Goal: Contribute content: Contribute content

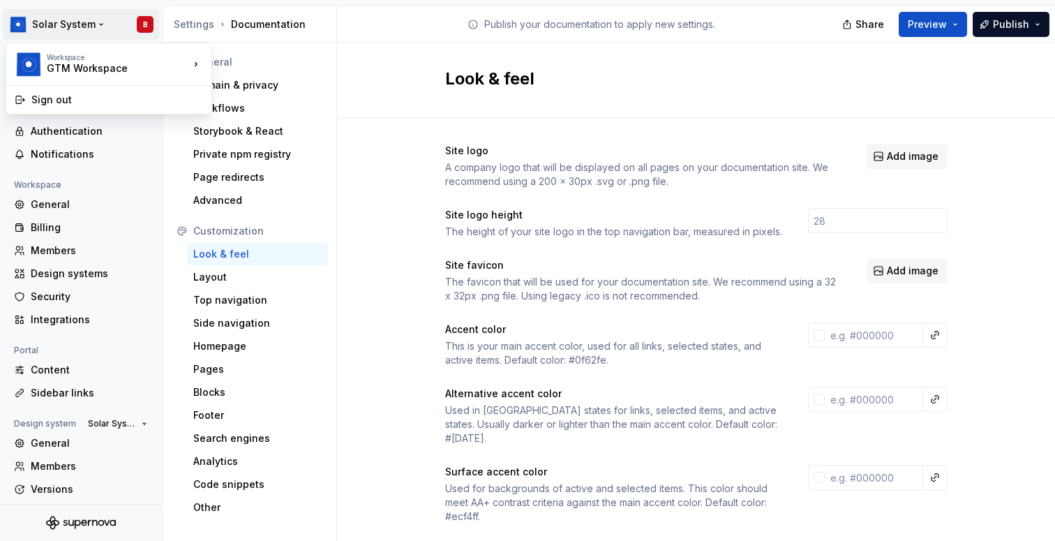
scroll to position [179, 0]
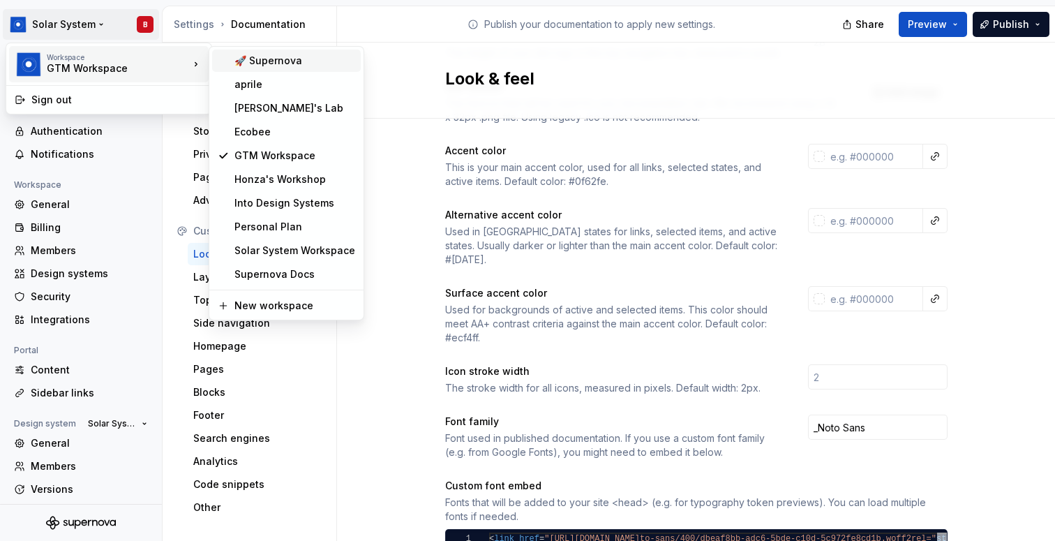
click at [299, 55] on div "🚀 Supernova" at bounding box center [294, 61] width 121 height 14
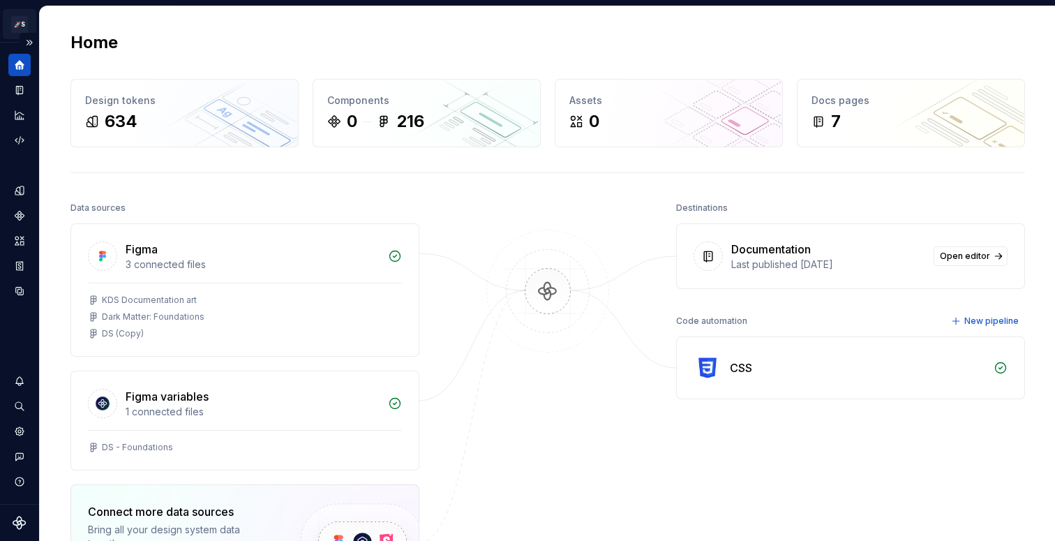
click at [17, 18] on html "🚀S Aprile's Design System B Design system data Home Design tokens 634 Component…" at bounding box center [527, 270] width 1055 height 541
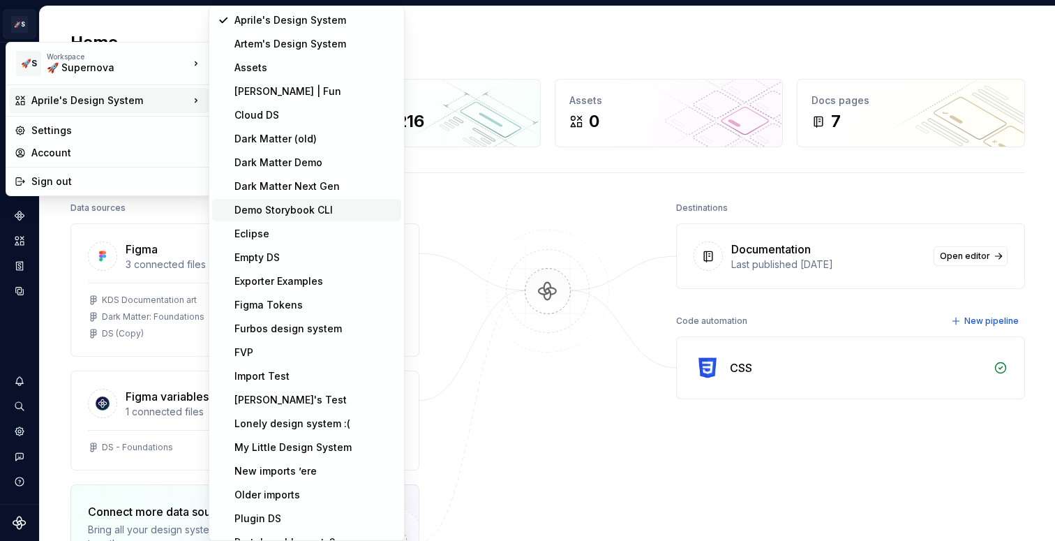
click at [319, 209] on div "Demo Storybook CLI" at bounding box center [314, 210] width 161 height 14
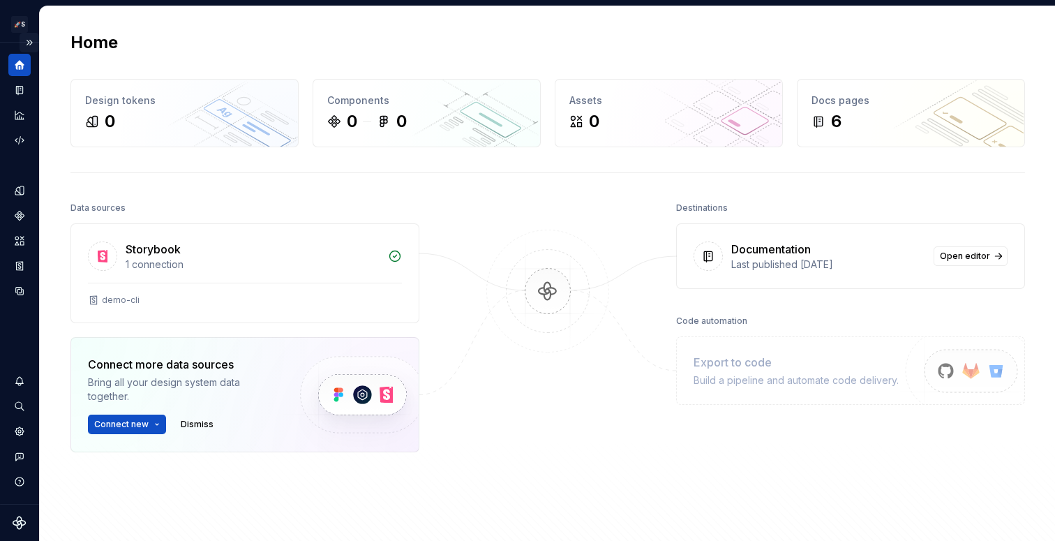
click at [31, 36] on button "Expand sidebar" at bounding box center [30, 43] width 20 height 20
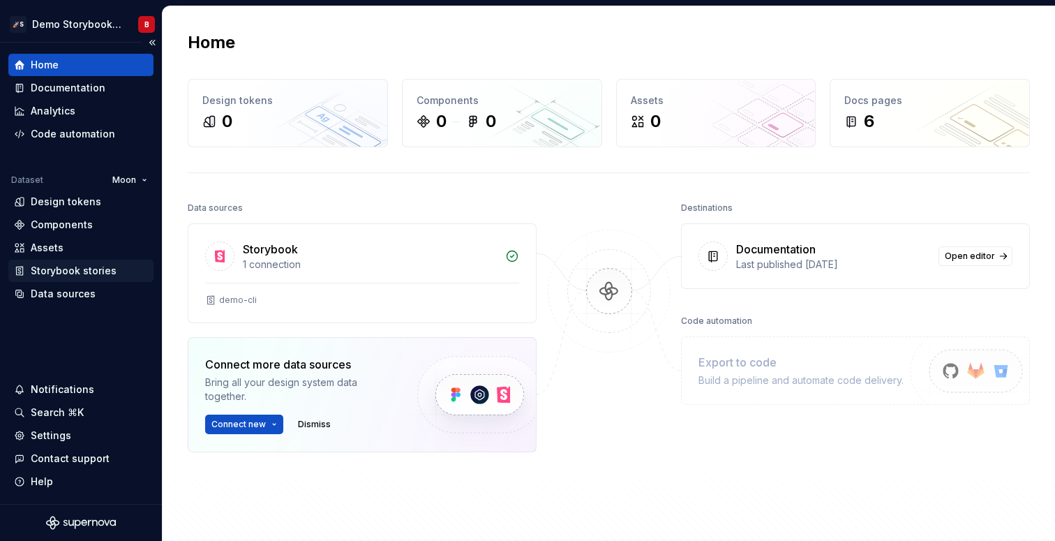
click at [61, 269] on div "Storybook stories" at bounding box center [74, 271] width 86 height 14
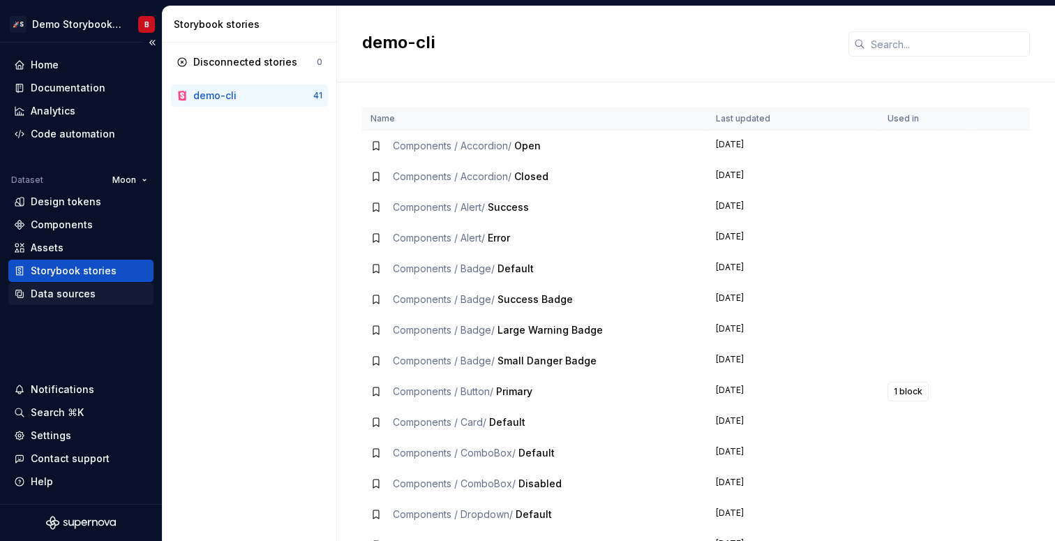
click at [57, 294] on div "Data sources" at bounding box center [63, 294] width 65 height 14
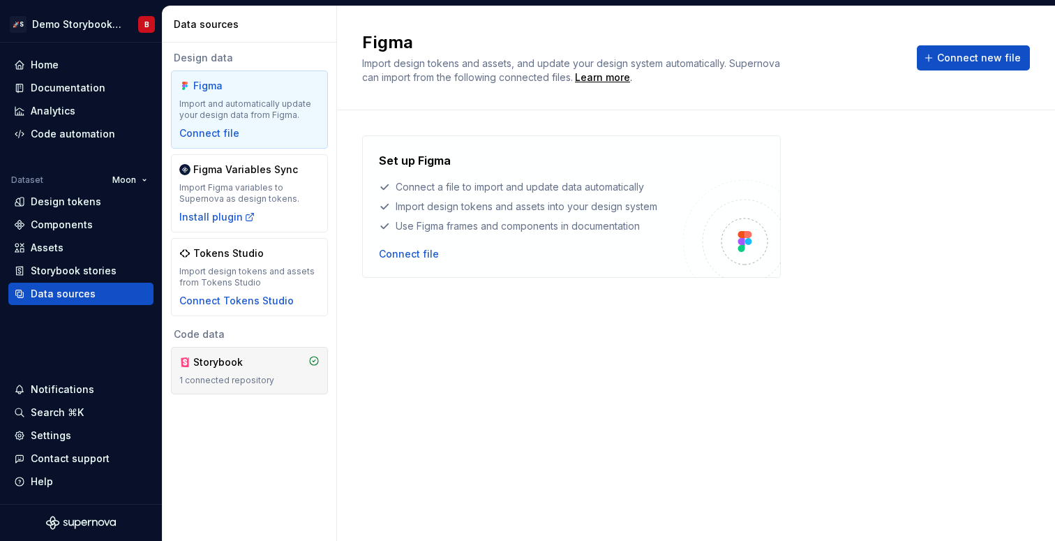
click at [231, 349] on div "Storybook 1 connected repository" at bounding box center [249, 370] width 157 height 47
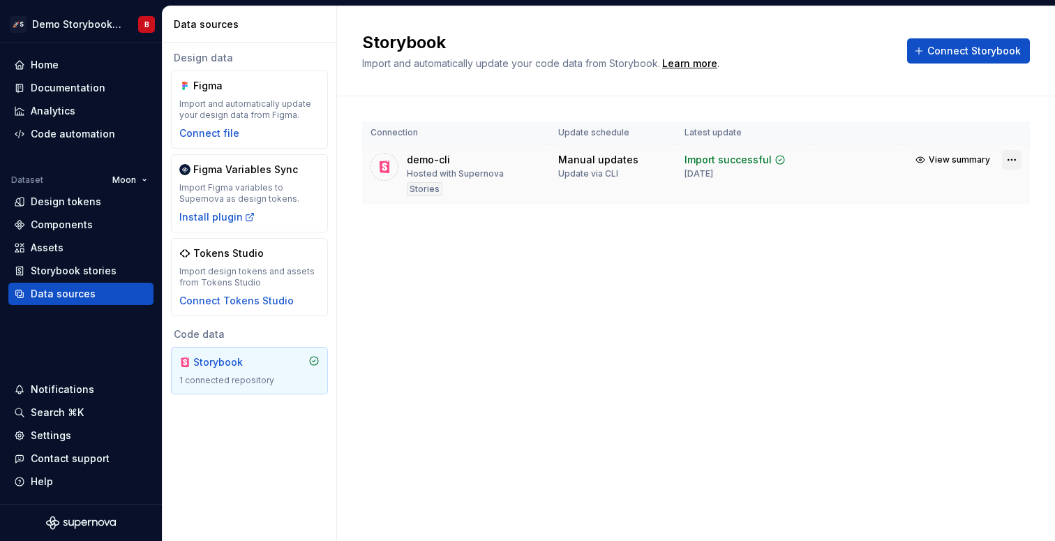
click at [1013, 158] on html "🚀S Demo Storybook CLI B Home Documentation Analytics Code automation Dataset Mo…" at bounding box center [527, 270] width 1055 height 541
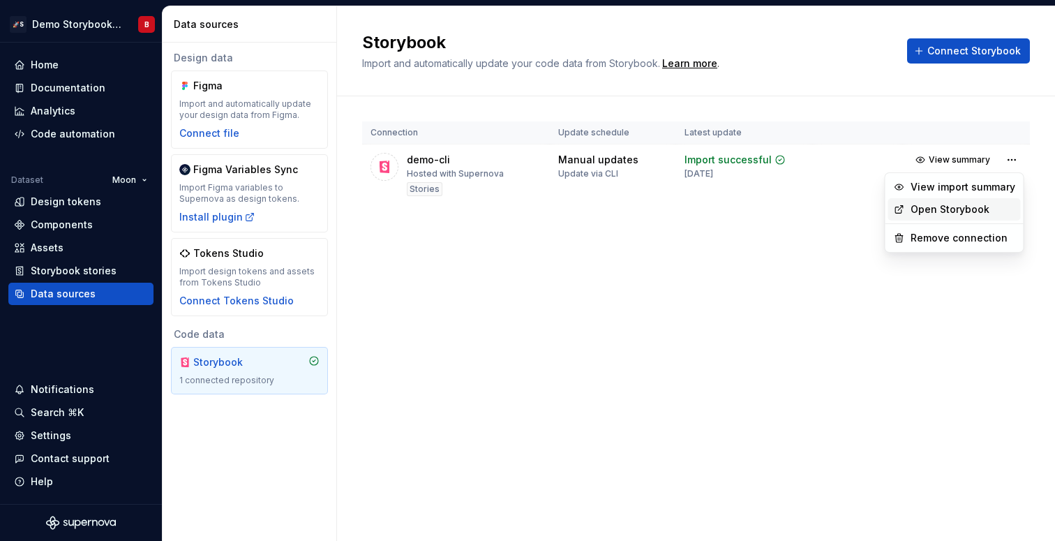
click at [906, 207] on div "Open Storybook" at bounding box center [954, 209] width 133 height 22
click at [1008, 160] on html "🚀S Demo Storybook CLI B Home Documentation Analytics Code automation Dataset Mo…" at bounding box center [527, 270] width 1055 height 541
click at [966, 212] on link "Open Storybook" at bounding box center [962, 209] width 105 height 14
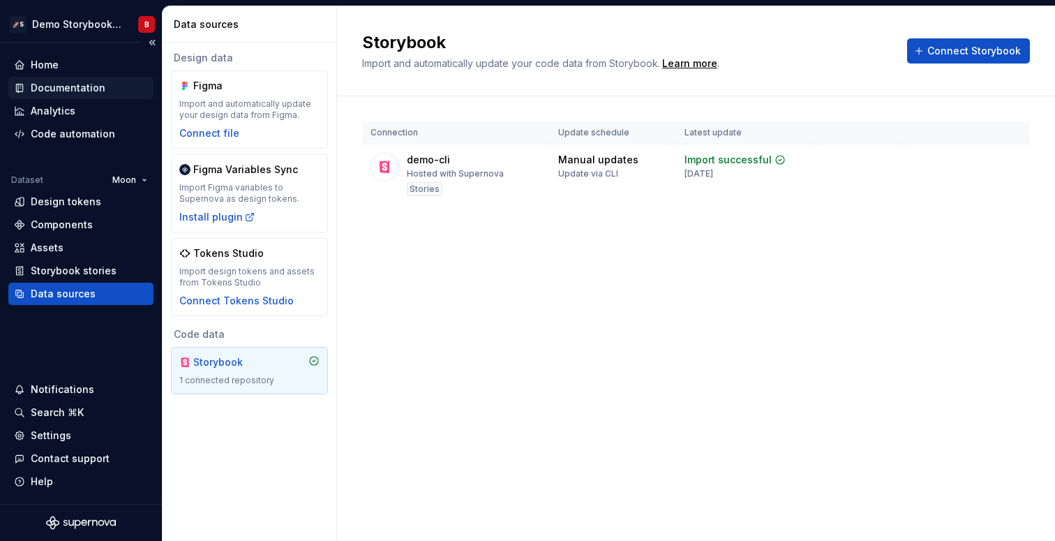
click at [80, 80] on div "Documentation" at bounding box center [80, 88] width 145 height 22
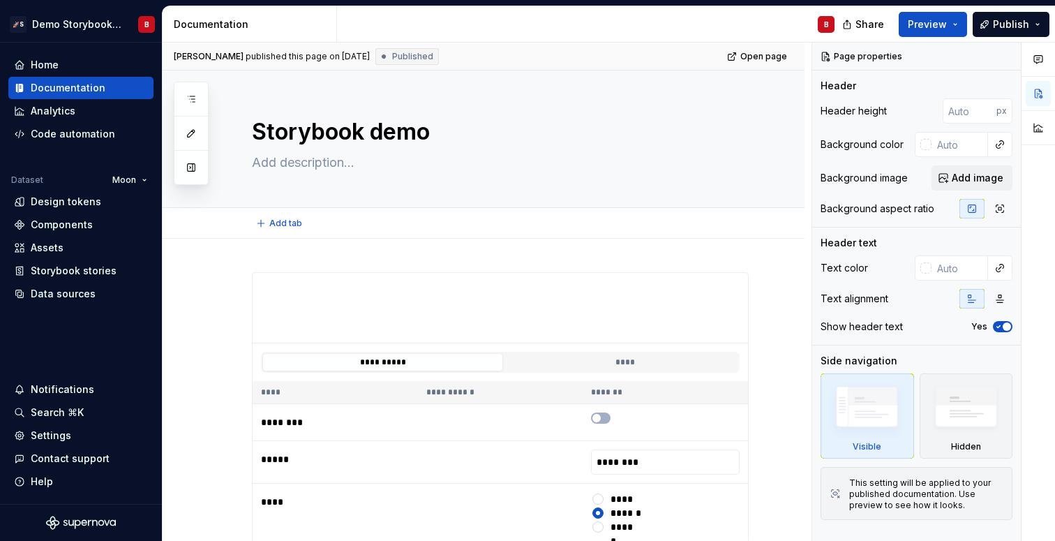
type textarea "*"
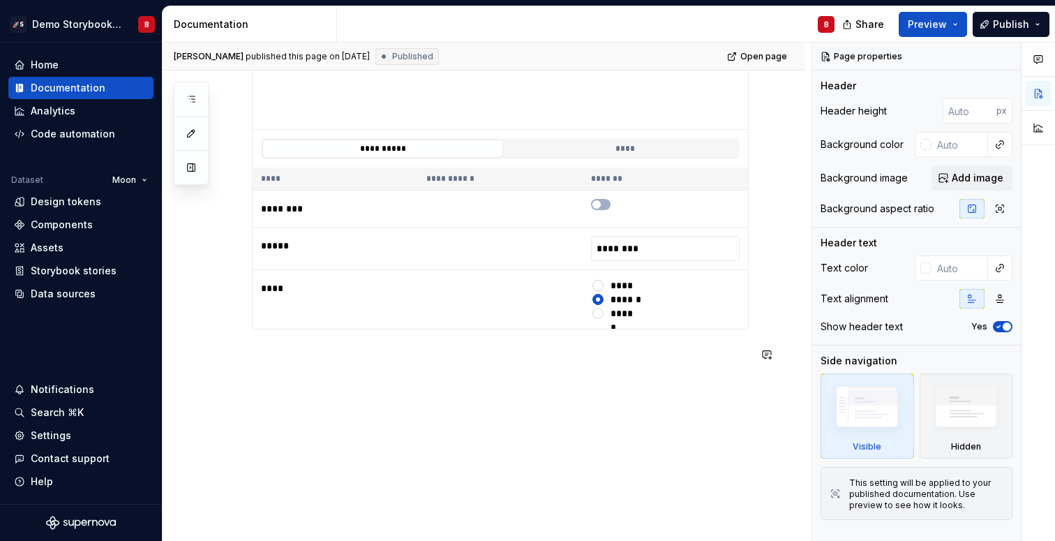
click at [344, 440] on div "**********" at bounding box center [487, 292] width 649 height 499
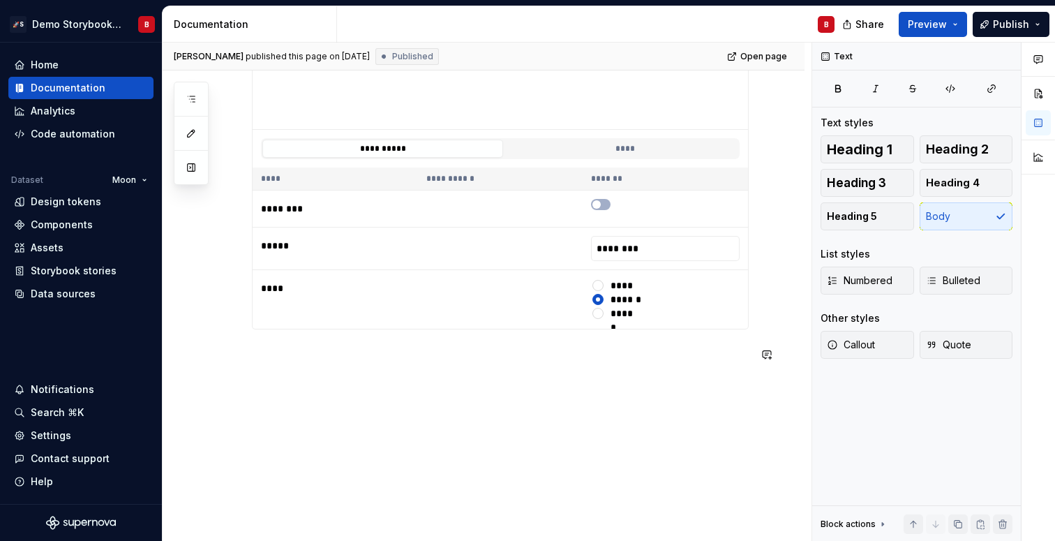
click at [329, 385] on div "**********" at bounding box center [484, 283] width 642 height 517
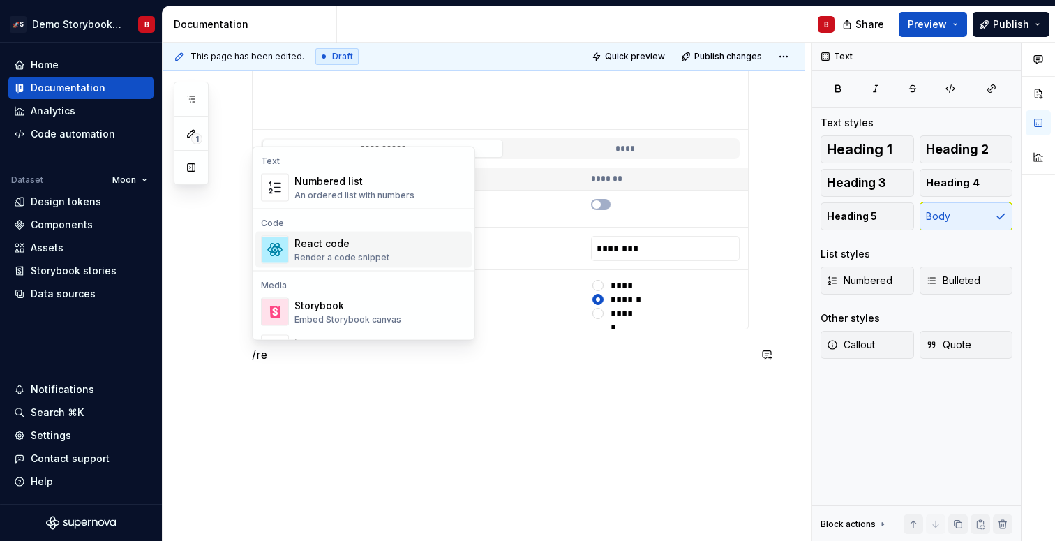
click at [315, 237] on div "React code" at bounding box center [341, 244] width 95 height 14
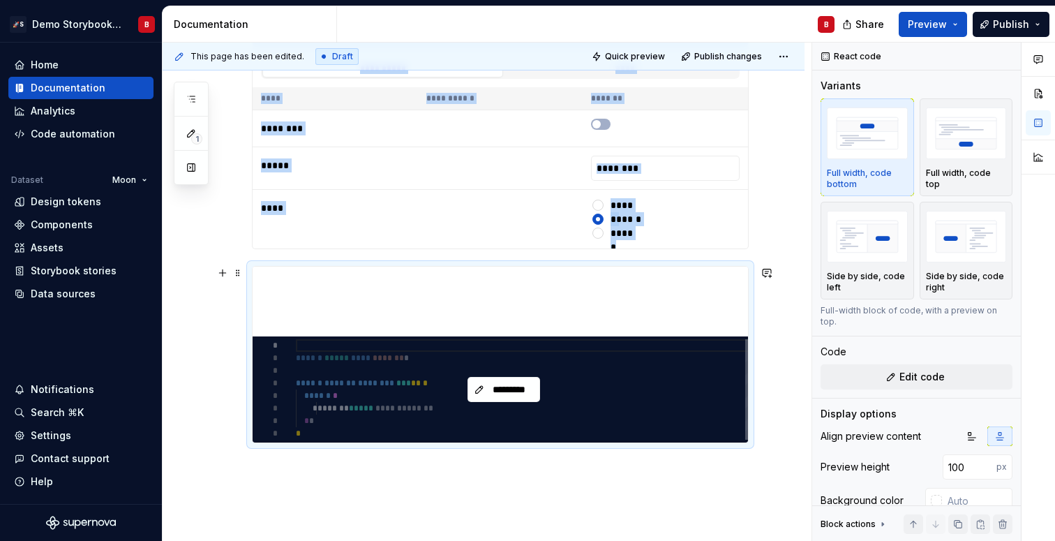
scroll to position [293, 0]
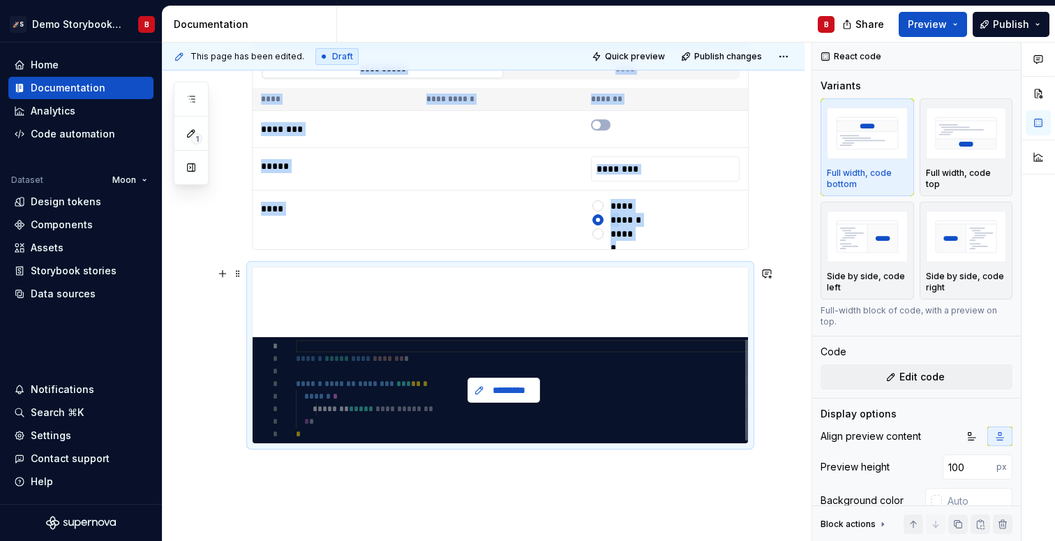
click at [504, 393] on span "*********" at bounding box center [509, 390] width 43 height 14
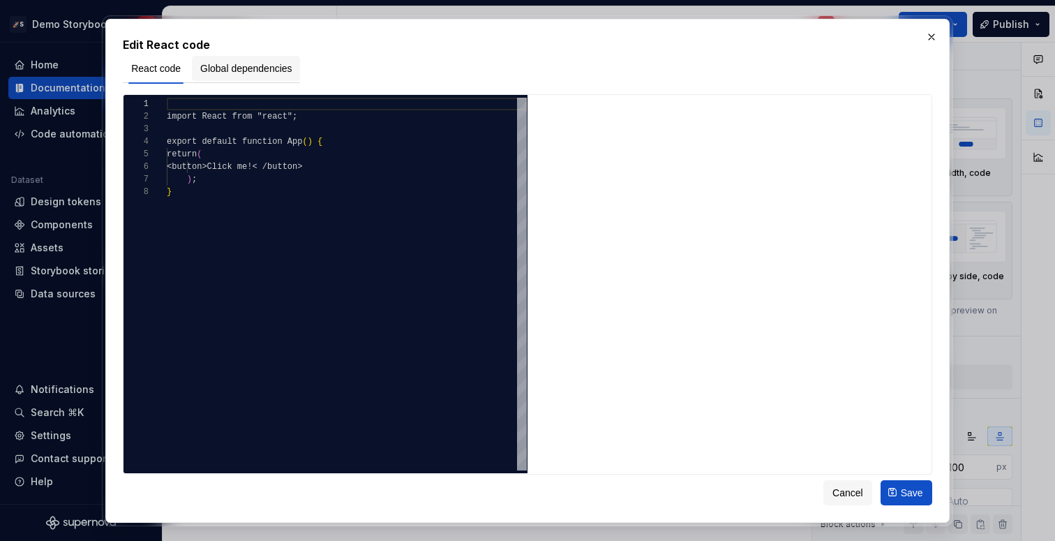
click at [257, 69] on span "Global dependencies" at bounding box center [246, 68] width 92 height 14
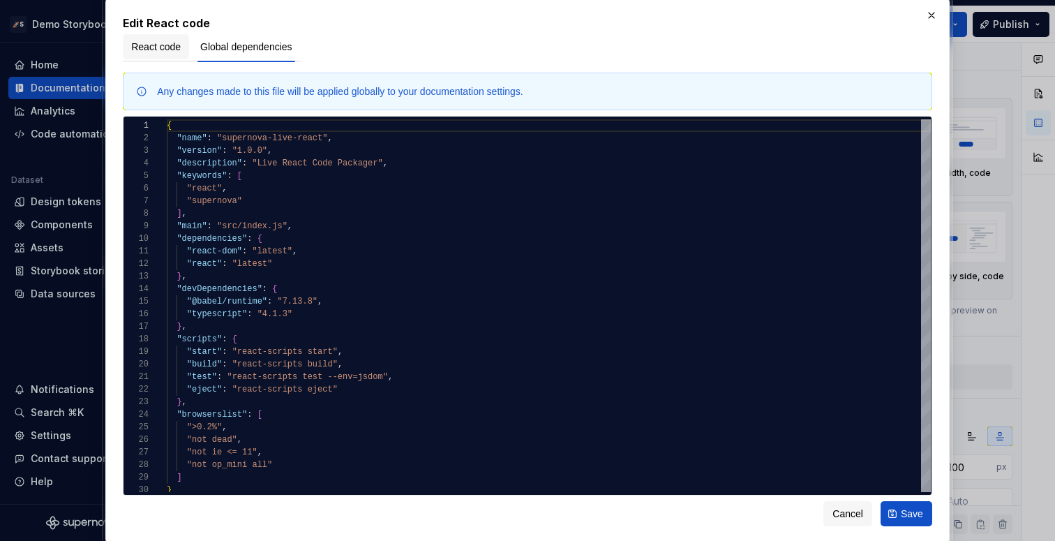
click at [148, 53] on span "React code" at bounding box center [156, 47] width 50 height 14
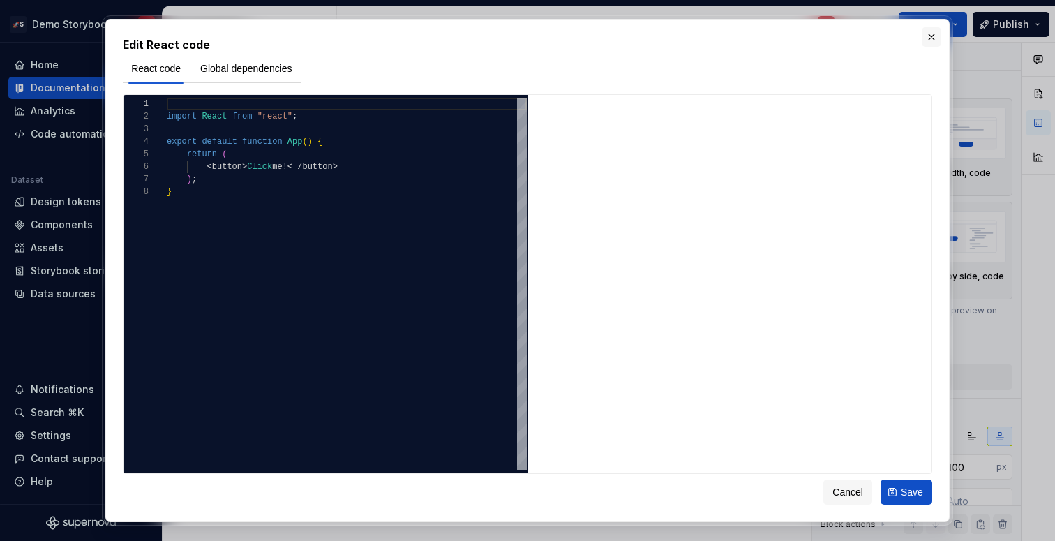
click at [930, 38] on button "button" at bounding box center [932, 37] width 20 height 20
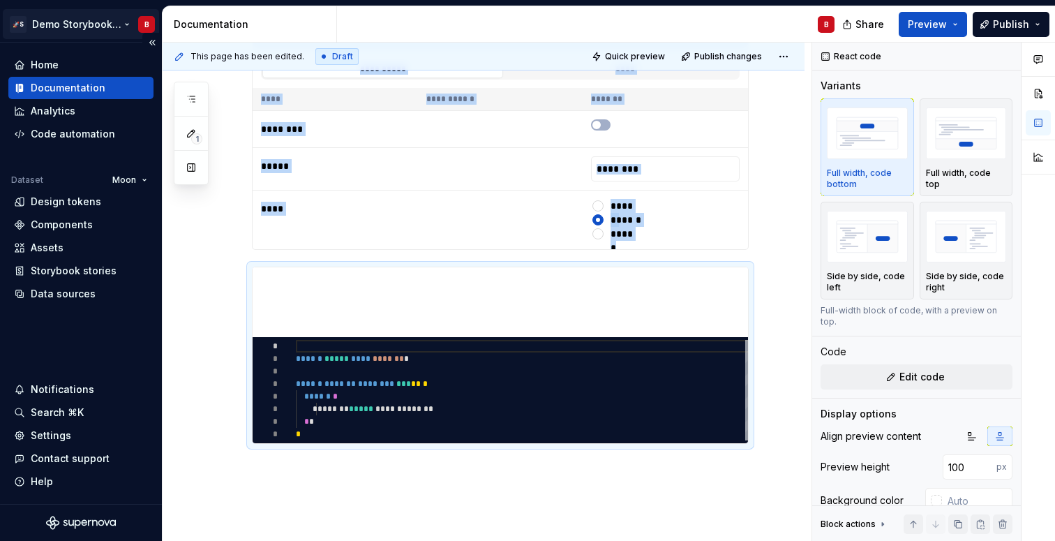
click at [105, 31] on html "**********" at bounding box center [527, 270] width 1055 height 541
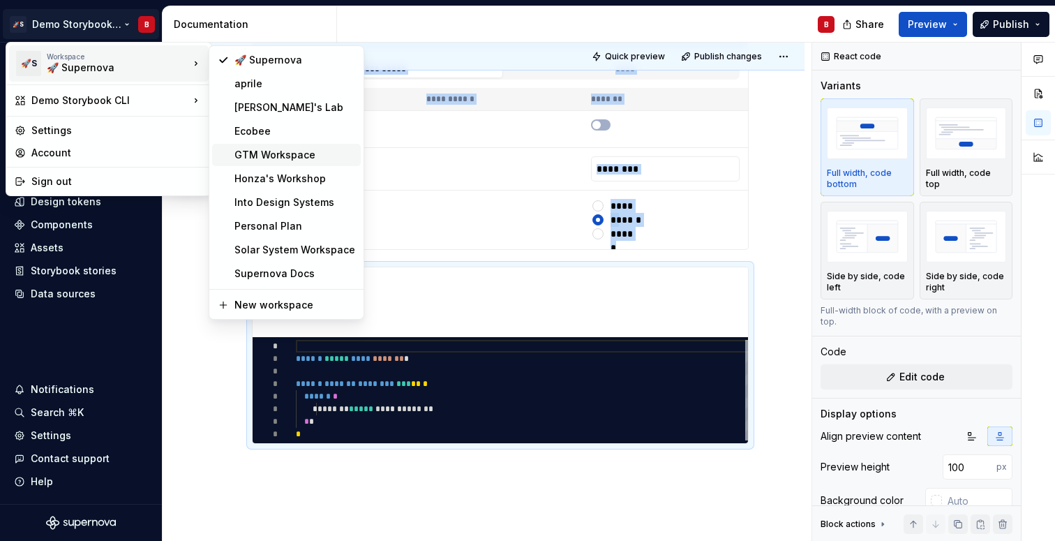
click at [268, 149] on div "GTM Workspace" at bounding box center [294, 155] width 121 height 14
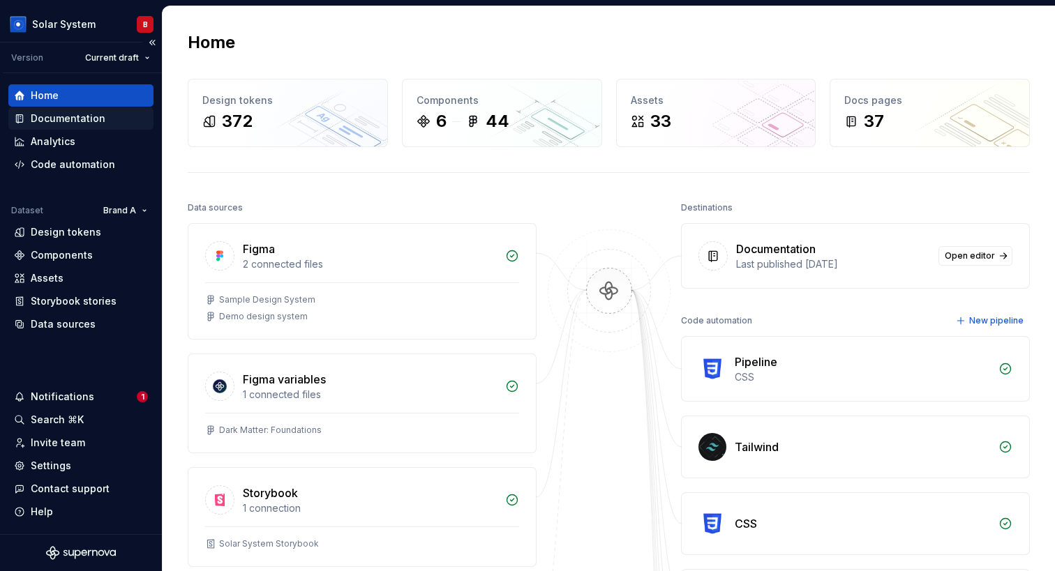
click at [80, 121] on div "Documentation" at bounding box center [68, 119] width 75 height 14
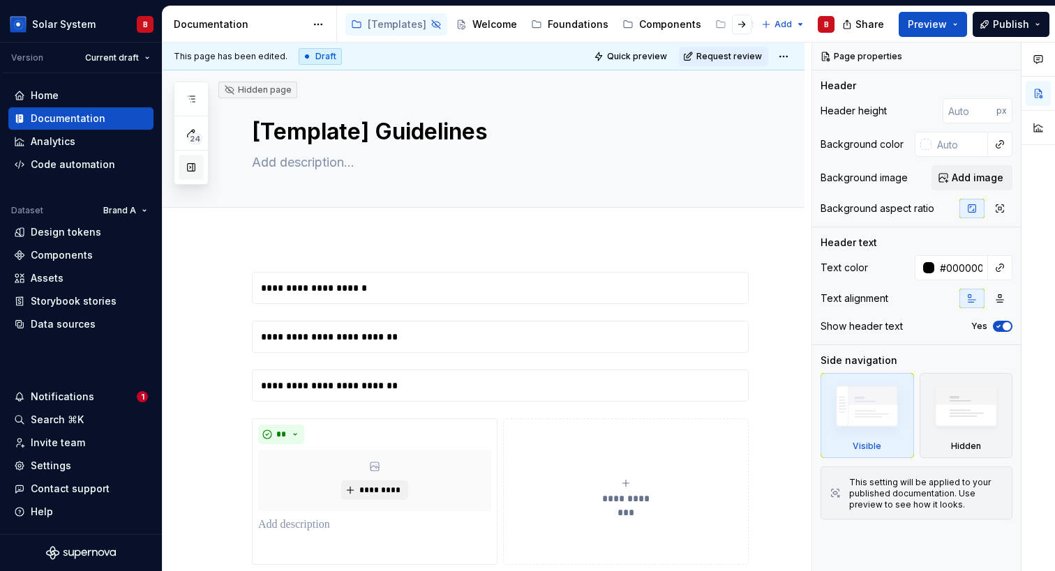
click at [192, 164] on button "button" at bounding box center [191, 167] width 25 height 25
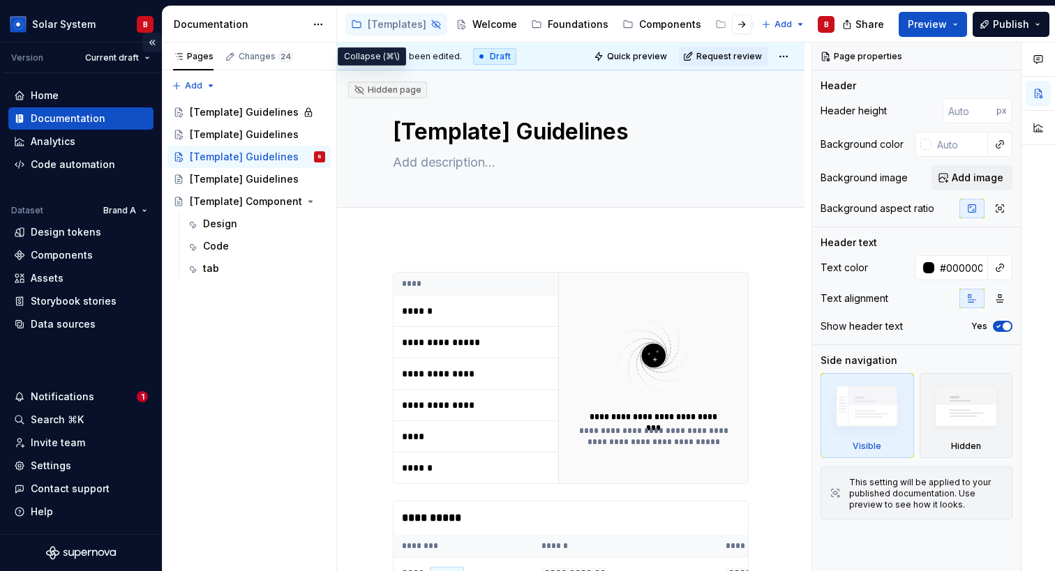
click at [153, 41] on button "Collapse sidebar" at bounding box center [152, 43] width 20 height 20
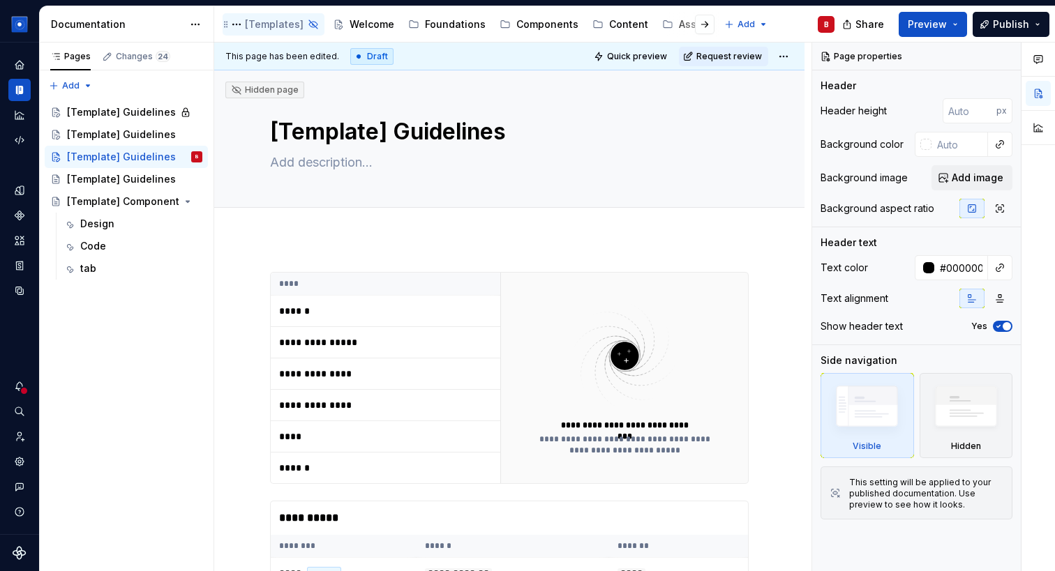
click at [262, 24] on div "[Templates]" at bounding box center [274, 24] width 59 height 14
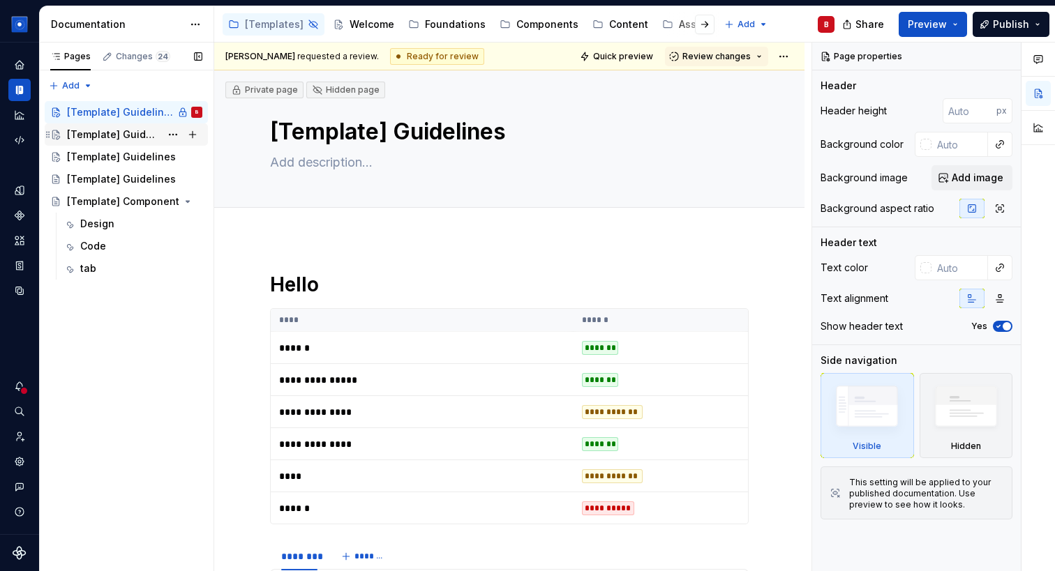
click at [133, 128] on div "[Template] Guidelines" at bounding box center [113, 135] width 93 height 14
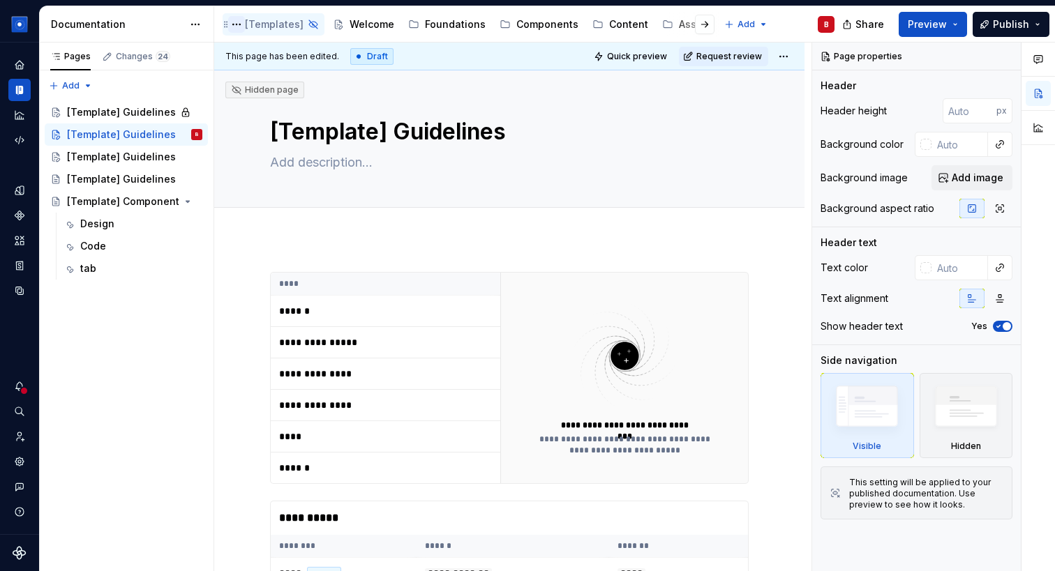
click at [240, 26] on button "Page tree" at bounding box center [236, 24] width 17 height 17
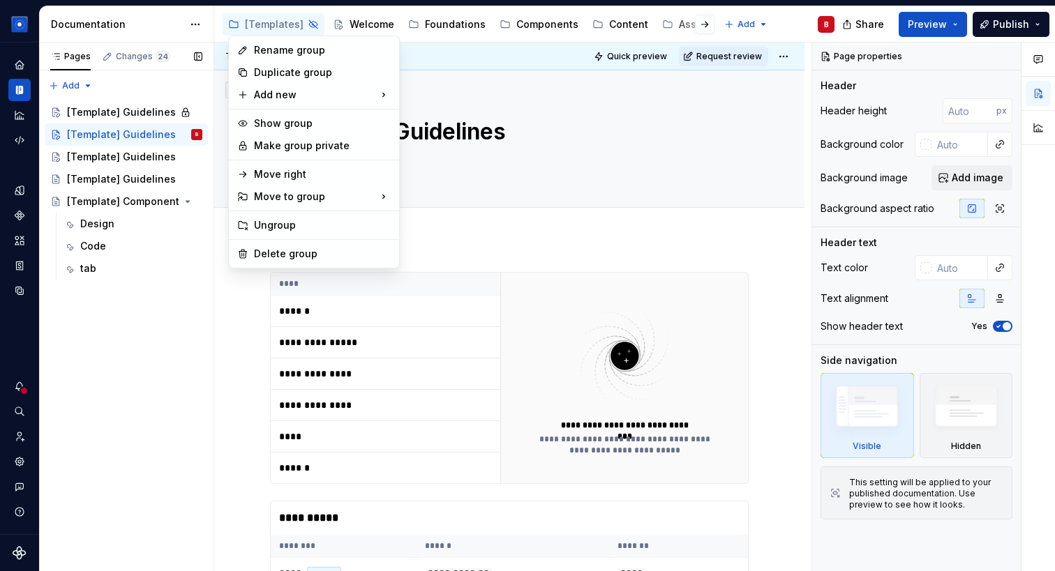
click at [143, 141] on div "Pages Changes 24 Add Accessibility guide for tree Page tree. Navigate the tree …" at bounding box center [126, 308] width 174 height 530
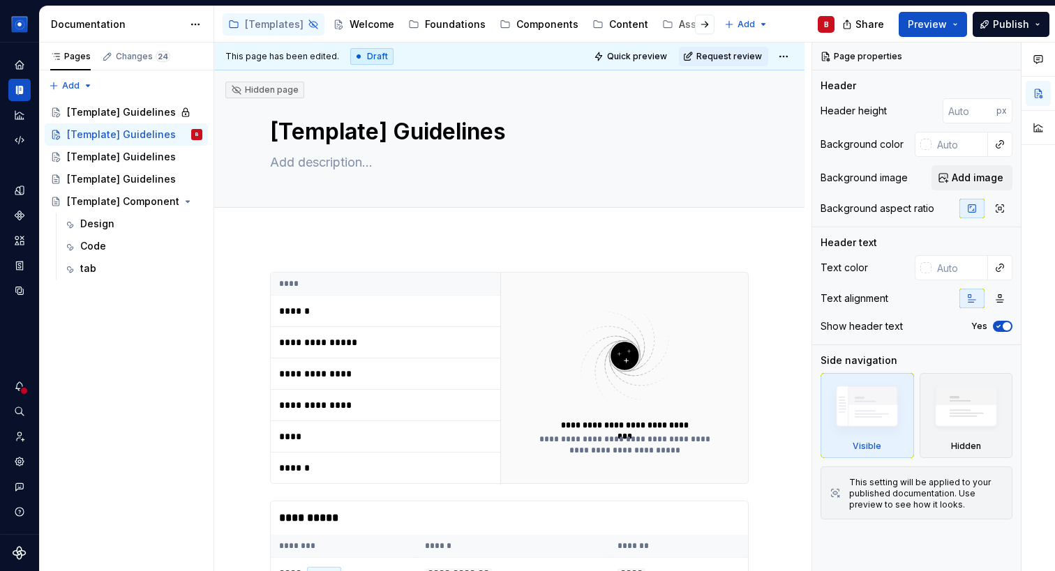
type textarea "*"
click at [298, 224] on span "Add tab" at bounding box center [303, 223] width 33 height 11
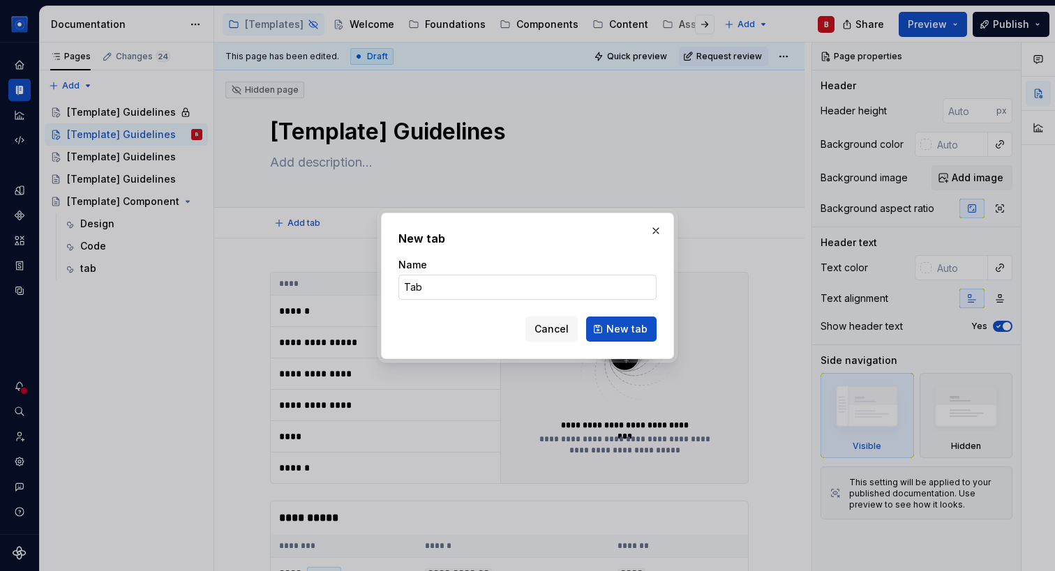
type input "Tabs"
click button "New tab" at bounding box center [621, 329] width 70 height 25
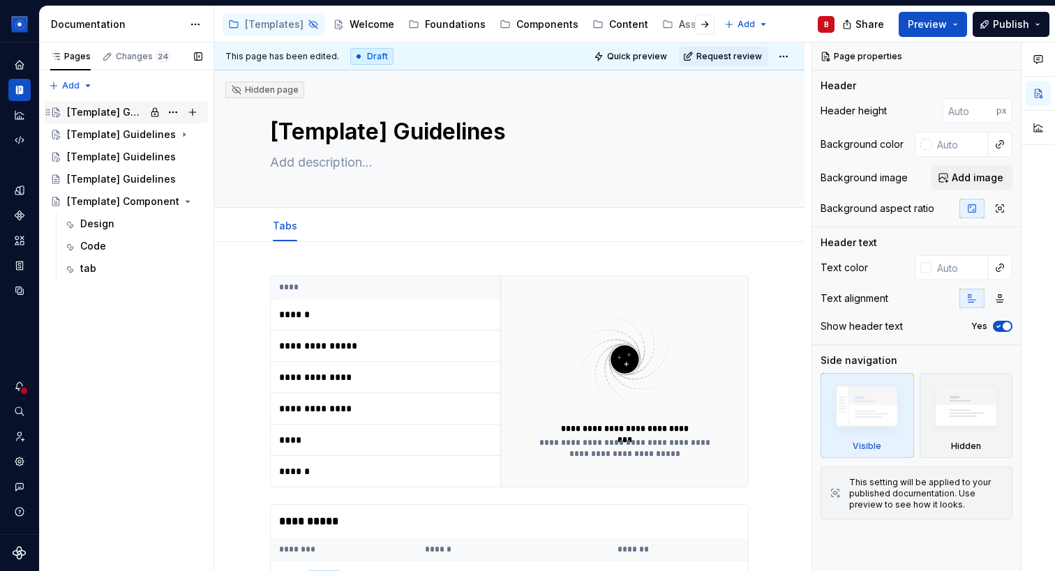
click at [116, 114] on div "[Template] Guidelines" at bounding box center [106, 112] width 78 height 14
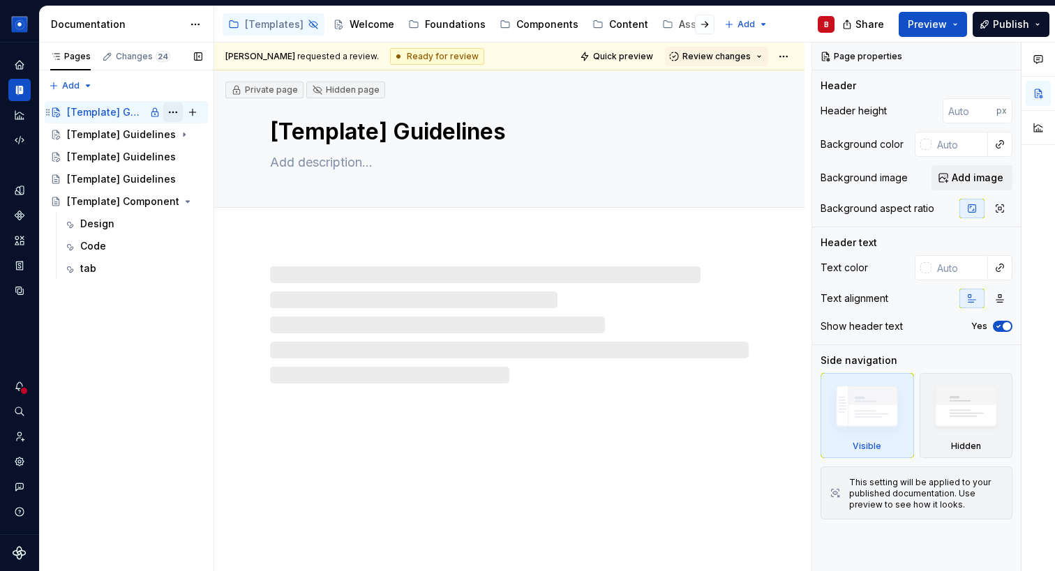
click at [170, 112] on button "Page tree" at bounding box center [173, 113] width 20 height 20
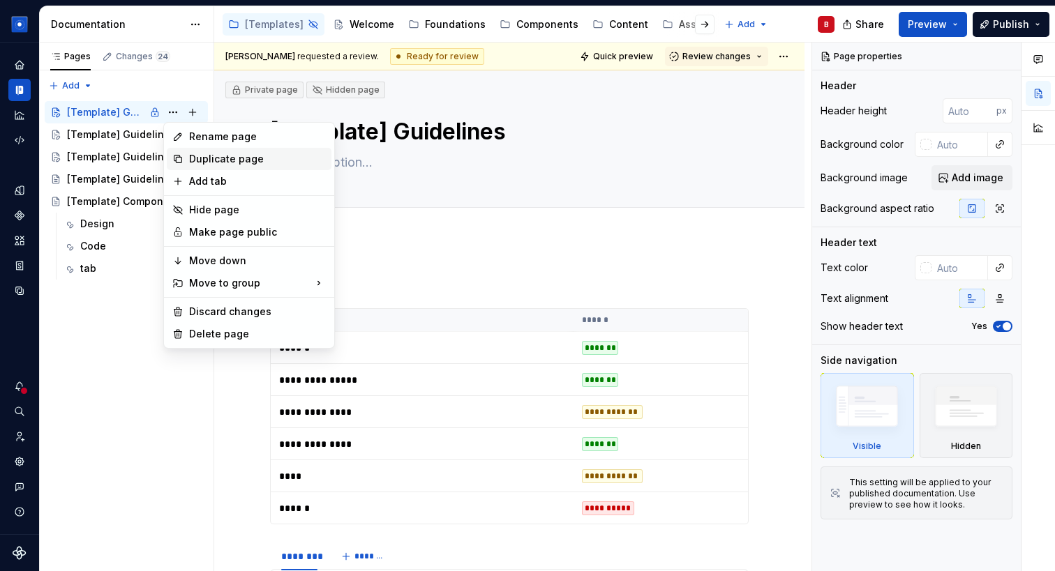
click at [207, 161] on div "Duplicate page" at bounding box center [257, 159] width 137 height 14
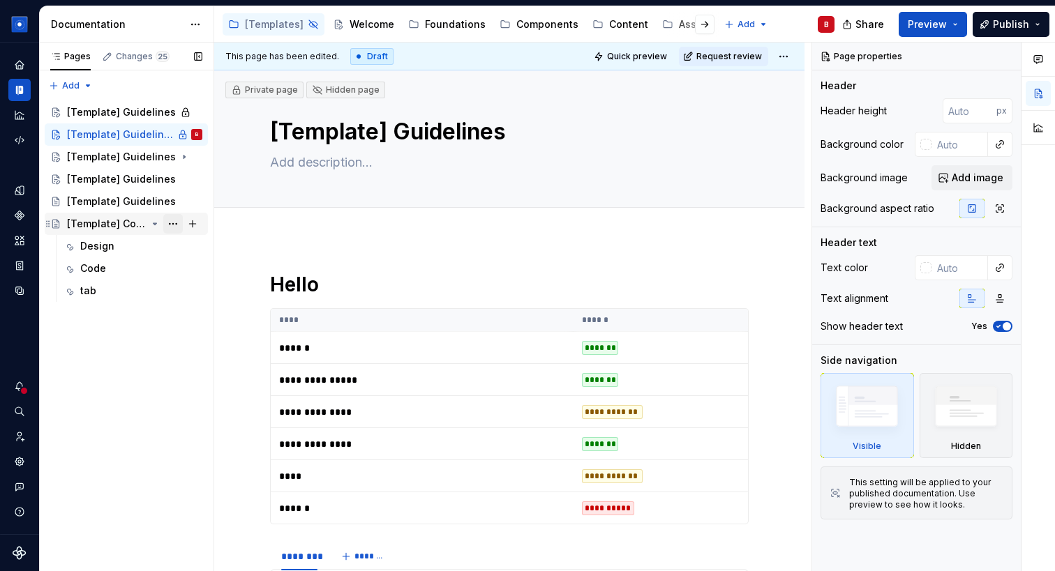
click at [177, 226] on button "Page tree" at bounding box center [173, 224] width 20 height 20
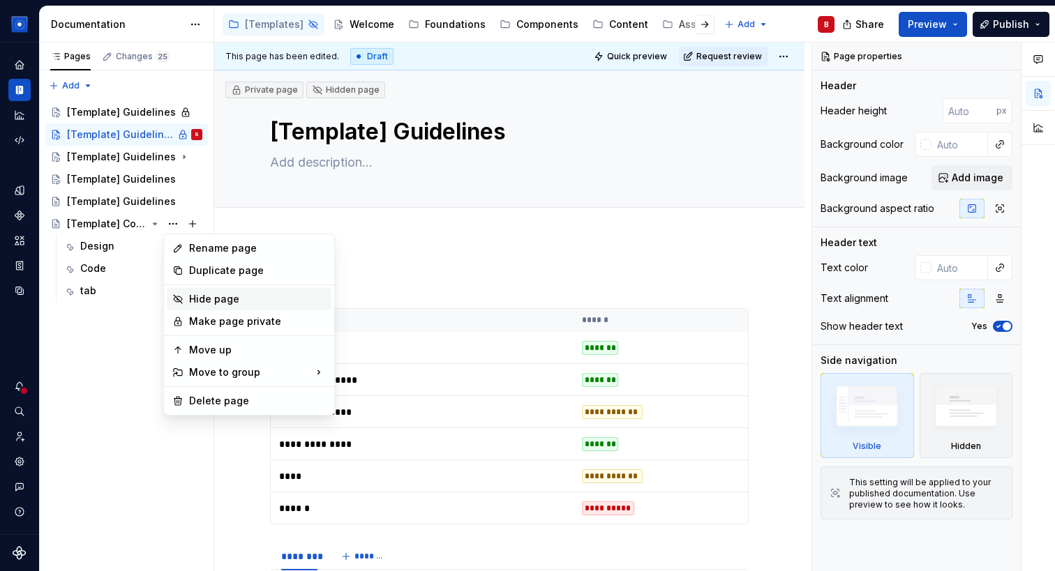
click at [204, 301] on div "Hide page" at bounding box center [257, 299] width 137 height 14
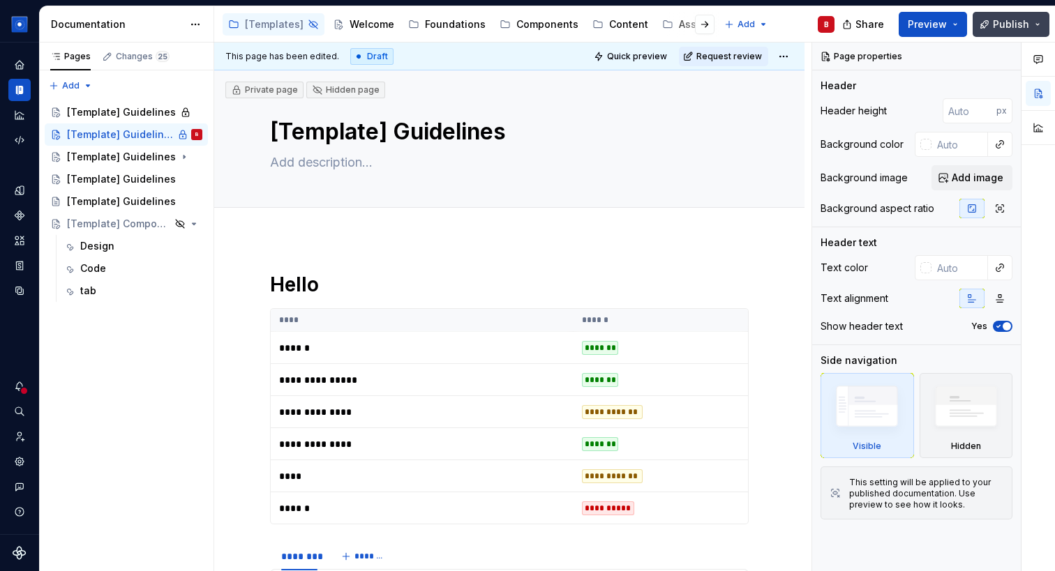
click at [1030, 29] on button "Publish" at bounding box center [1011, 24] width 77 height 25
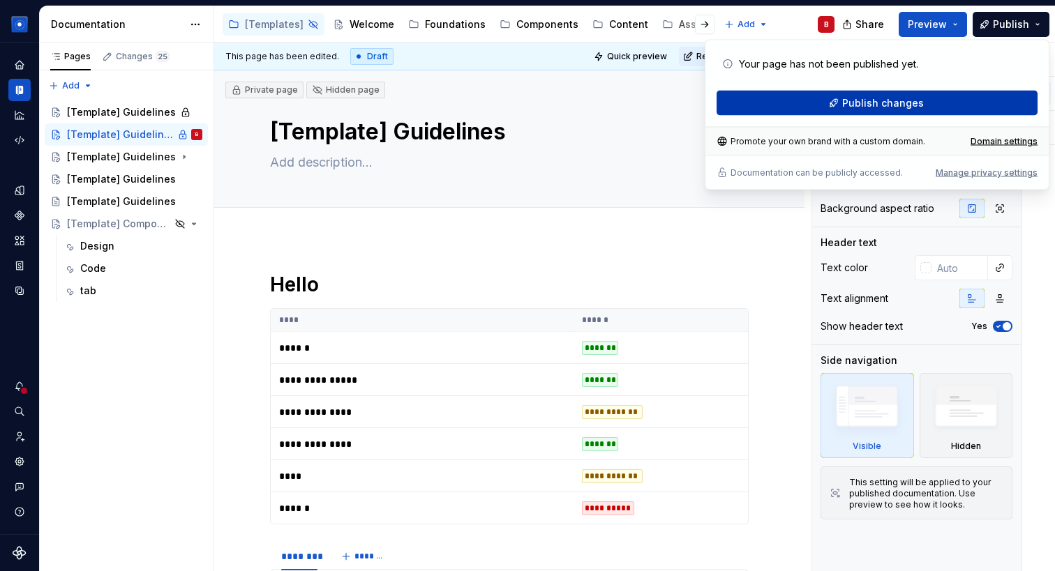
click at [908, 100] on span "Publish changes" at bounding box center [883, 103] width 82 height 14
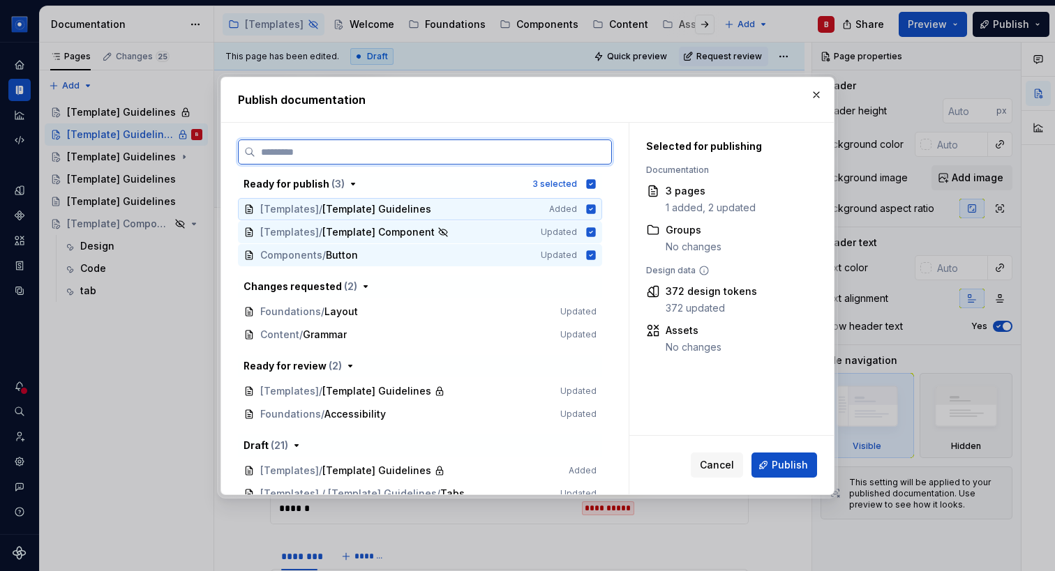
click at [596, 210] on icon at bounding box center [591, 208] width 9 height 9
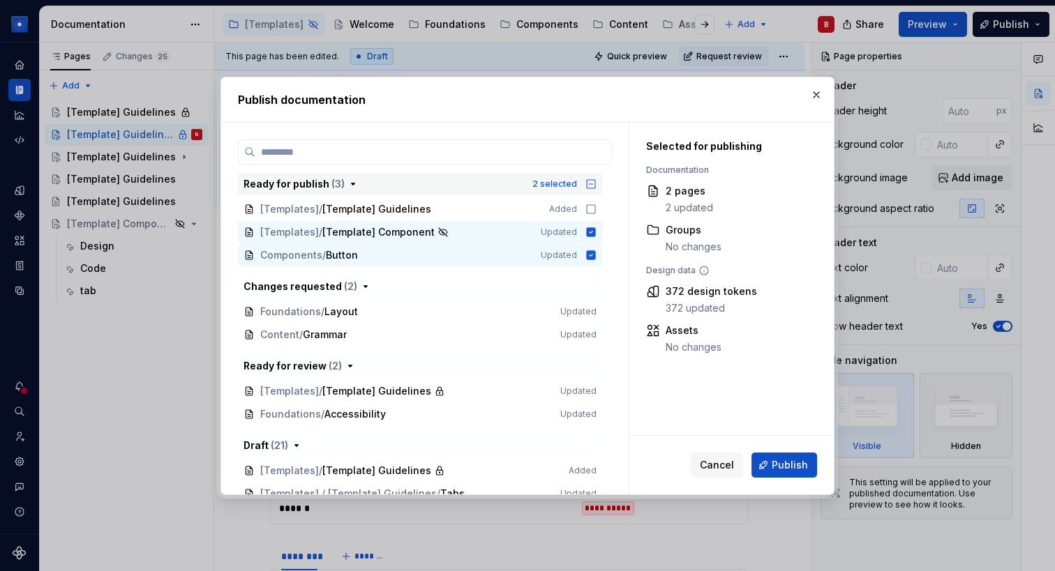
click at [596, 184] on icon "button" at bounding box center [590, 184] width 11 height 11
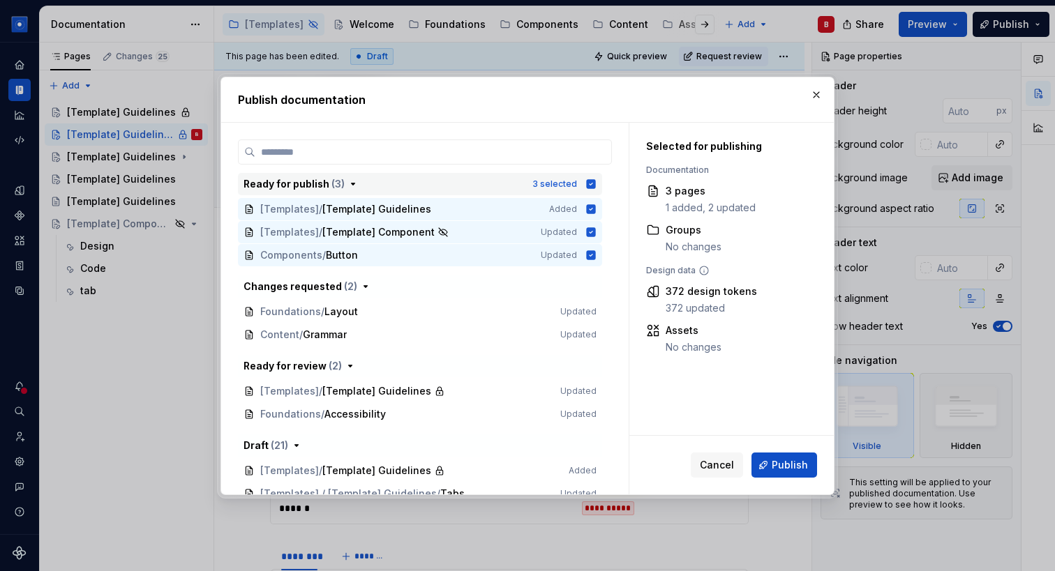
click at [596, 185] on icon "button" at bounding box center [591, 183] width 9 height 9
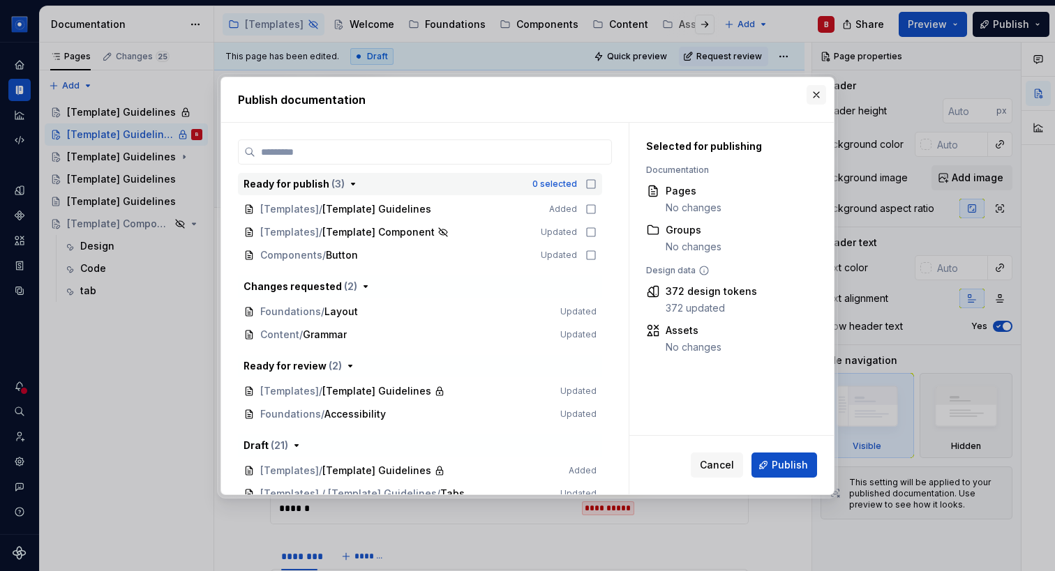
click at [814, 91] on button "button" at bounding box center [816, 95] width 20 height 20
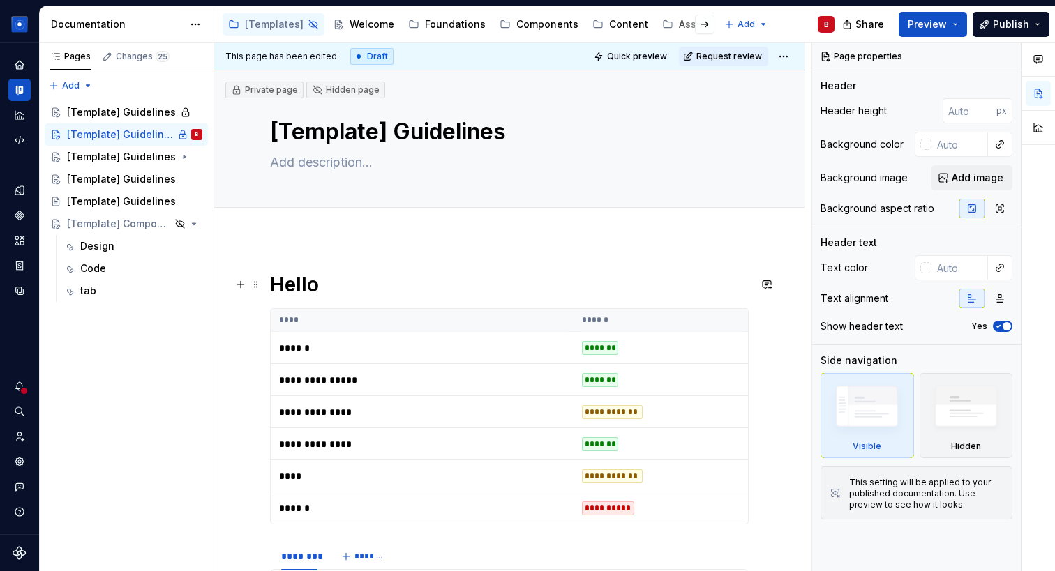
click at [385, 286] on h1 "Hello" at bounding box center [509, 284] width 479 height 25
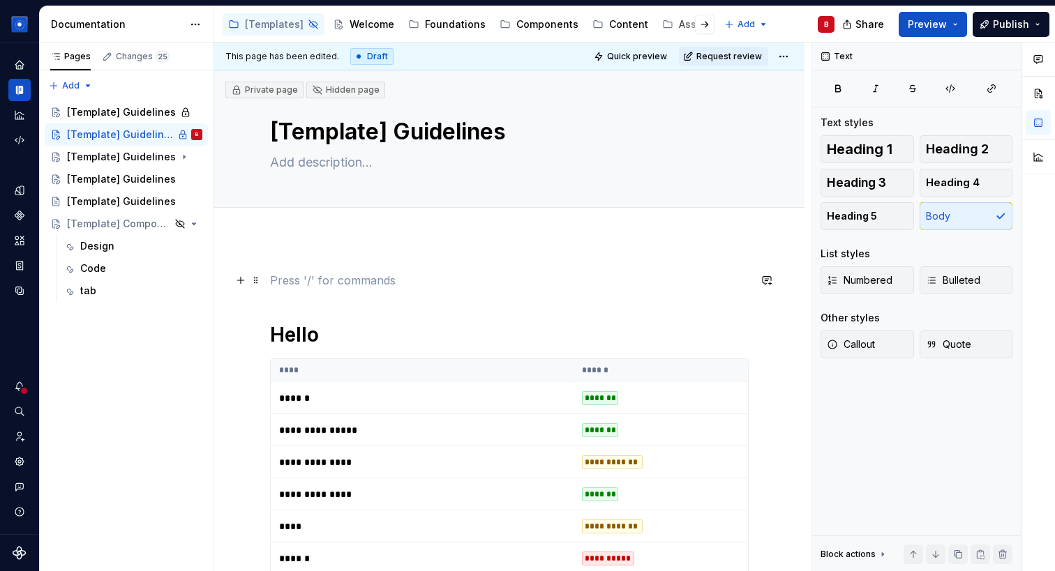
type textarea "*"
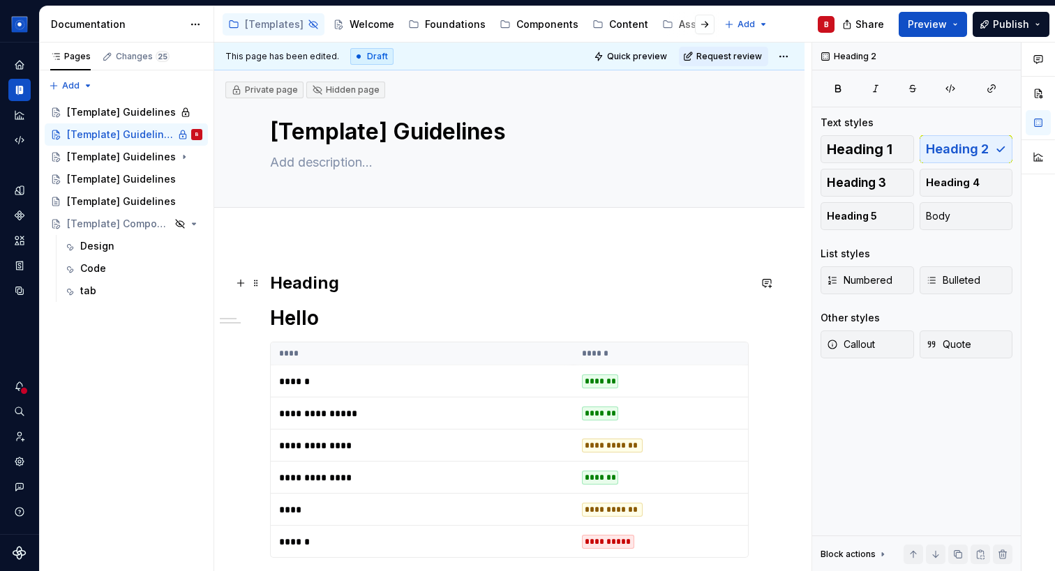
click at [299, 282] on h2 "Heading" at bounding box center [509, 283] width 479 height 22
click at [391, 287] on h2 "Heading" at bounding box center [509, 283] width 479 height 22
click at [195, 24] on html "Solar System B Dataset Brand A Documentation Accessibility guide for tree Page …" at bounding box center [527, 285] width 1055 height 571
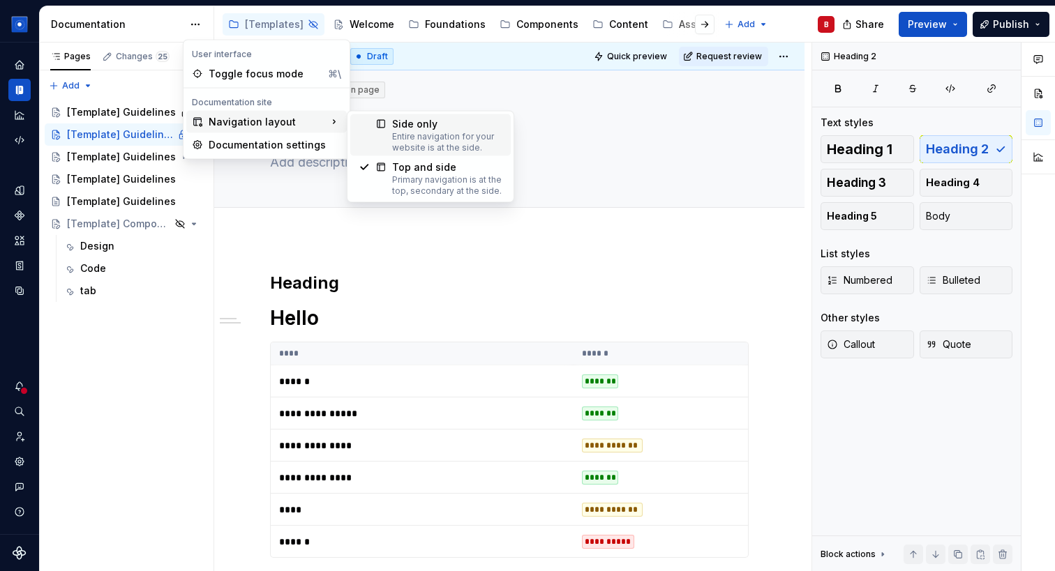
click at [438, 139] on div "Entire navigation for your website is at the side." at bounding box center [447, 142] width 110 height 22
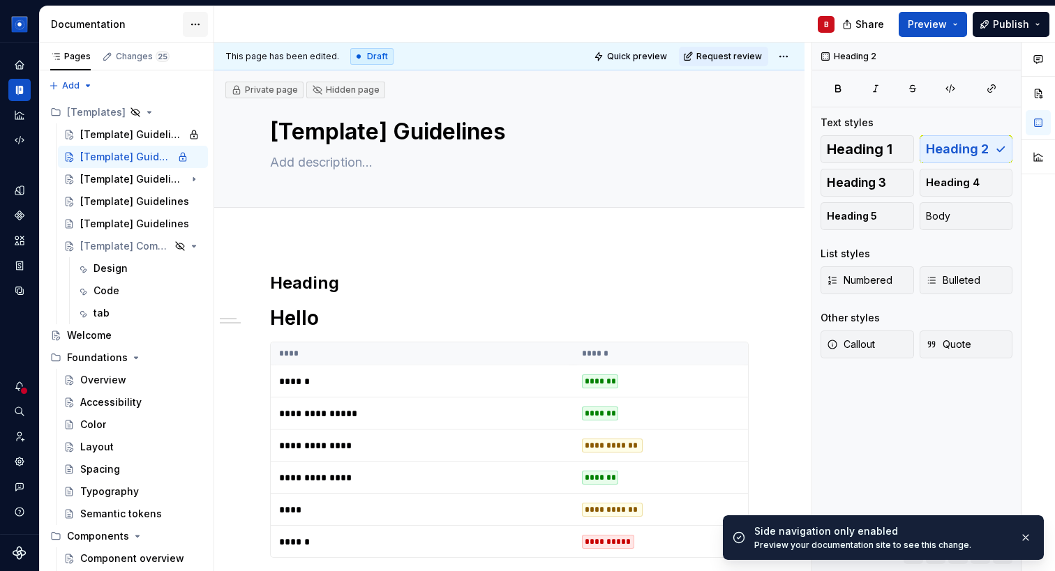
click at [195, 27] on html "Solar System B Dataset Brand A Documentation B Share Preview Publish Pages Chan…" at bounding box center [527, 285] width 1055 height 571
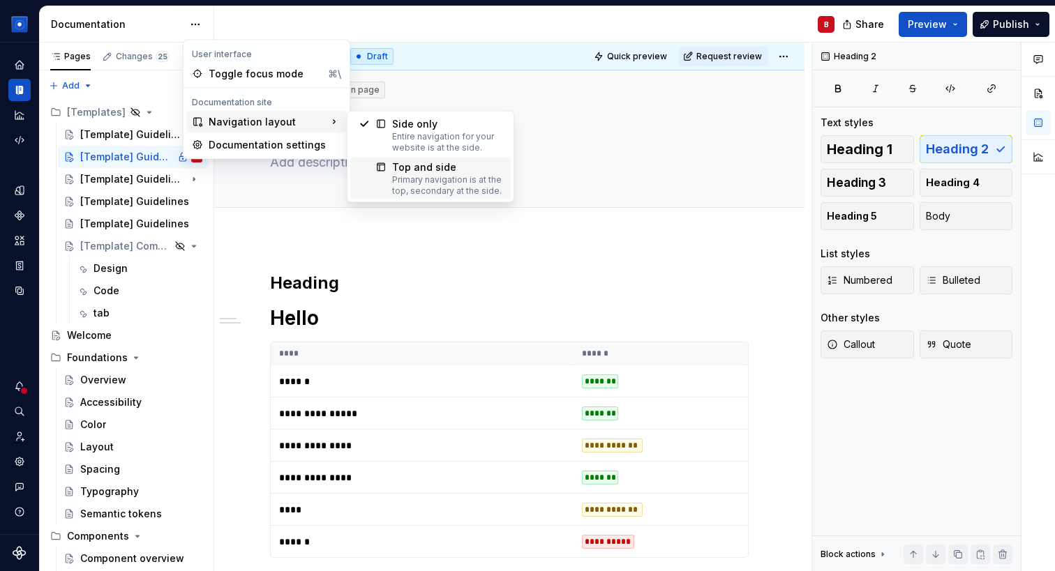
click at [393, 179] on div "Primary navigation is at the top, secondary at the side." at bounding box center [447, 185] width 110 height 22
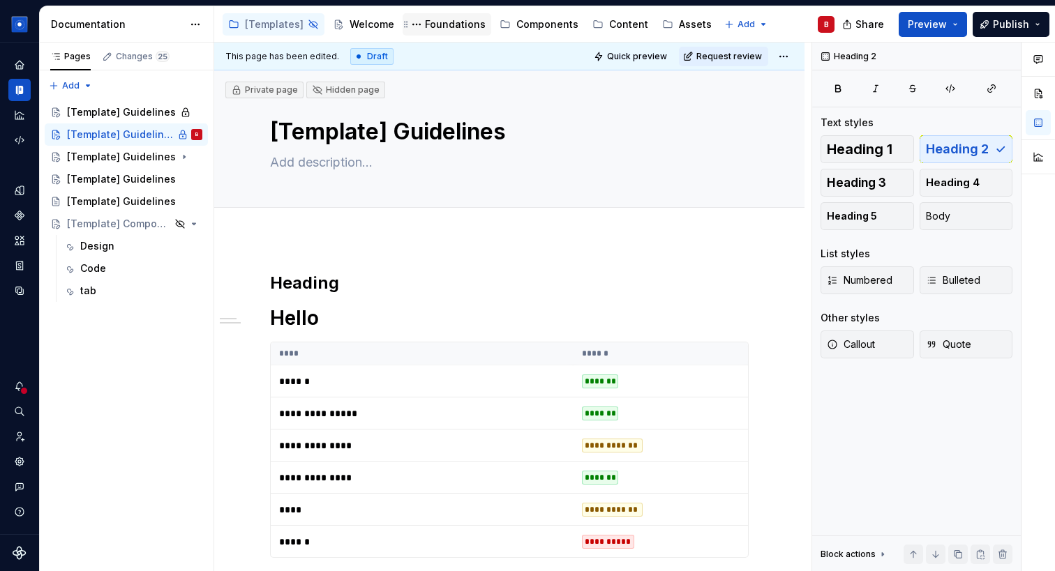
click at [442, 28] on div "Foundations" at bounding box center [455, 24] width 61 height 14
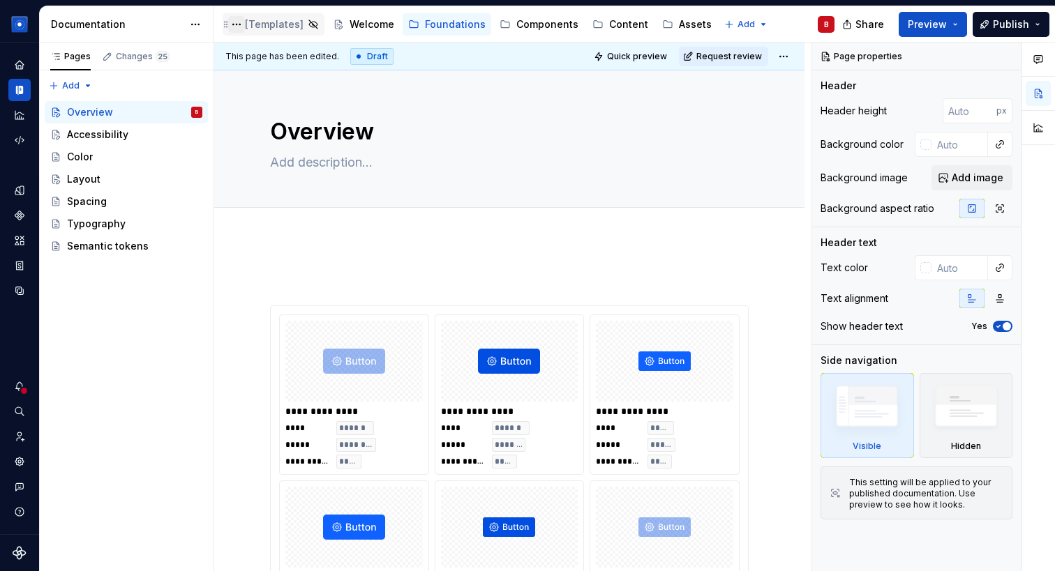
click at [239, 29] on button "Page tree" at bounding box center [236, 24] width 17 height 17
click at [267, 21] on html "Solar System B Dataset Brand A Documentation Accessibility guide for tree Page …" at bounding box center [527, 285] width 1055 height 571
click at [271, 22] on div "[Templates]" at bounding box center [274, 24] width 59 height 14
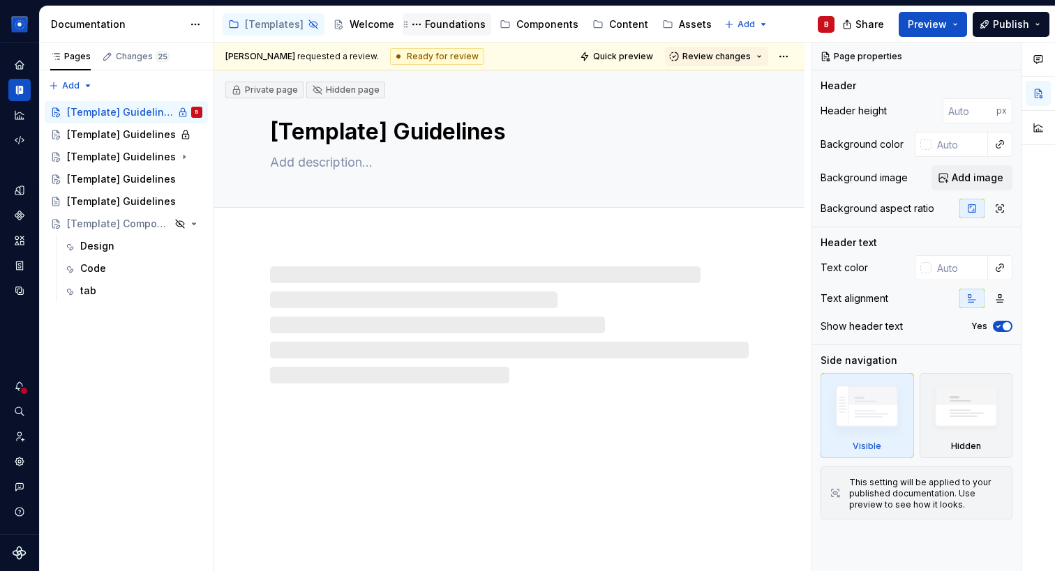
click at [453, 24] on div "Foundations" at bounding box center [455, 24] width 61 height 14
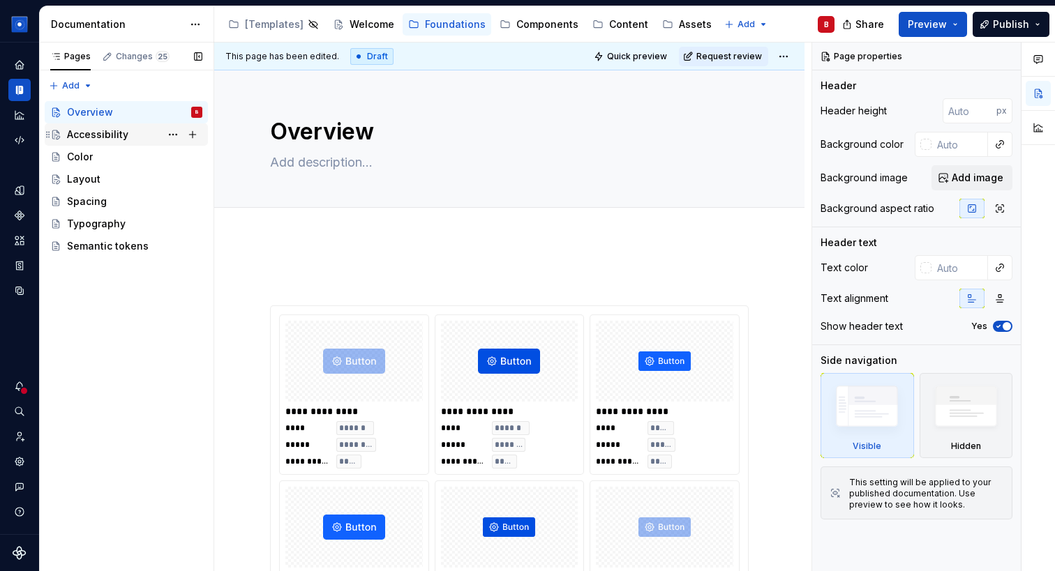
click at [96, 137] on div "Accessibility" at bounding box center [97, 135] width 61 height 14
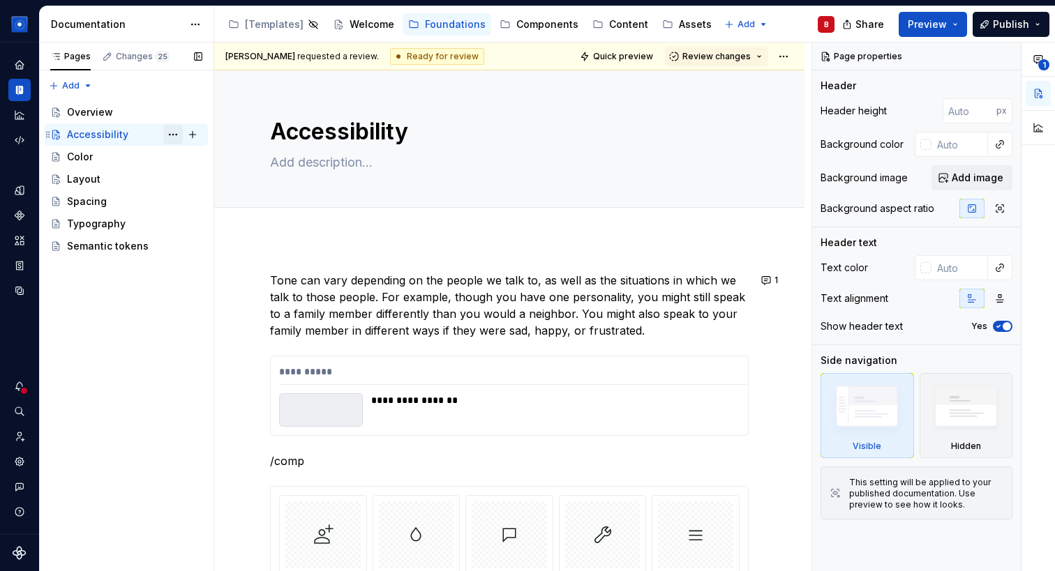
click at [169, 139] on button "Page tree" at bounding box center [173, 135] width 20 height 20
type textarea "*"
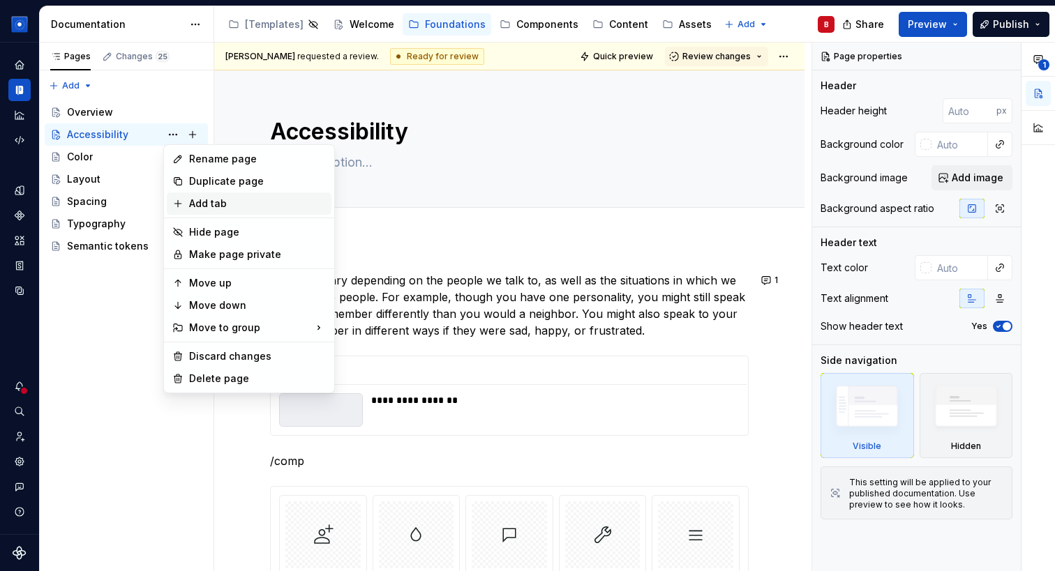
click at [220, 207] on div "Add tab" at bounding box center [257, 204] width 137 height 14
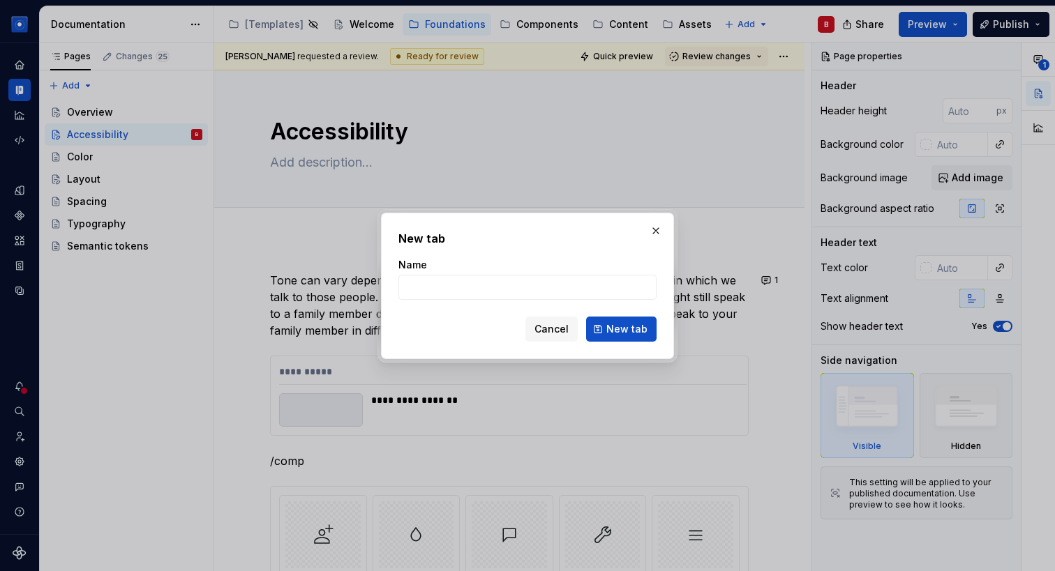
type input "R"
type input "c"
type input "Code"
click at [608, 337] on button "New tab" at bounding box center [621, 329] width 70 height 25
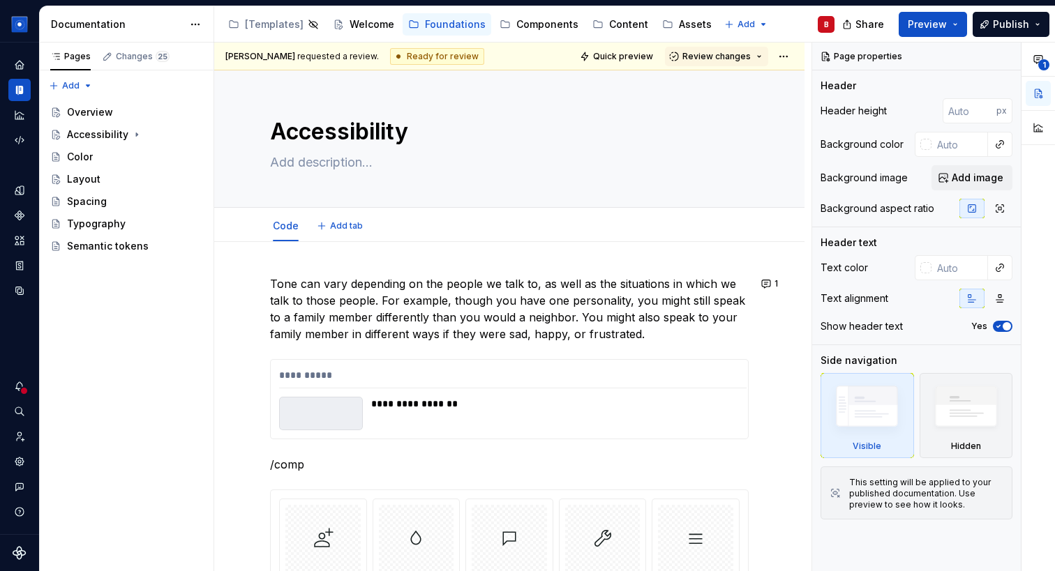
type textarea "*"
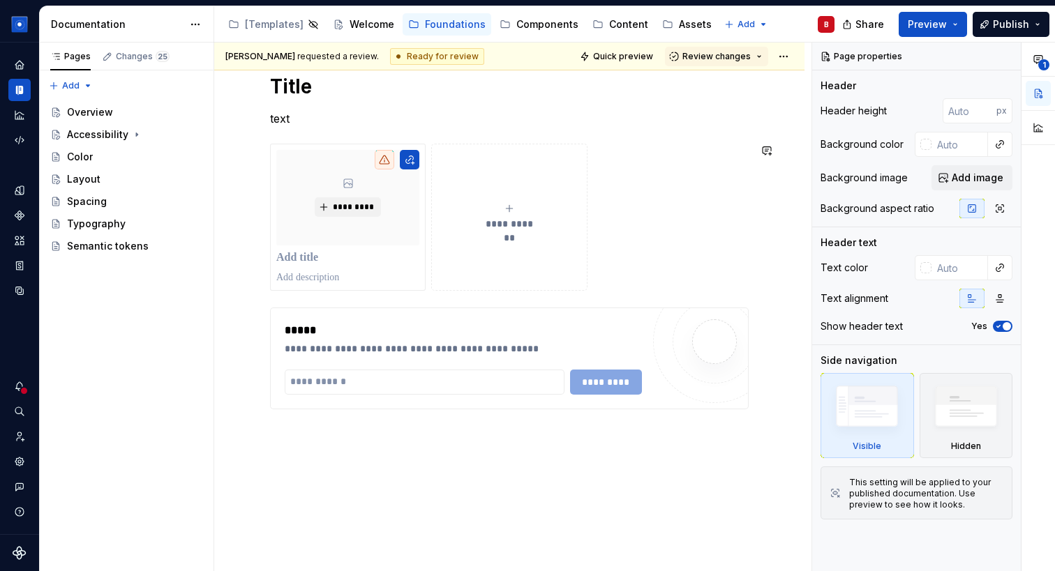
scroll to position [1258, 0]
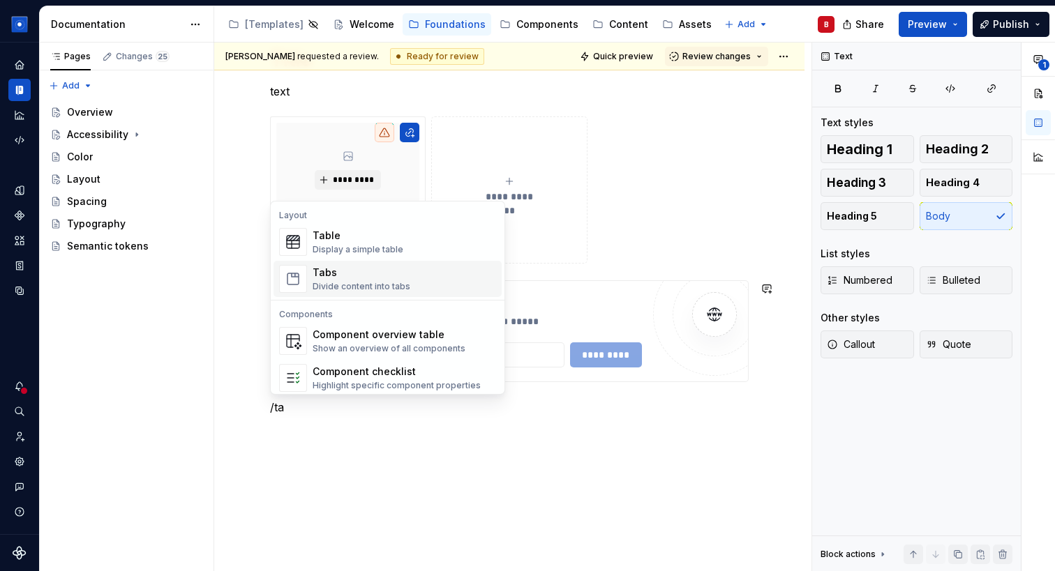
click at [347, 283] on div "Divide content into tabs" at bounding box center [362, 286] width 98 height 11
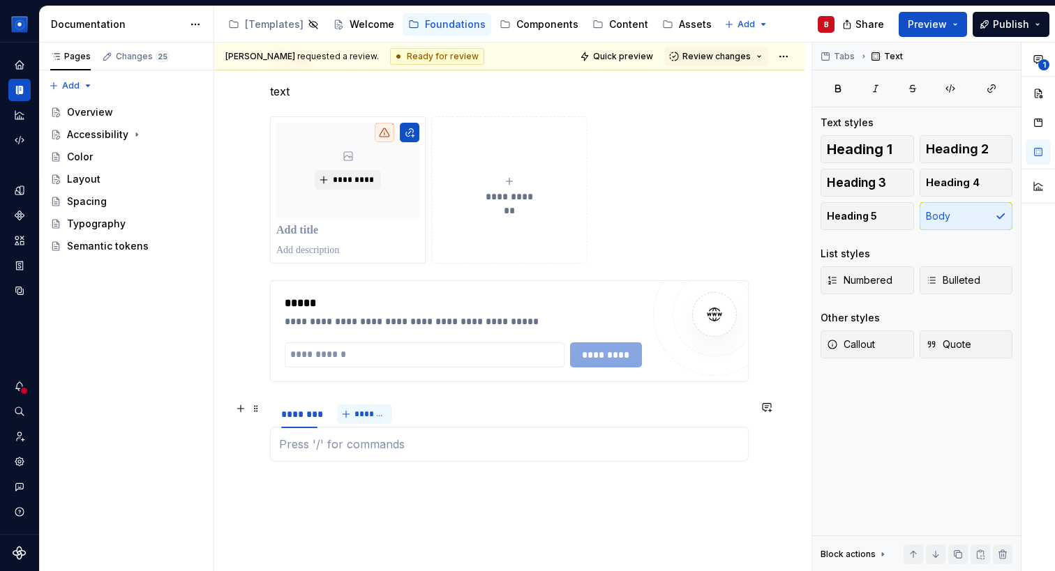
click at [373, 421] on button "*******" at bounding box center [364, 415] width 55 height 20
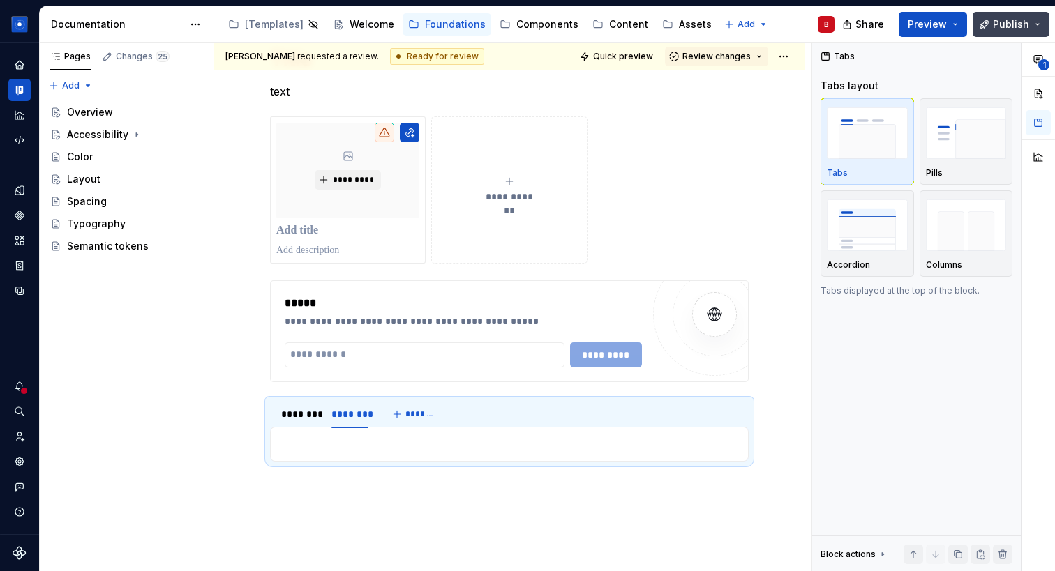
click at [1014, 33] on button "Publish" at bounding box center [1011, 24] width 77 height 25
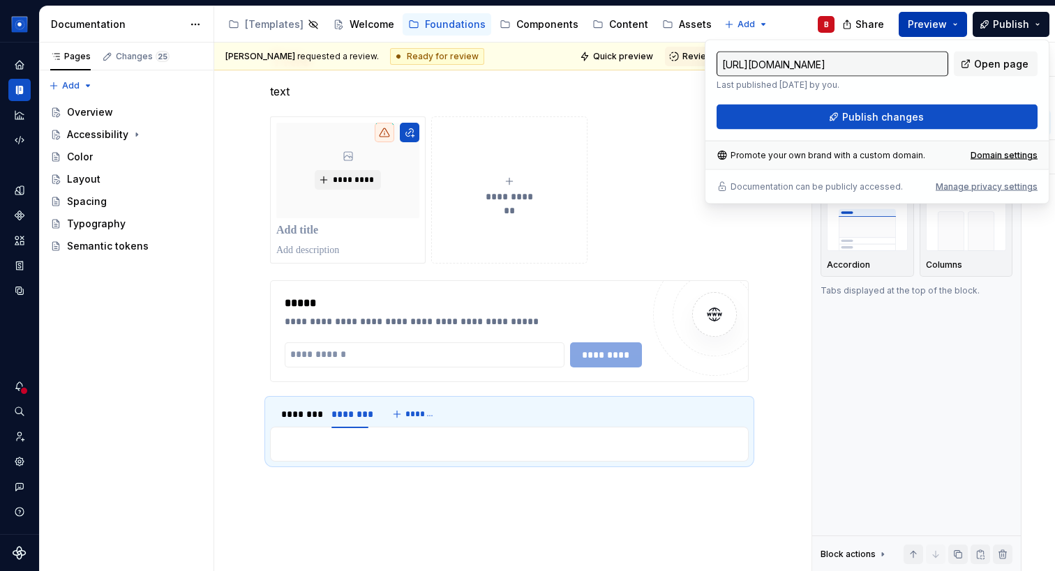
click at [942, 25] on span "Preview" at bounding box center [927, 24] width 39 height 14
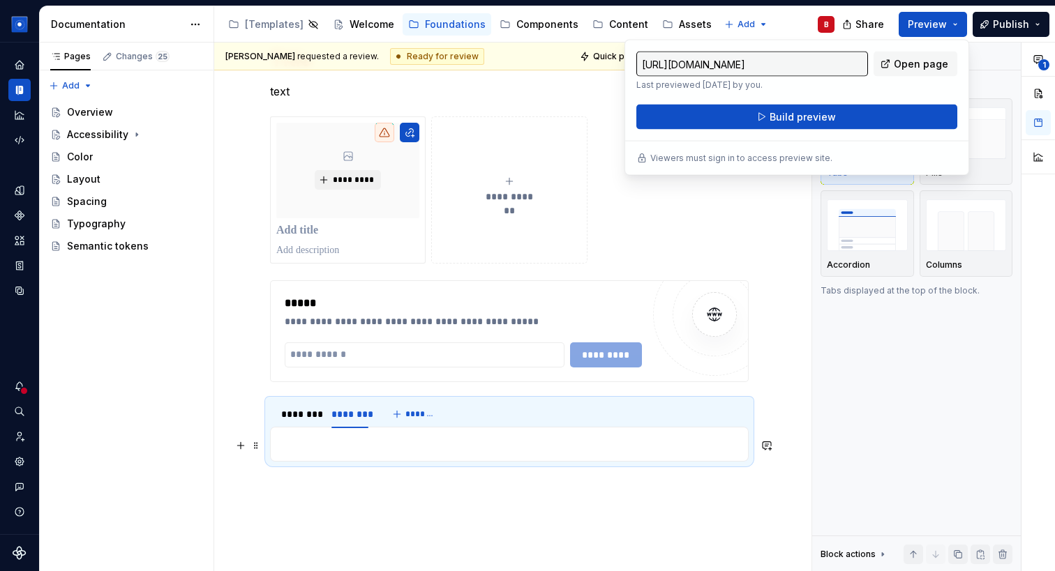
click at [455, 447] on p at bounding box center [509, 444] width 460 height 17
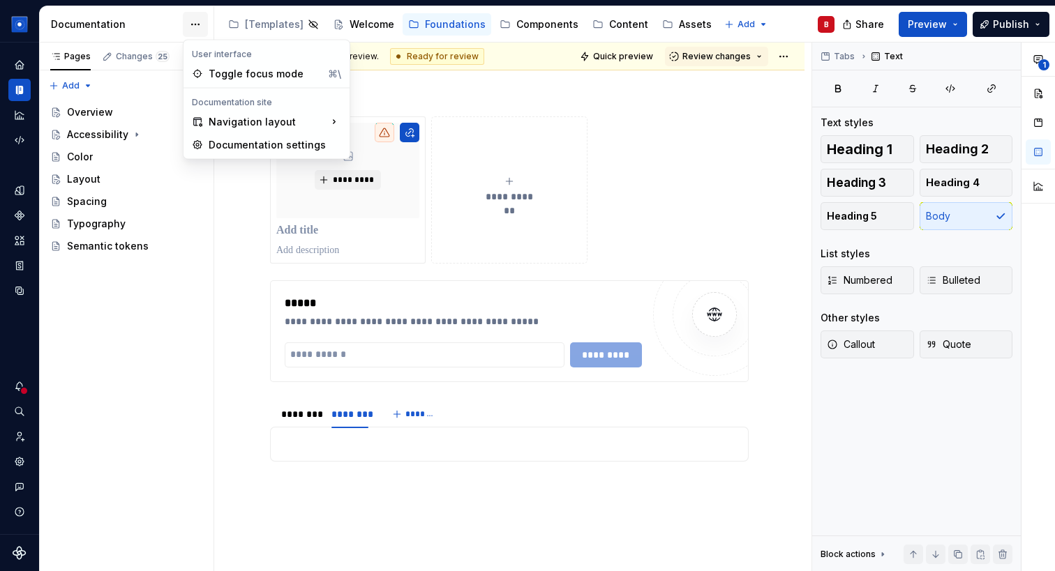
click at [197, 22] on html "Solar System B Dataset Brand A Documentation Accessibility guide for tree Page …" at bounding box center [527, 285] width 1055 height 571
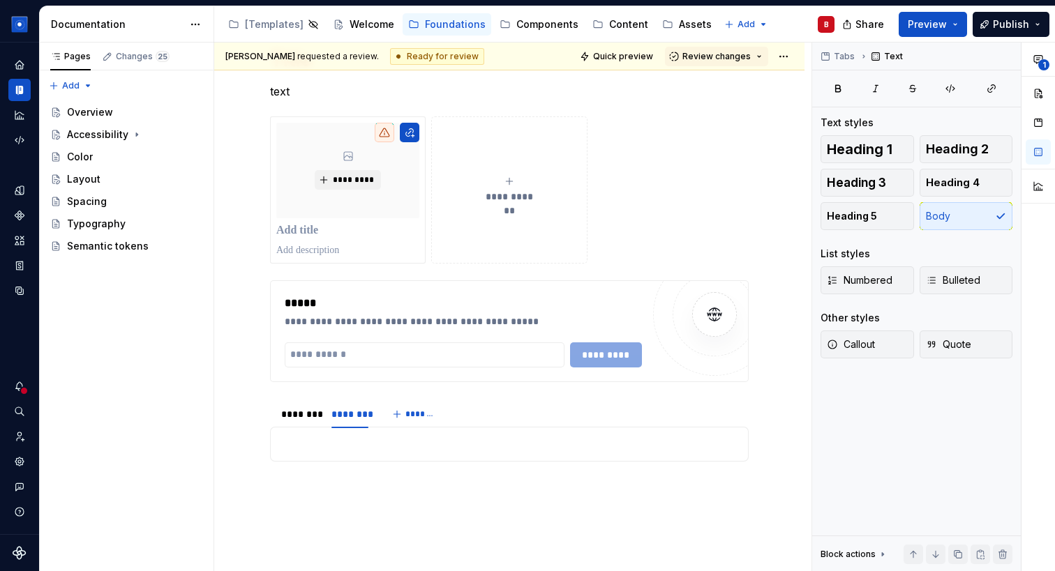
click at [195, 22] on html "Solar System B Dataset Brand A Documentation Accessibility guide for tree Page …" at bounding box center [527, 285] width 1055 height 571
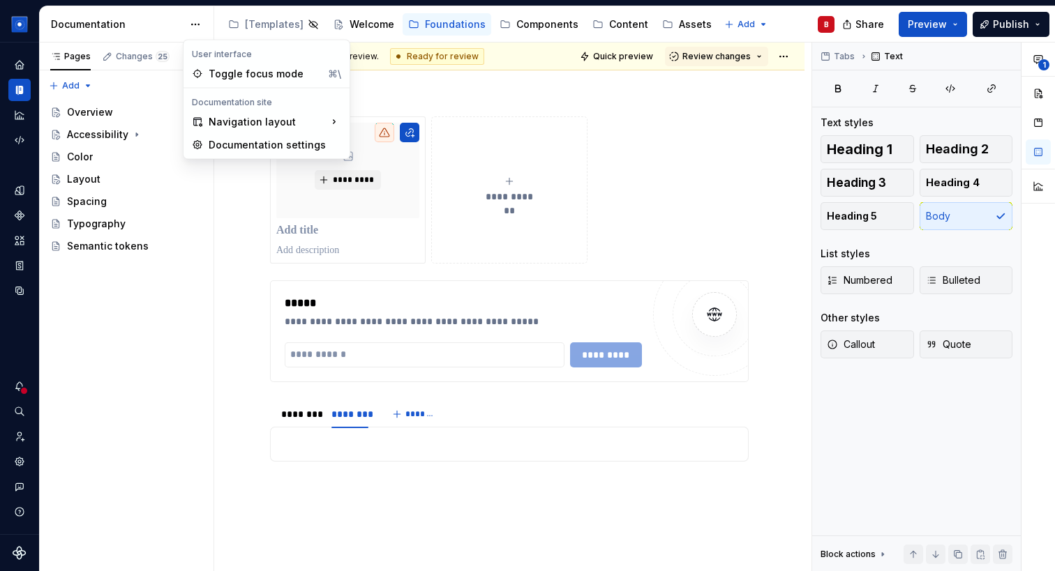
click at [195, 22] on html "Solar System B Dataset Brand A Documentation Accessibility guide for tree Page …" at bounding box center [527, 285] width 1055 height 571
click at [216, 142] on div "Documentation settings" at bounding box center [275, 145] width 133 height 14
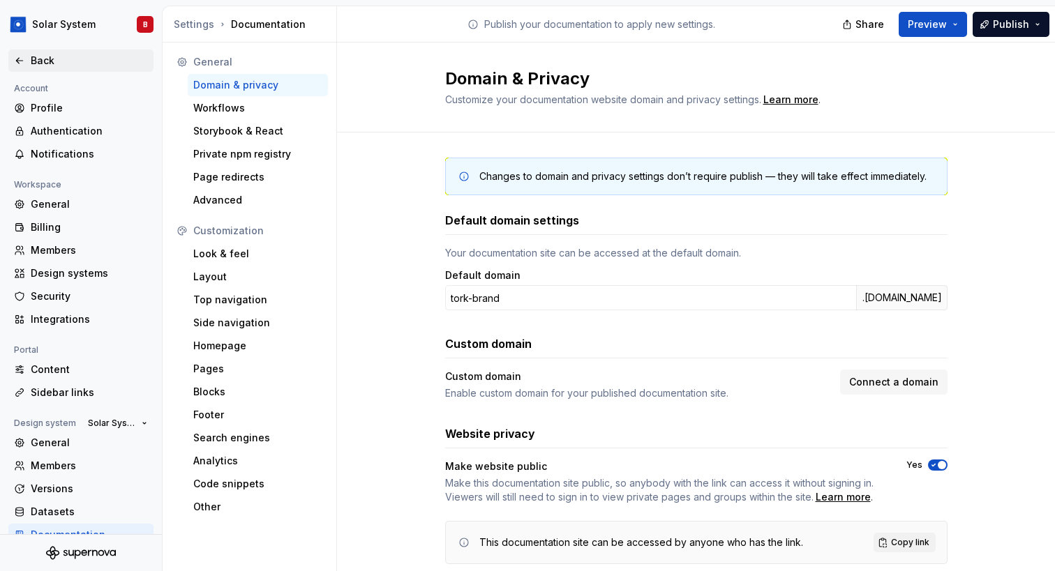
click at [19, 61] on icon at bounding box center [19, 60] width 11 height 11
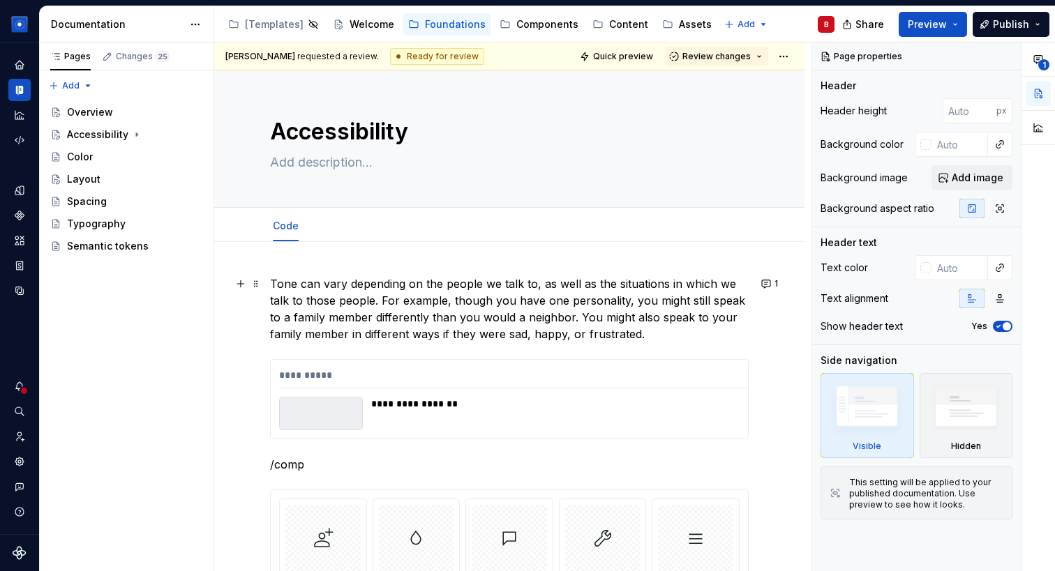
click at [636, 323] on p "Tone can vary depending on the people we talk to, as well as the situations in …" at bounding box center [509, 309] width 479 height 67
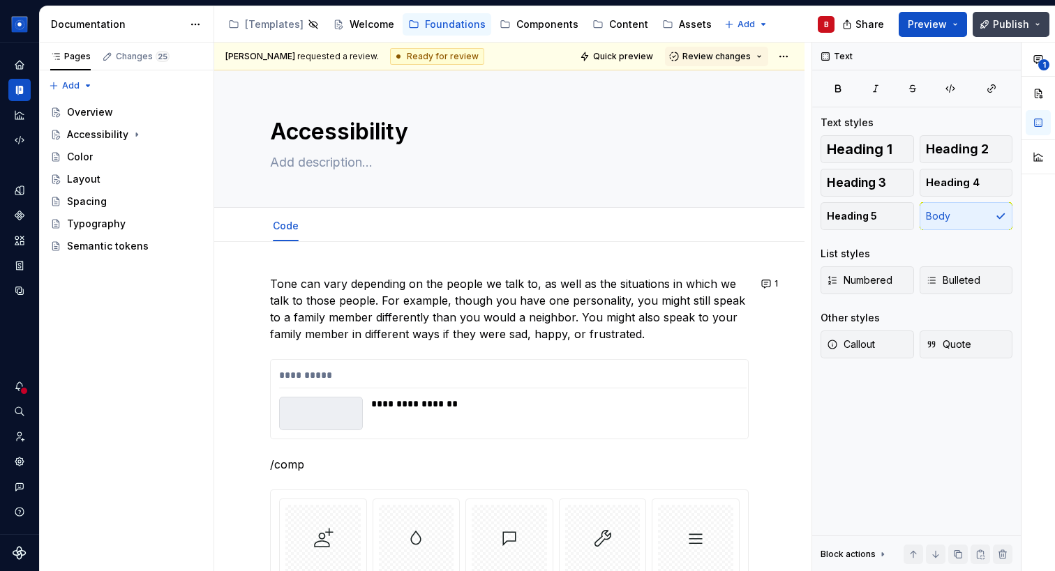
click at [1000, 35] on button "Publish" at bounding box center [1011, 24] width 77 height 25
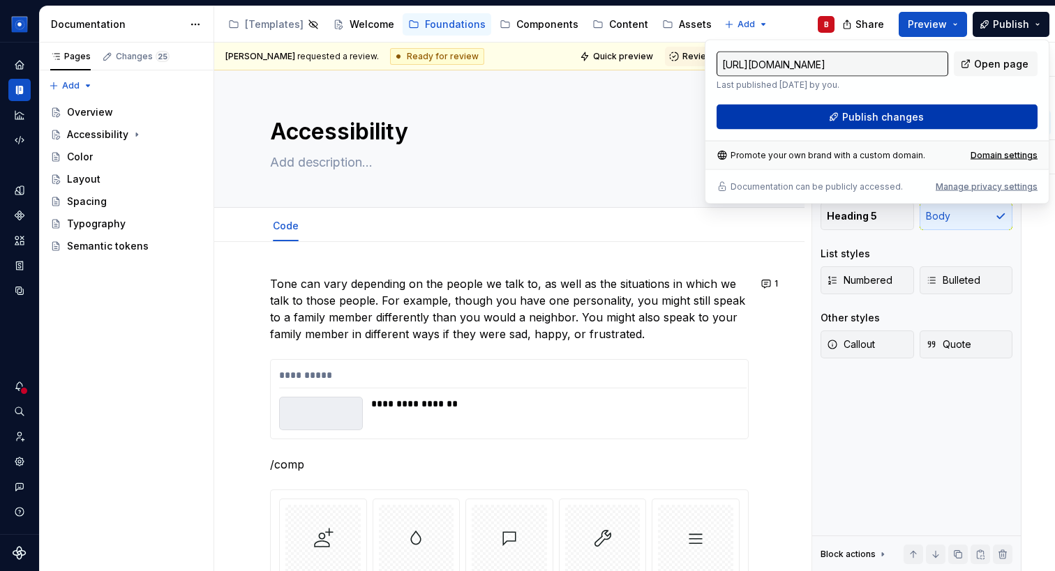
click at [952, 118] on button "Publish changes" at bounding box center [876, 117] width 321 height 25
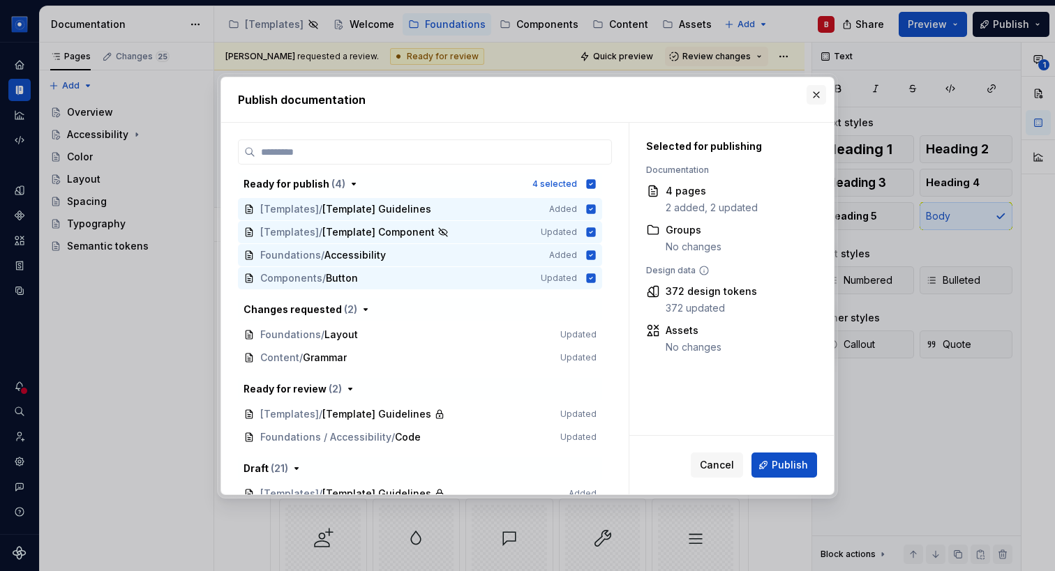
click at [820, 95] on button "button" at bounding box center [816, 95] width 20 height 20
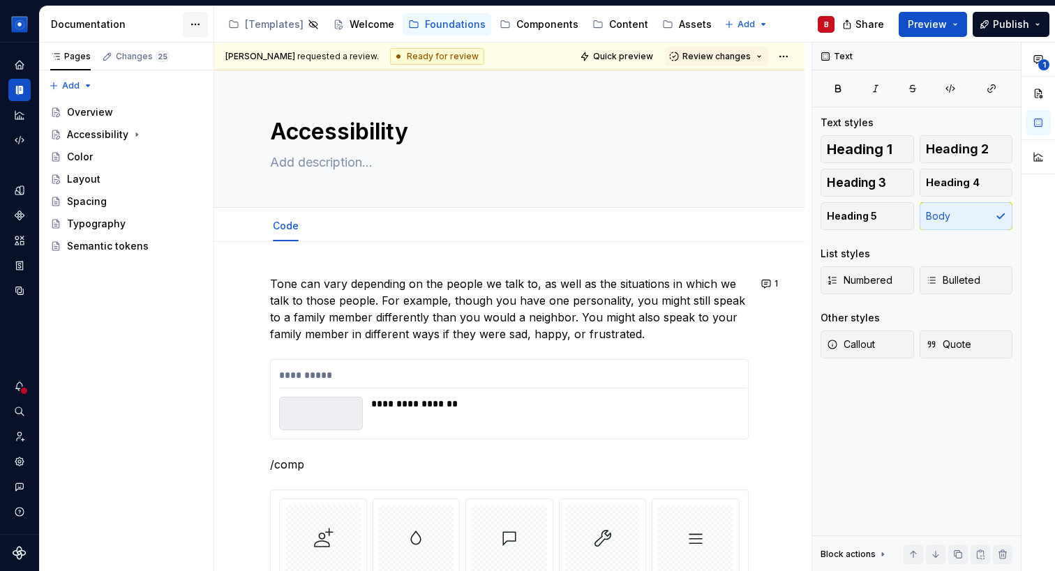
click at [203, 24] on html "Solar System B Dataset Brand A Documentation Accessibility guide for tree Page …" at bounding box center [527, 285] width 1055 height 571
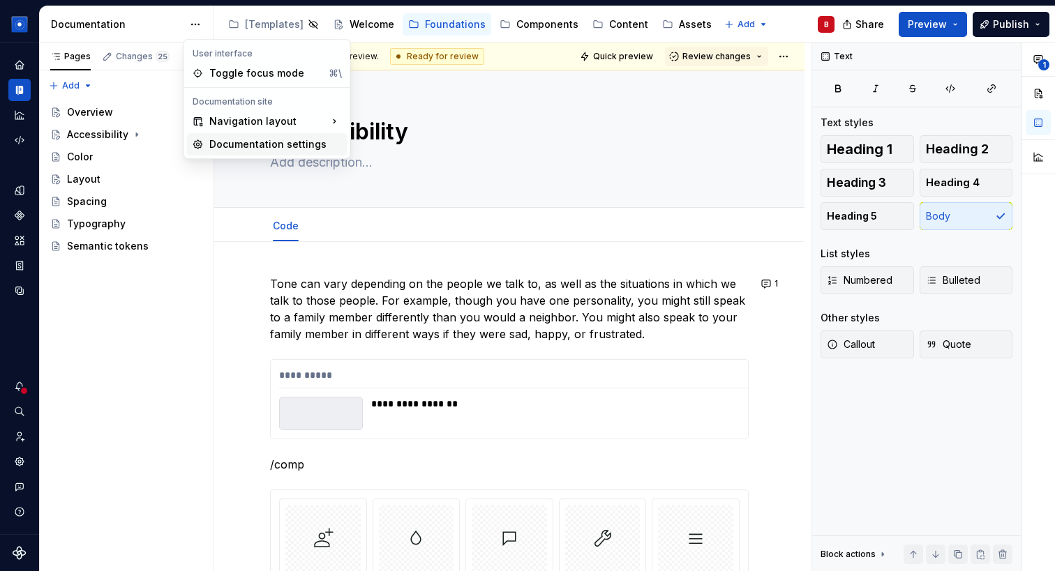
click at [241, 139] on div "Documentation settings" at bounding box center [275, 144] width 133 height 14
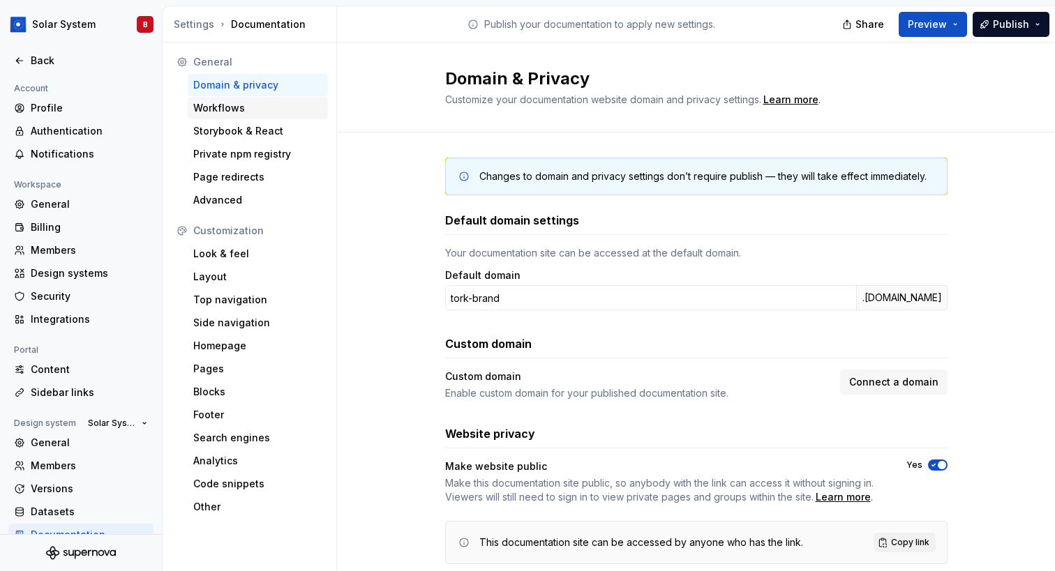
click at [223, 108] on div "Workflows" at bounding box center [257, 108] width 129 height 14
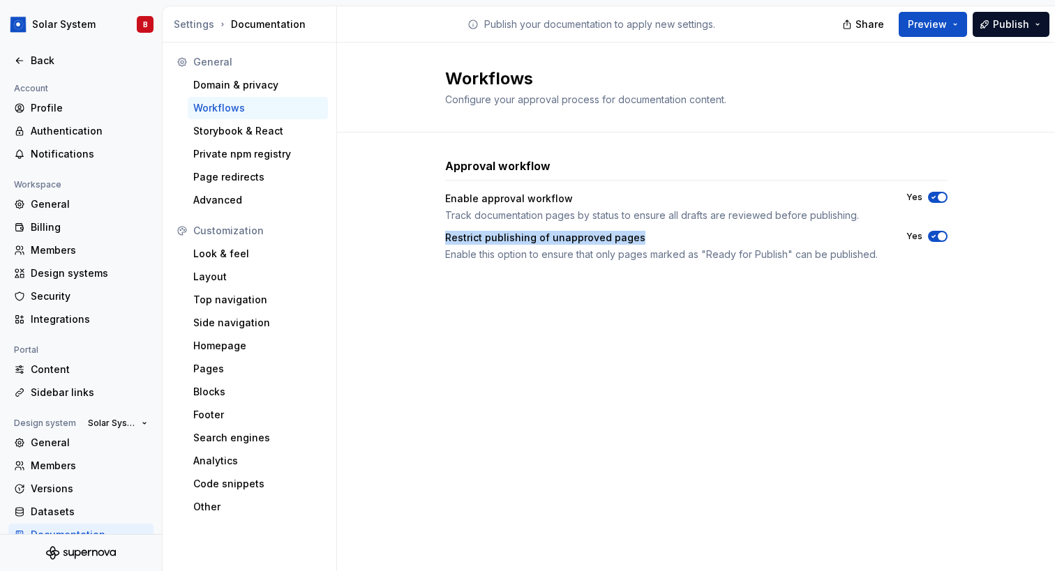
drag, startPoint x: 440, startPoint y: 238, endPoint x: 642, endPoint y: 243, distance: 202.4
click at [642, 243] on div "Approval workflow Enable approval workflow Track documentation pages by status …" at bounding box center [696, 224] width 718 height 182
click at [599, 240] on div "Restrict publishing of unapproved pages" at bounding box center [663, 238] width 436 height 14
click at [190, 23] on div "Settings" at bounding box center [194, 24] width 40 height 14
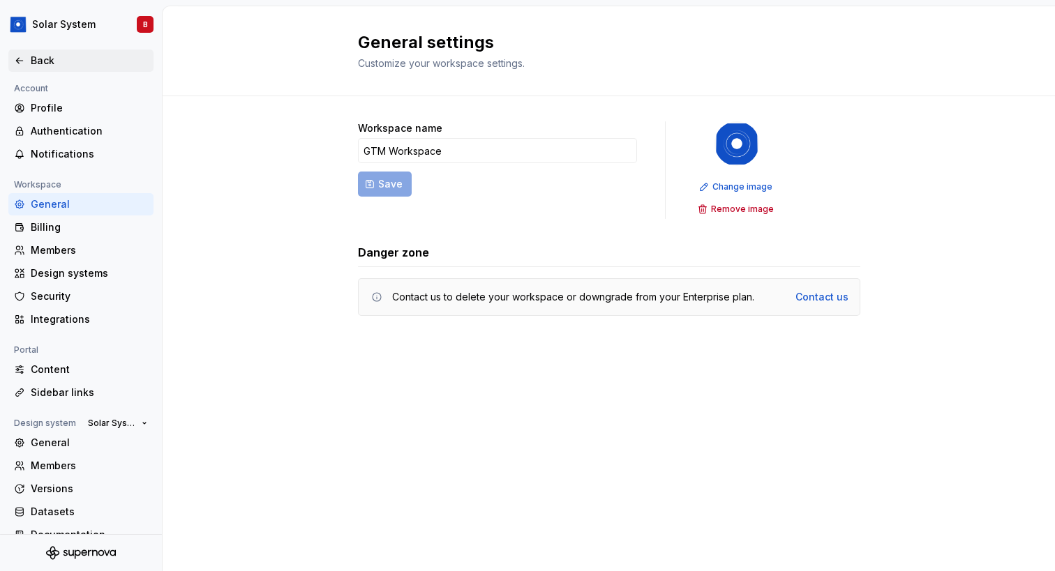
click at [36, 60] on div "Back" at bounding box center [89, 61] width 117 height 14
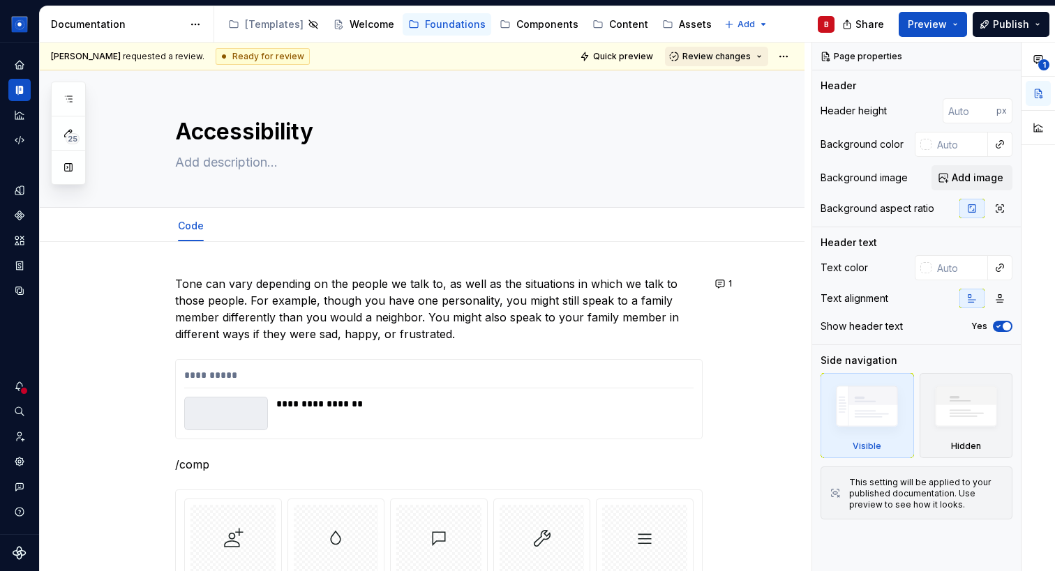
click at [713, 59] on span "Review changes" at bounding box center [716, 56] width 68 height 11
click at [1012, 27] on span "Publish" at bounding box center [1011, 24] width 36 height 14
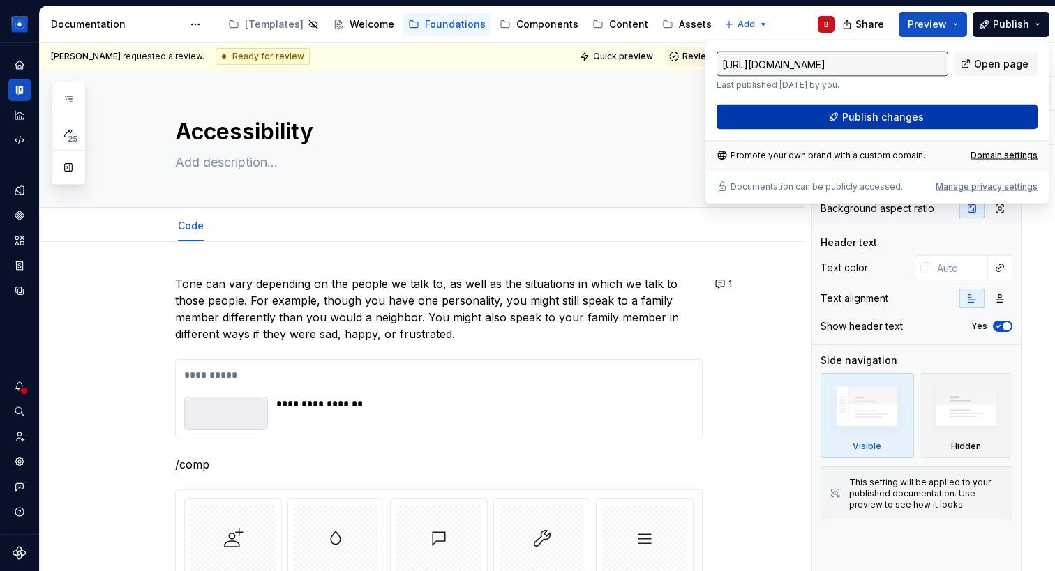
click at [927, 120] on button "Publish changes" at bounding box center [876, 117] width 321 height 25
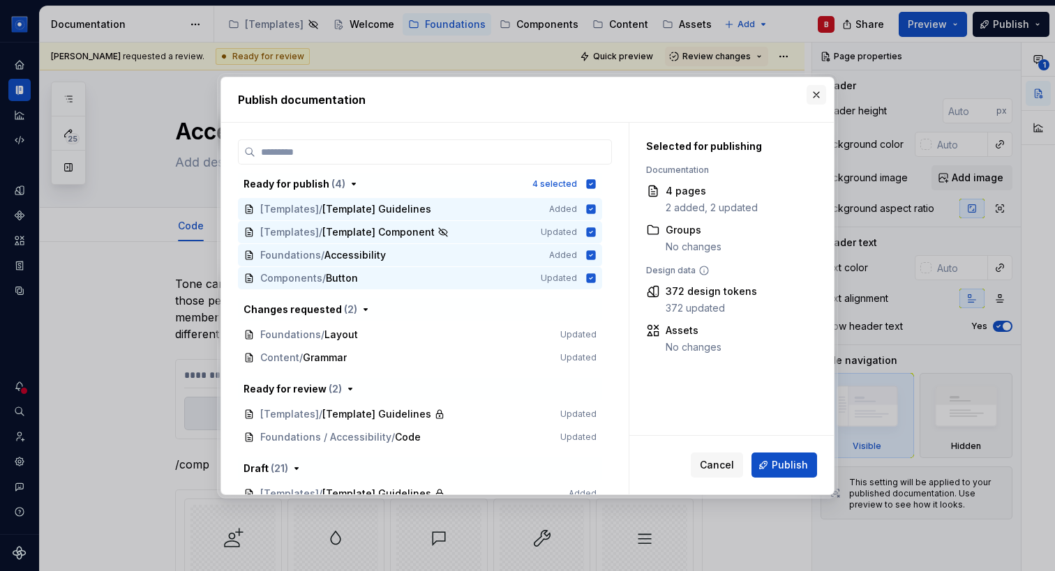
click at [815, 94] on button "button" at bounding box center [816, 95] width 20 height 20
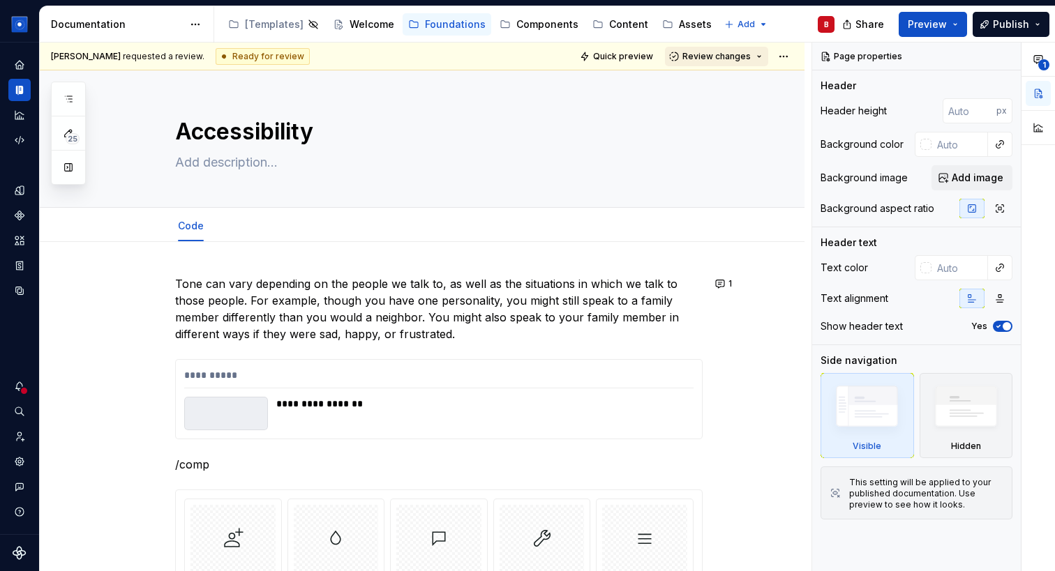
click at [713, 55] on span "Review changes" at bounding box center [716, 56] width 68 height 11
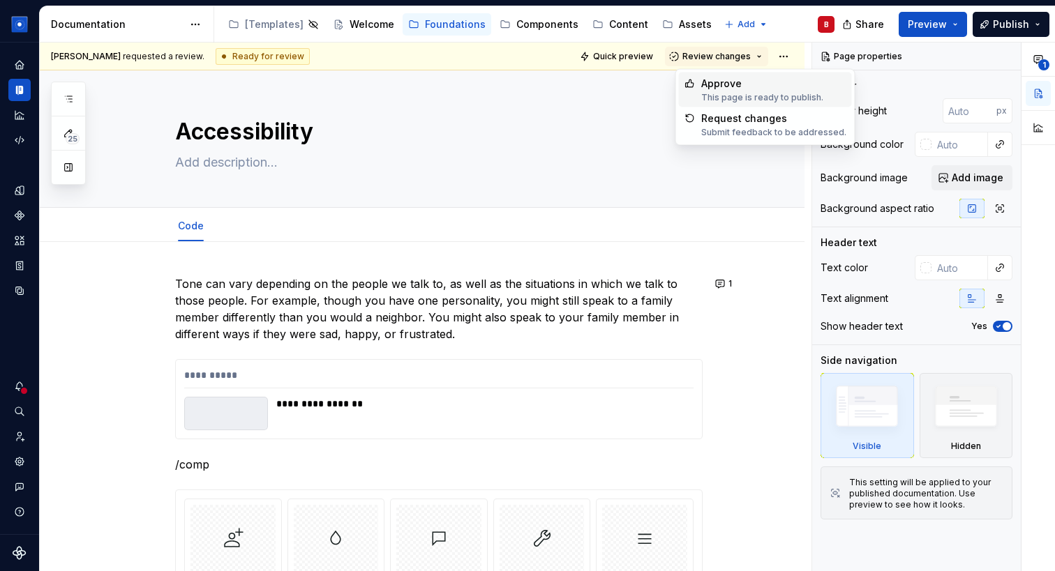
click at [707, 87] on div "Approve" at bounding box center [762, 84] width 122 height 14
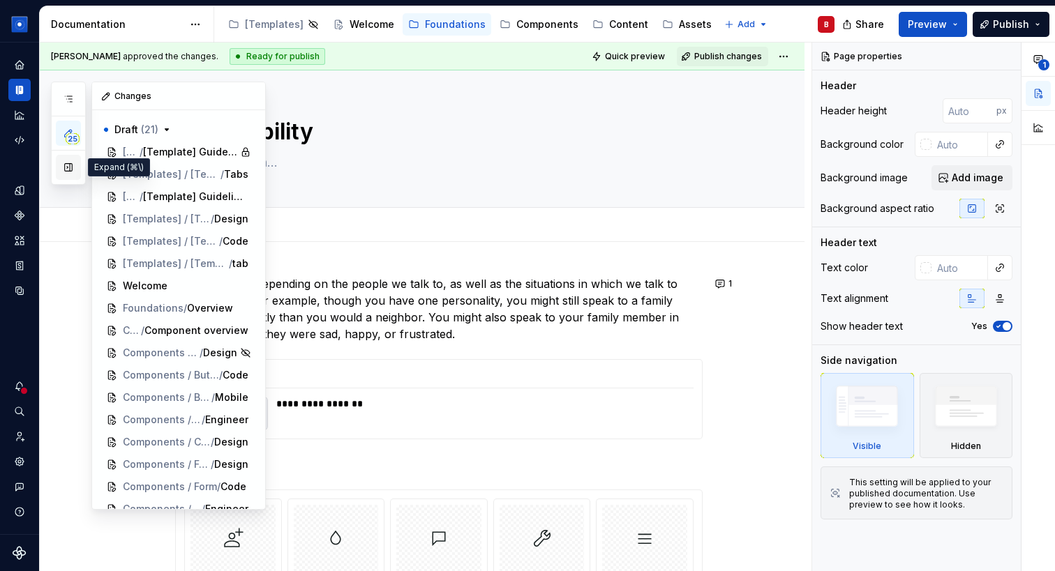
click at [65, 174] on button "button" at bounding box center [68, 167] width 25 height 25
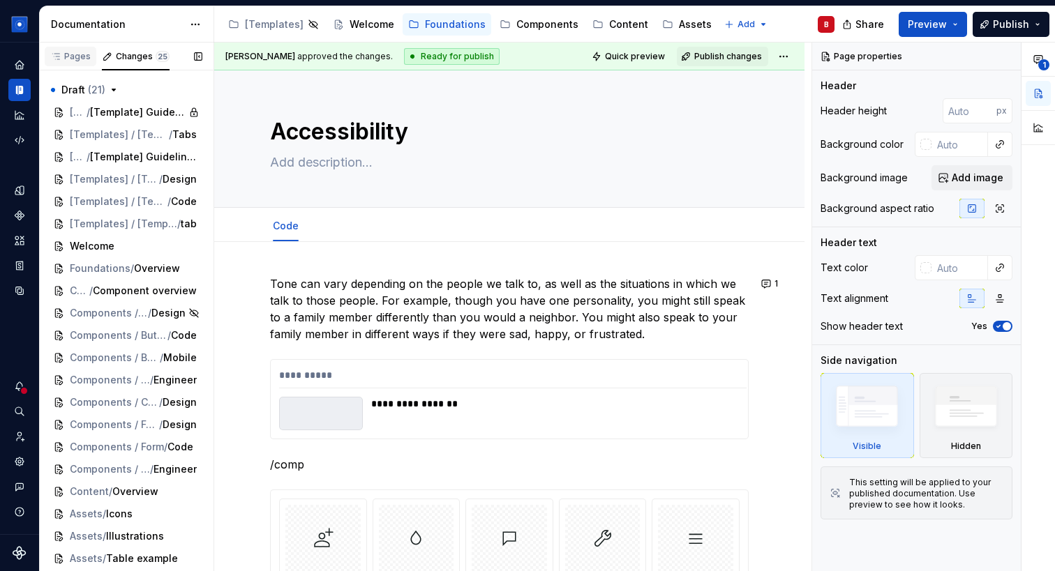
click at [77, 60] on div "Pages" at bounding box center [70, 56] width 40 height 11
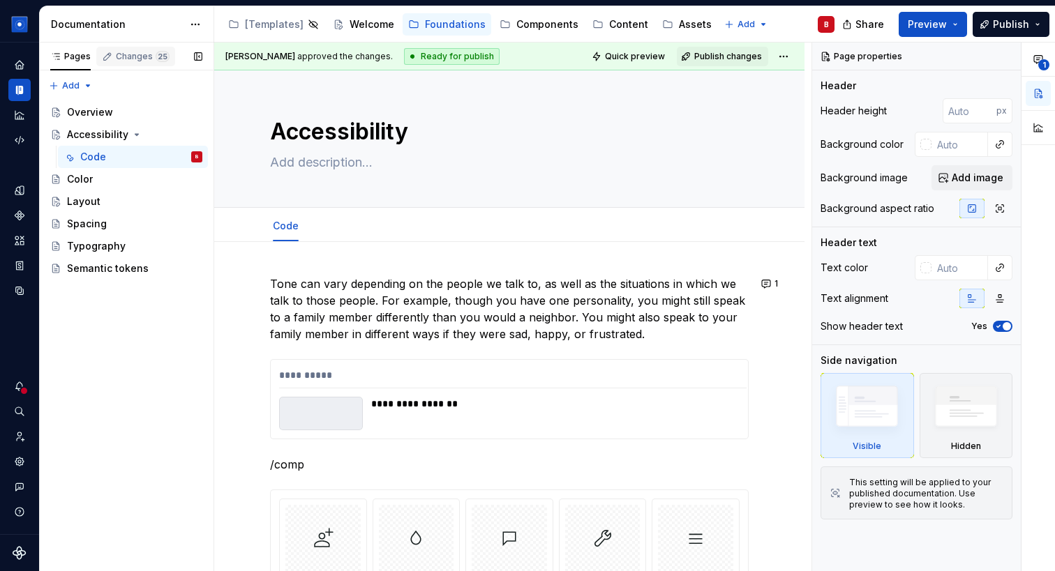
click at [127, 60] on div "Changes 25" at bounding box center [143, 56] width 54 height 11
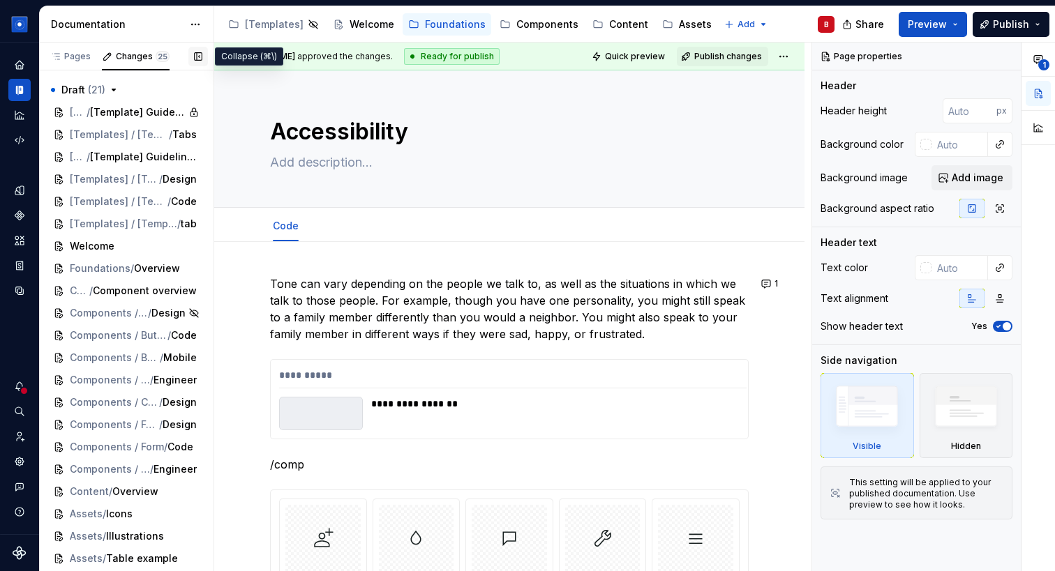
click at [200, 59] on button "button" at bounding box center [198, 57] width 20 height 20
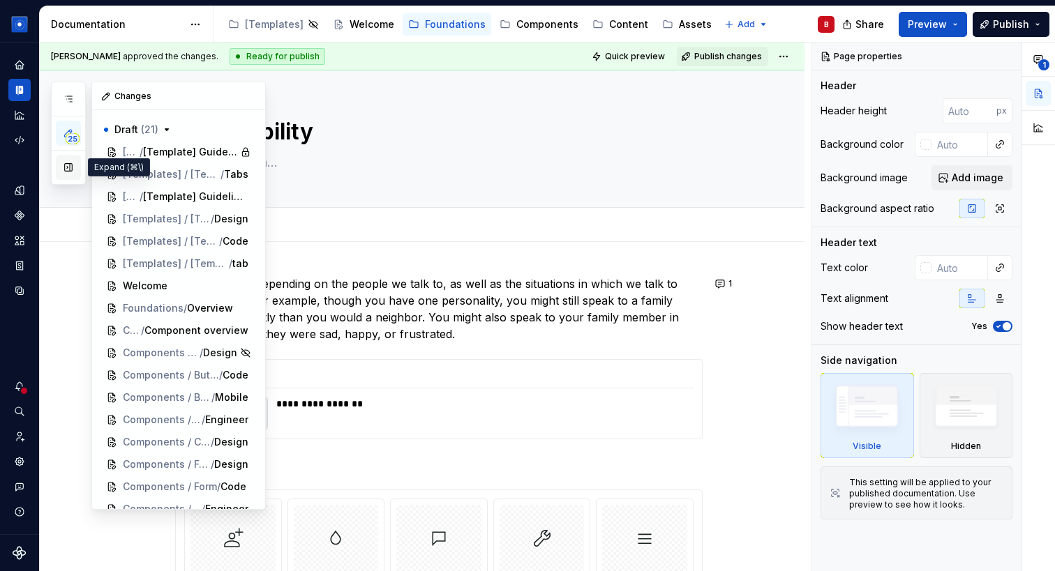
click at [68, 170] on button "button" at bounding box center [68, 167] width 25 height 25
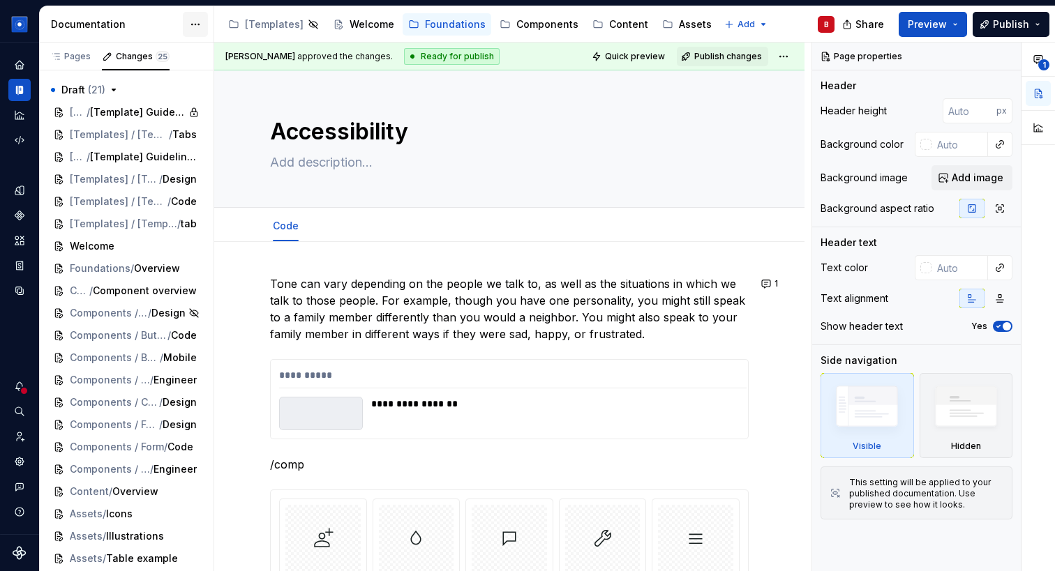
click at [200, 14] on html "Solar System B Dataset Brand A Documentation Accessibility guide for tree Page …" at bounding box center [527, 285] width 1055 height 571
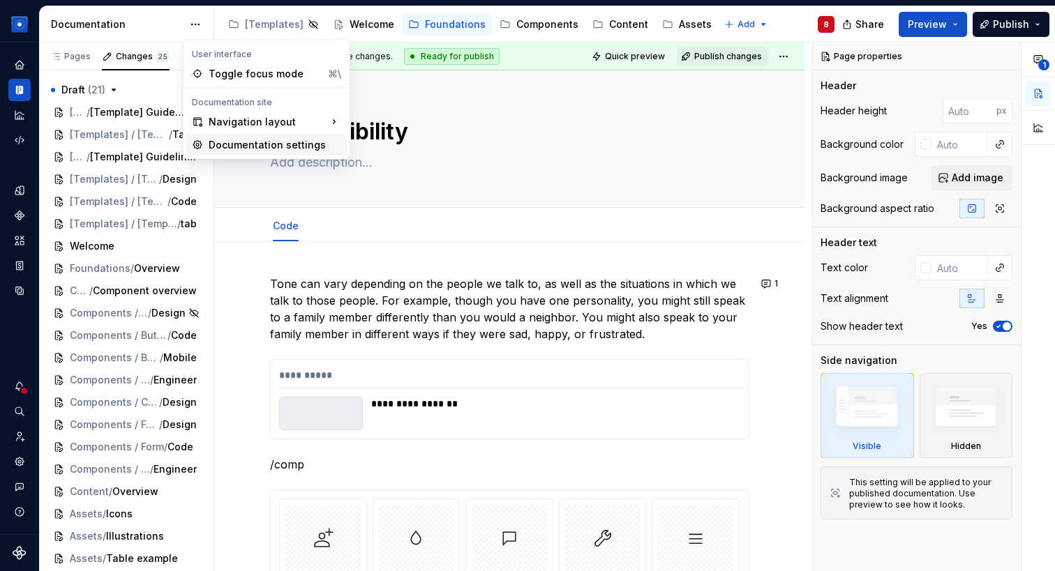
click at [246, 142] on div "Documentation settings" at bounding box center [275, 145] width 133 height 14
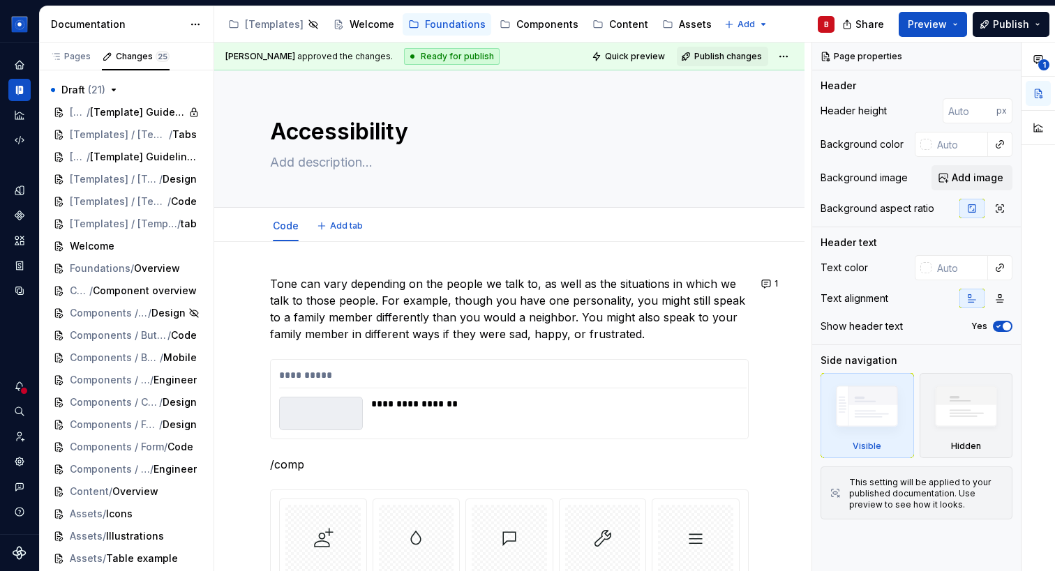
type textarea "*"
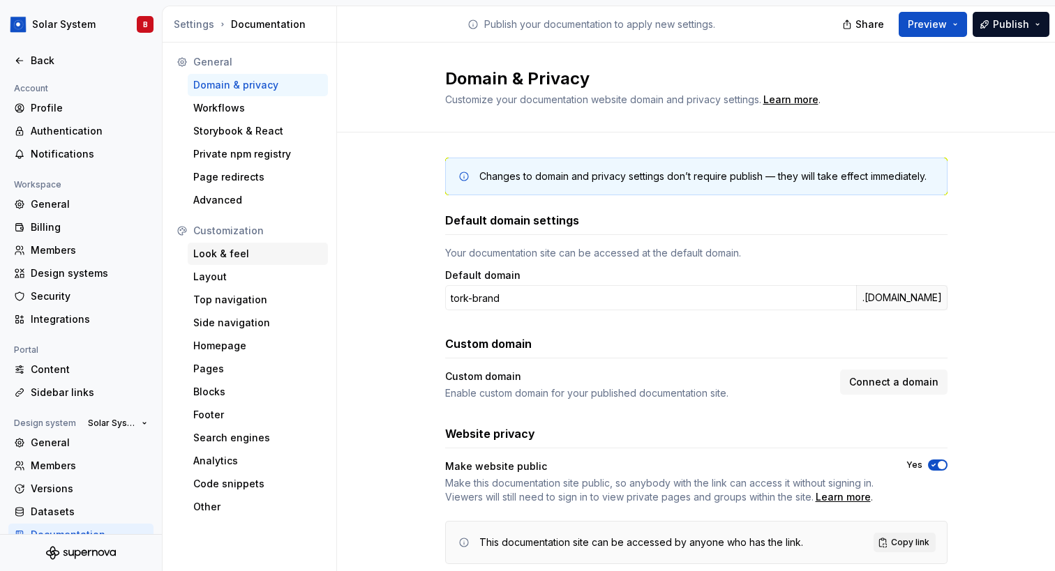
click at [234, 256] on div "Look & feel" at bounding box center [257, 254] width 129 height 14
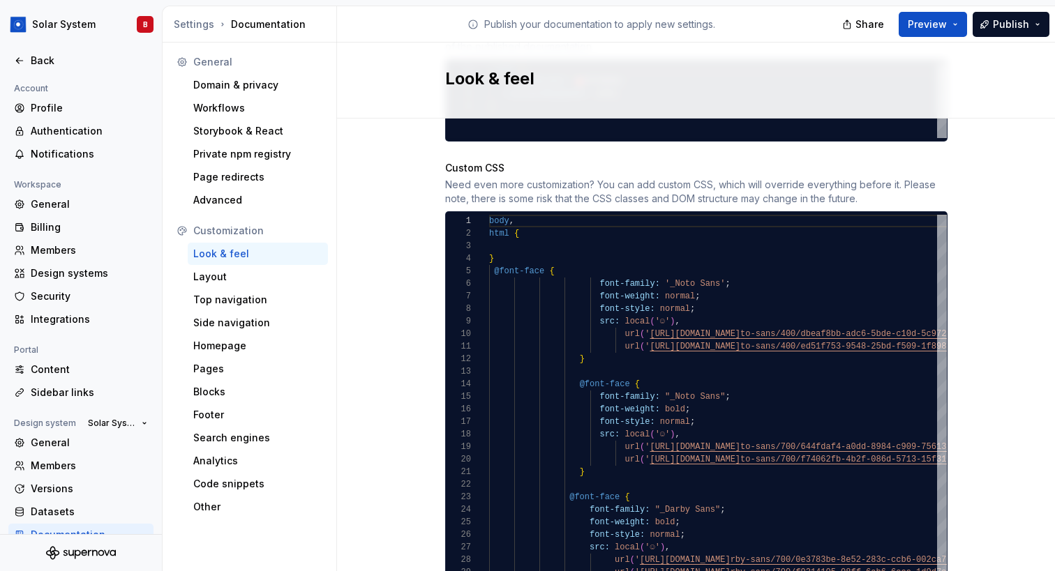
scroll to position [810, 0]
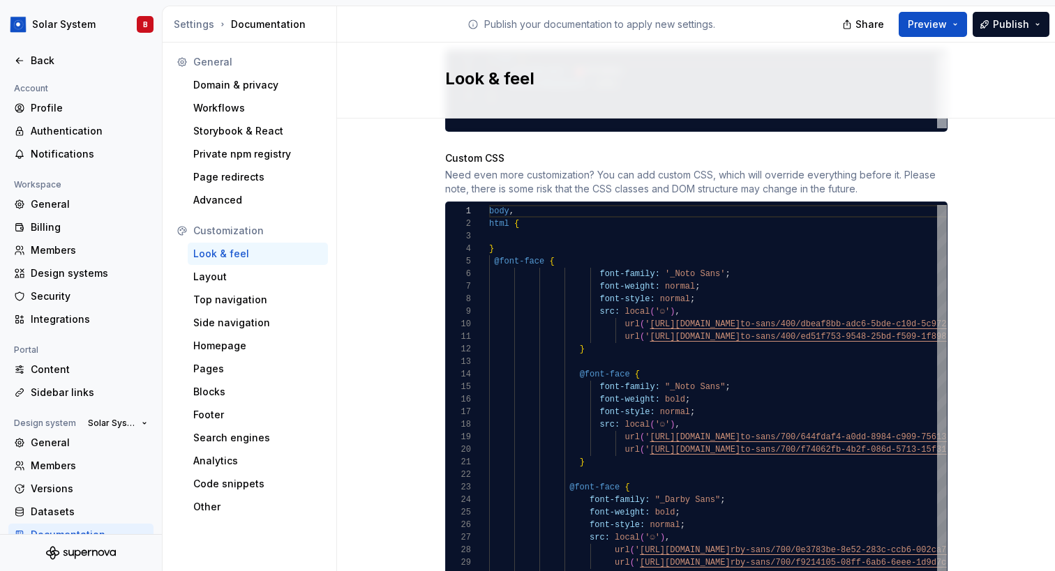
type textarea "**********"
click at [713, 312] on div "body , html { } @font-face { font-family: '_Noto Sans' ; font-weight: normal ; …" at bounding box center [894, 404] width 811 height 398
drag, startPoint x: 600, startPoint y: 259, endPoint x: 762, endPoint y: 259, distance: 161.9
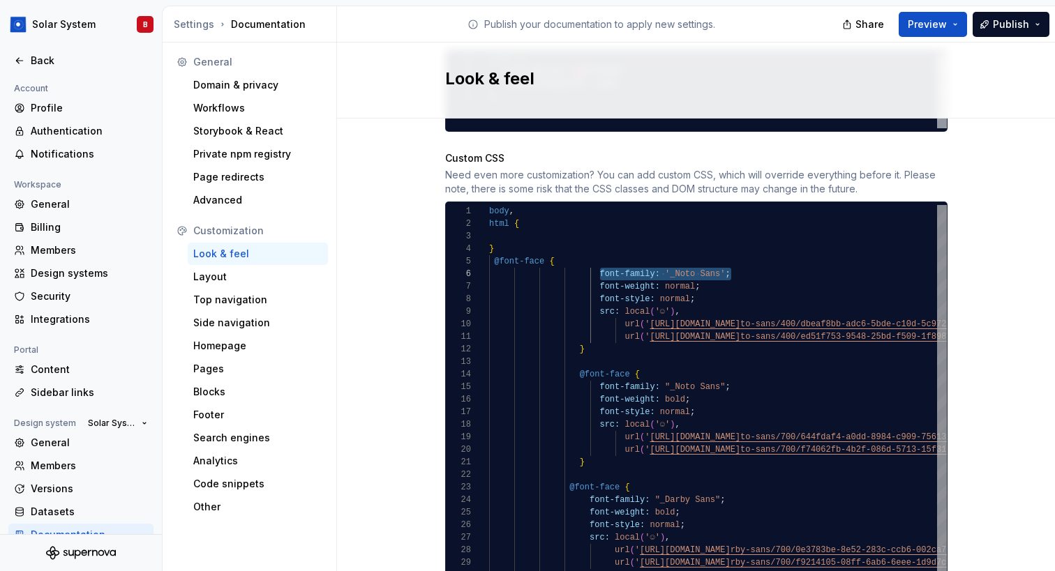
click at [762, 259] on div "body , html { } @font-face { font-family: '_Noto Sans' ; font-weight: normal ; …" at bounding box center [894, 404] width 811 height 398
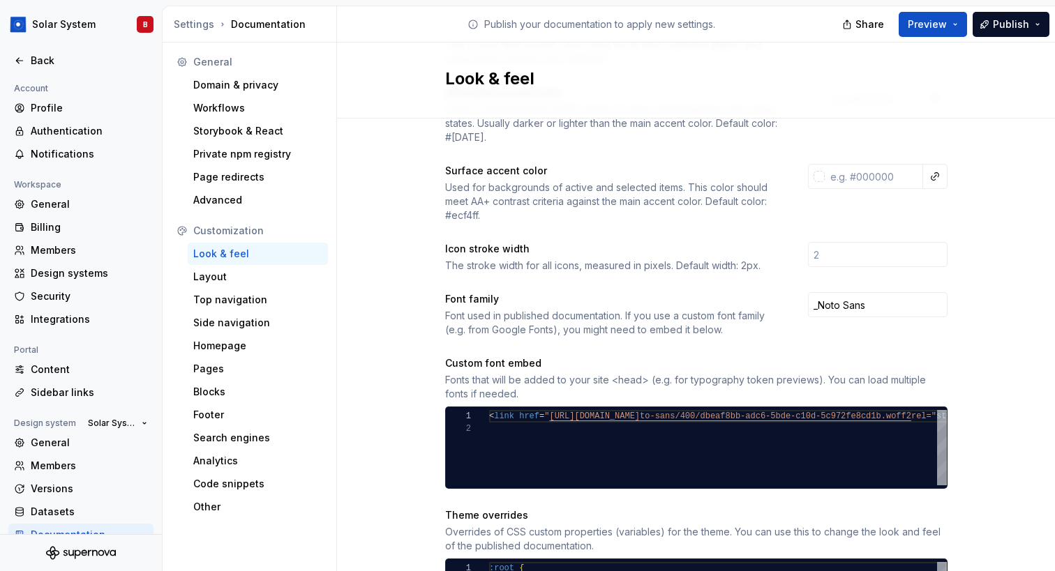
scroll to position [175, 0]
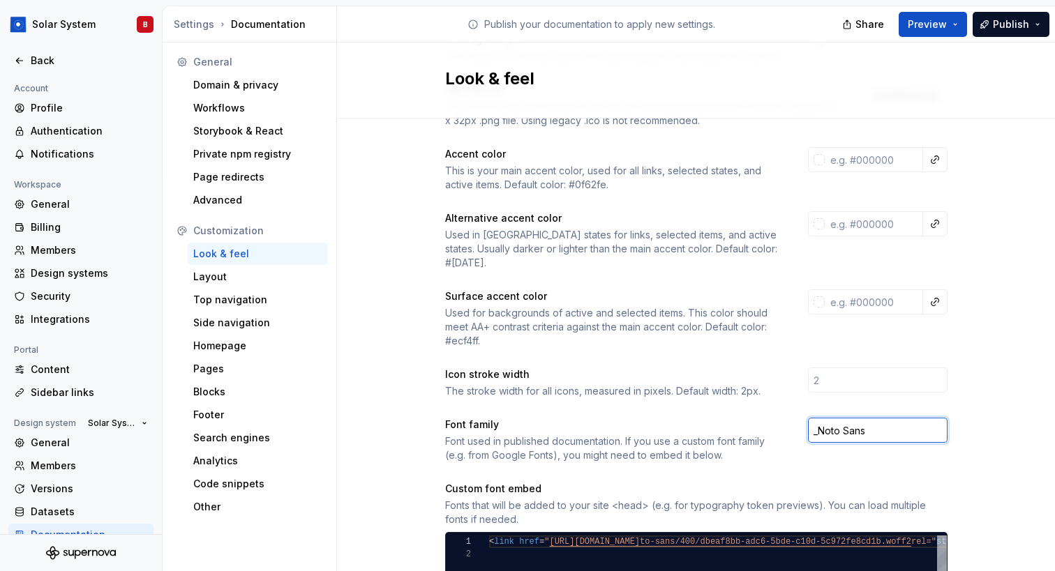
drag, startPoint x: 814, startPoint y: 420, endPoint x: 905, endPoint y: 419, distance: 90.7
click at [905, 419] on input "_Noto Sans" at bounding box center [878, 430] width 140 height 25
click at [626, 435] on div "Font used in published documentation. If you use a custom font family (e.g. fro…" at bounding box center [614, 449] width 338 height 28
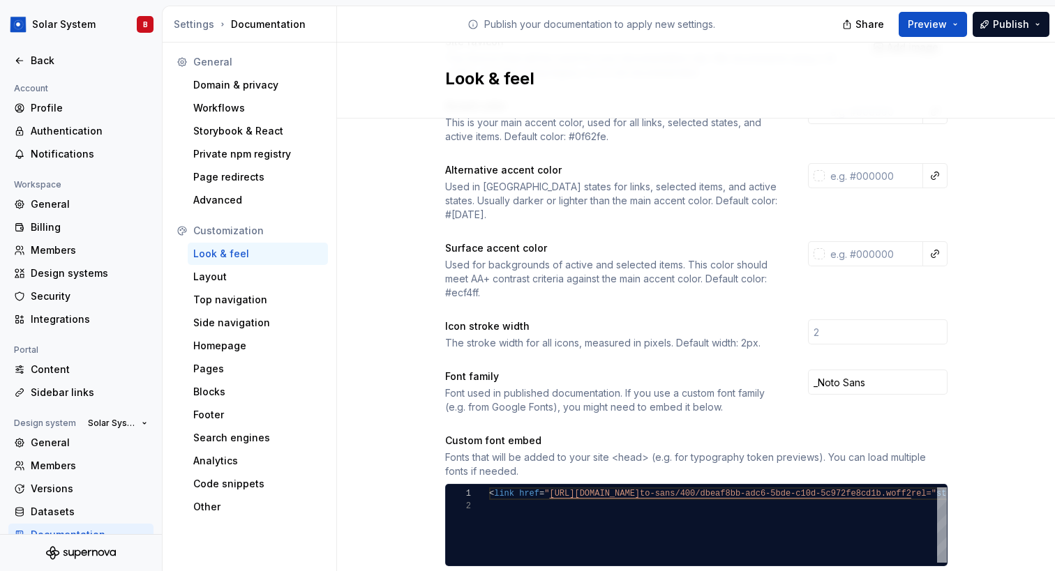
scroll to position [226, 0]
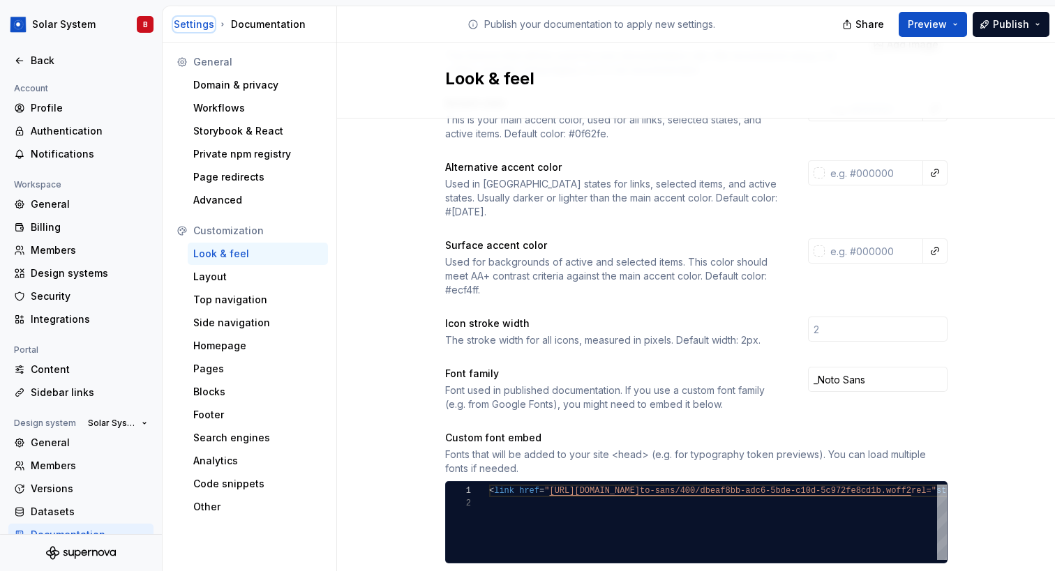
click at [182, 27] on div "Settings" at bounding box center [194, 24] width 40 height 14
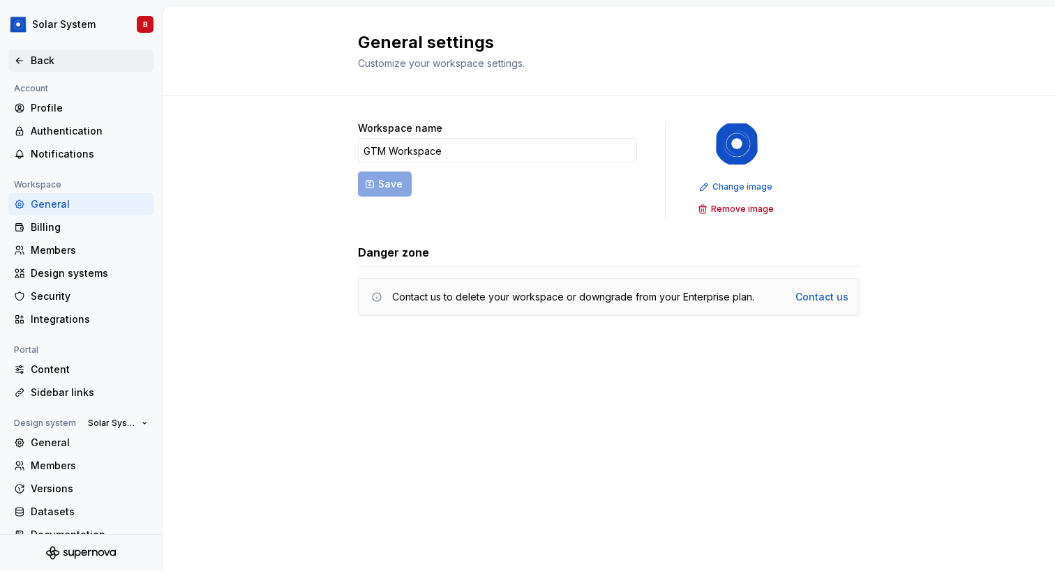
click at [20, 56] on icon at bounding box center [19, 60] width 11 height 11
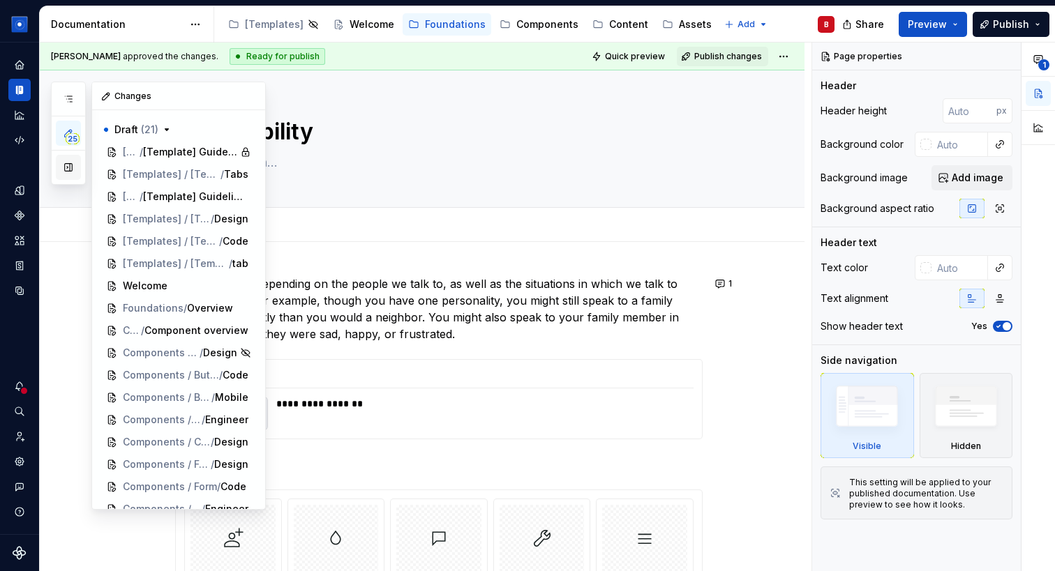
click at [70, 167] on button "button" at bounding box center [68, 167] width 25 height 25
type textarea "*"
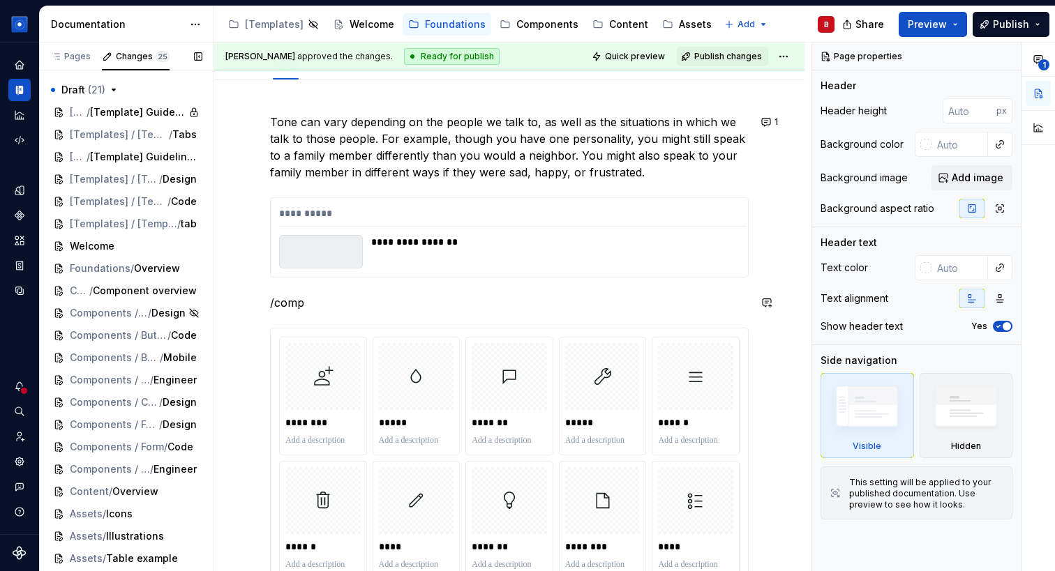
scroll to position [59, 0]
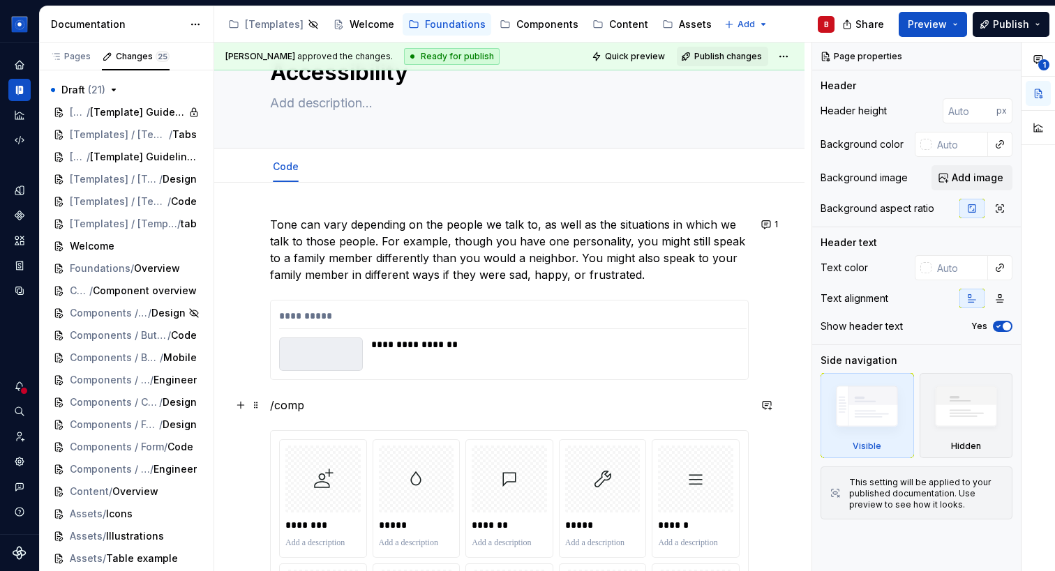
click at [379, 409] on p "/comp" at bounding box center [509, 405] width 479 height 17
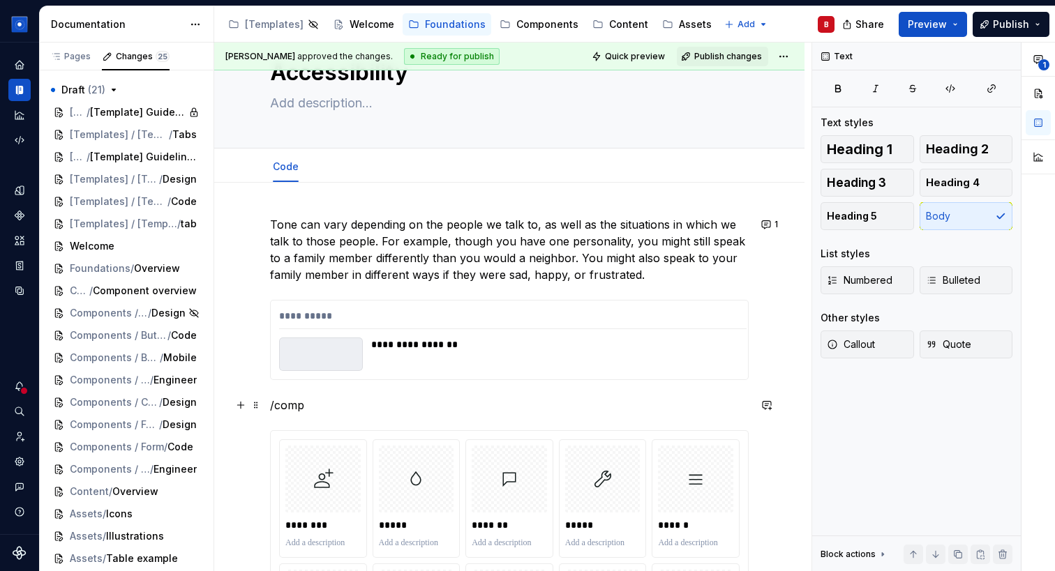
click at [379, 409] on p "/comp" at bounding box center [509, 405] width 479 height 17
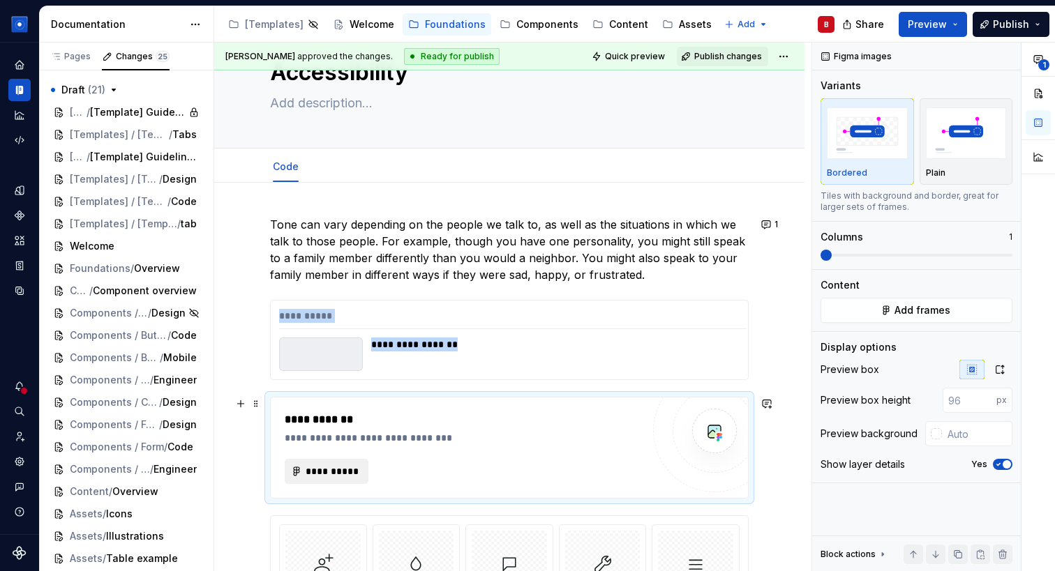
click at [338, 473] on span "**********" at bounding box center [332, 472] width 54 height 14
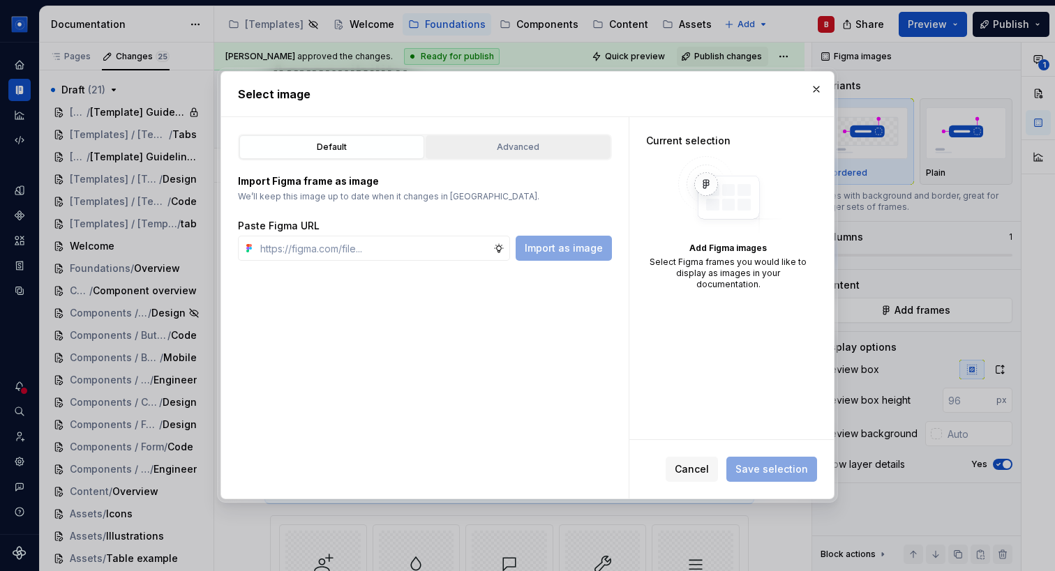
click at [510, 151] on div "Advanced" at bounding box center [517, 147] width 175 height 14
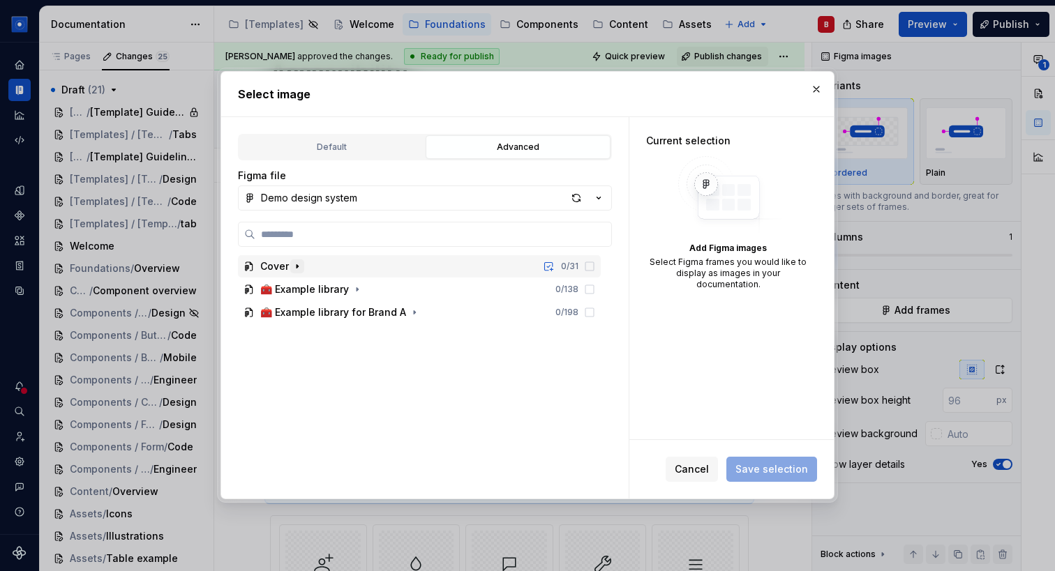
click at [299, 262] on icon "button" at bounding box center [297, 266] width 11 height 11
click at [816, 86] on button "button" at bounding box center [816, 90] width 20 height 20
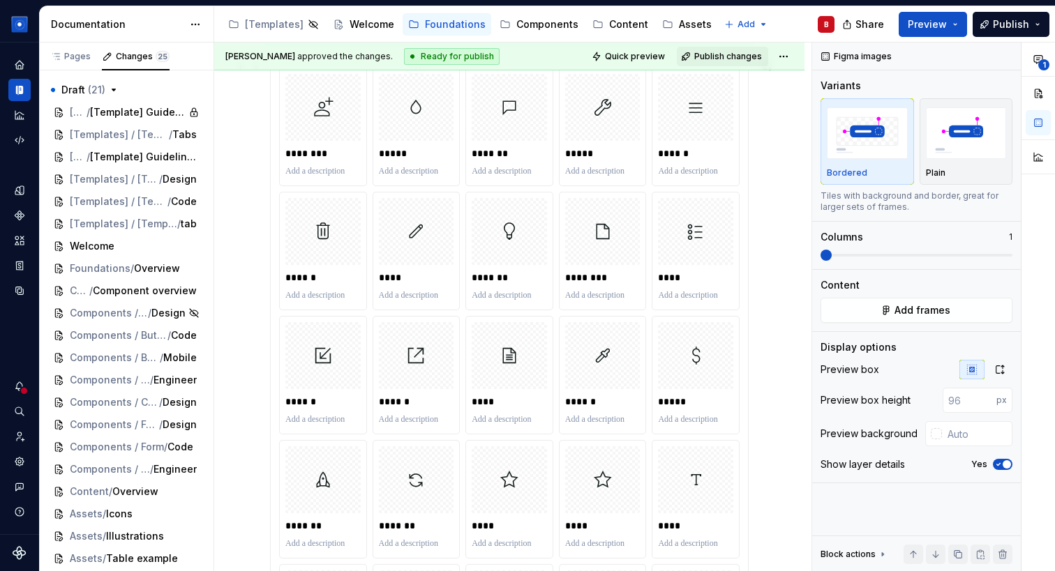
scroll to position [1434, 0]
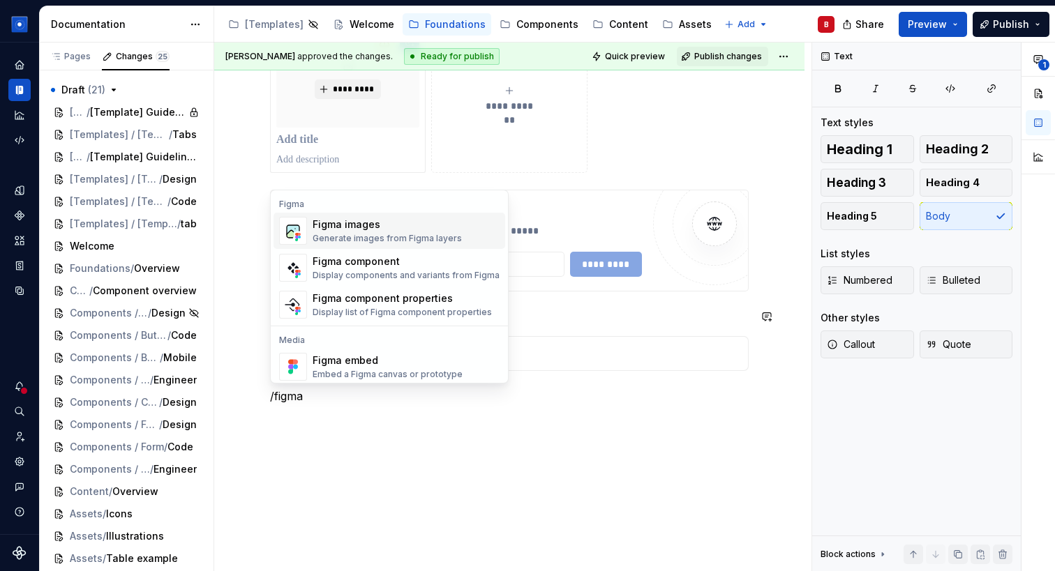
click at [385, 224] on div "Figma images" at bounding box center [387, 225] width 149 height 14
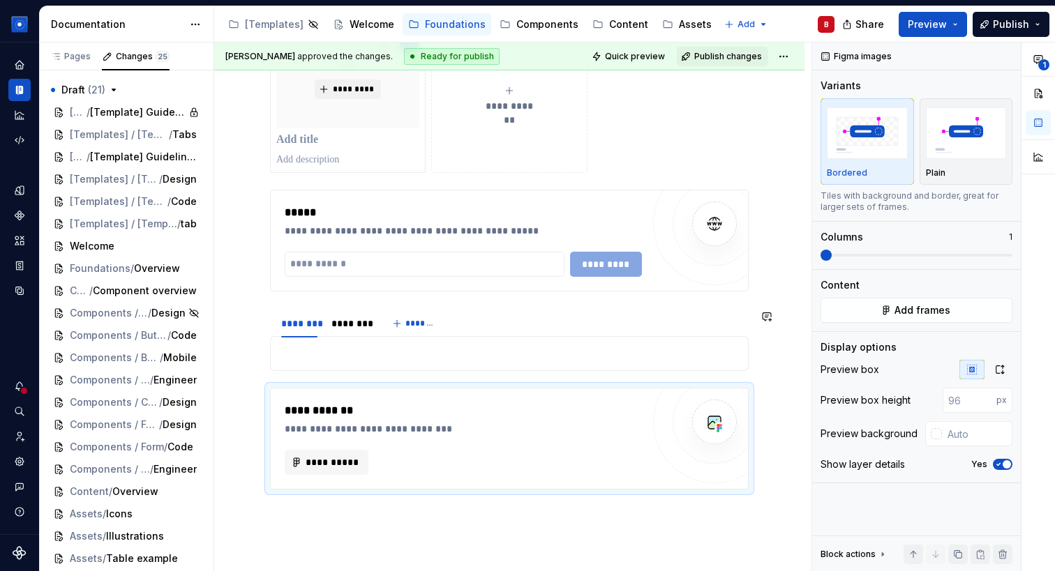
type textarea "*"
click at [316, 463] on span "**********" at bounding box center [332, 463] width 54 height 14
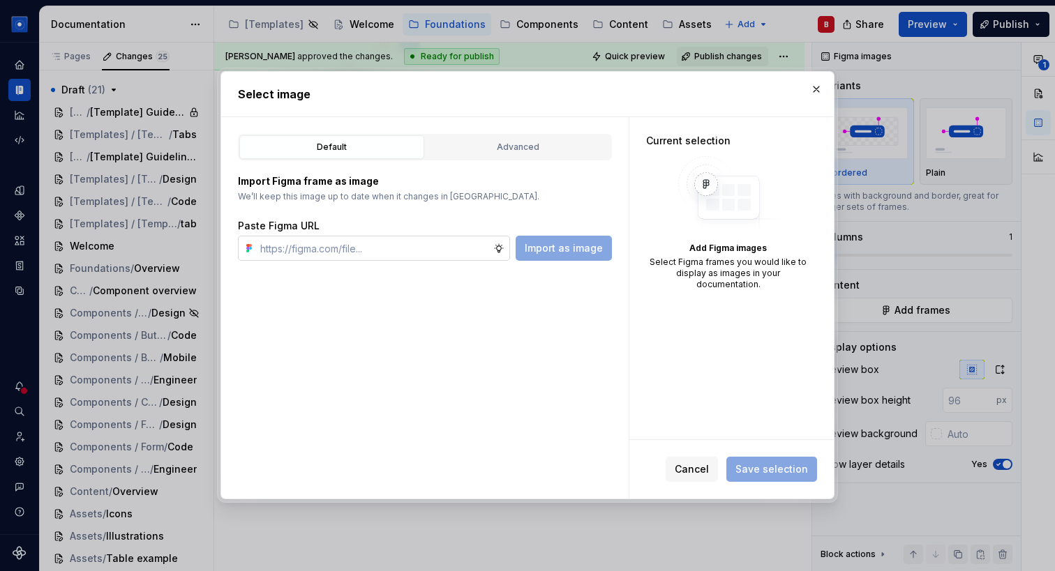
click at [389, 247] on input "text" at bounding box center [374, 248] width 239 height 25
type input "Label"
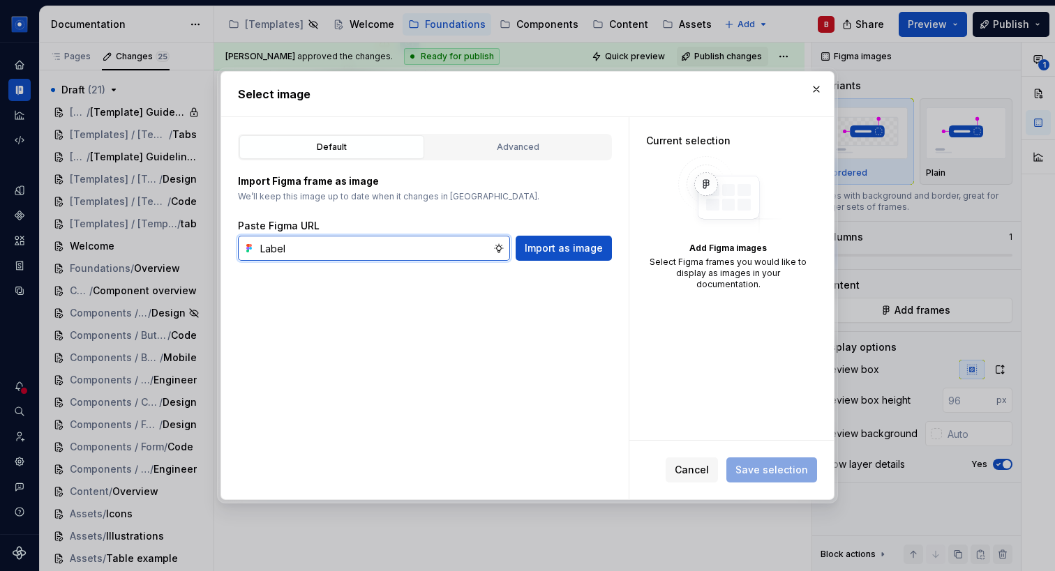
type textarea "*"
click at [308, 248] on input "Label" at bounding box center [374, 248] width 239 height 25
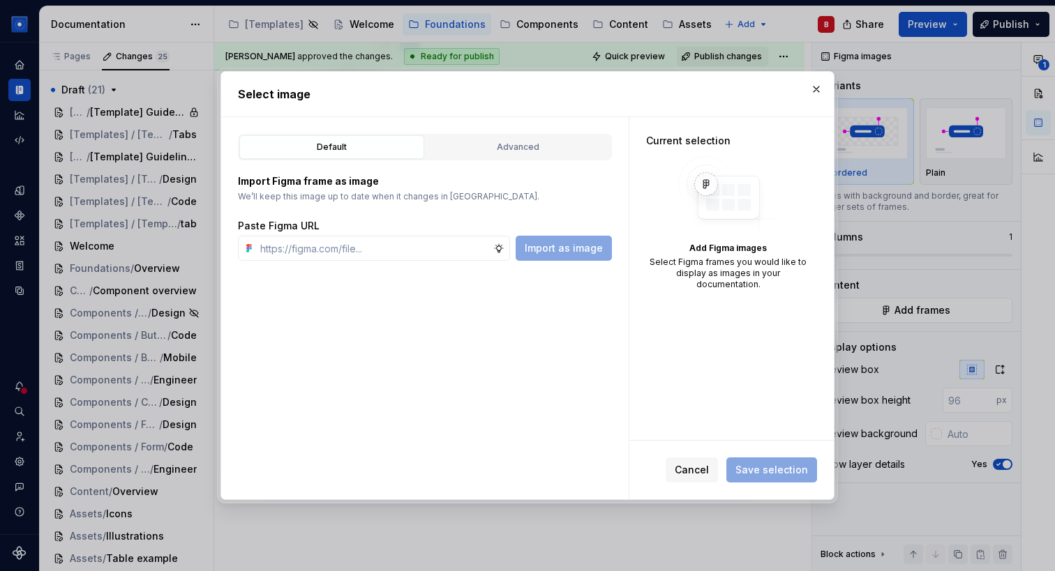
click at [336, 303] on div "Default Advanced Import Figma frame as image We’ll keep this image up to date w…" at bounding box center [424, 308] width 407 height 382
type textarea "*"
click at [368, 243] on input "text" at bounding box center [374, 248] width 239 height 25
paste input "[URL][DOMAIN_NAME]"
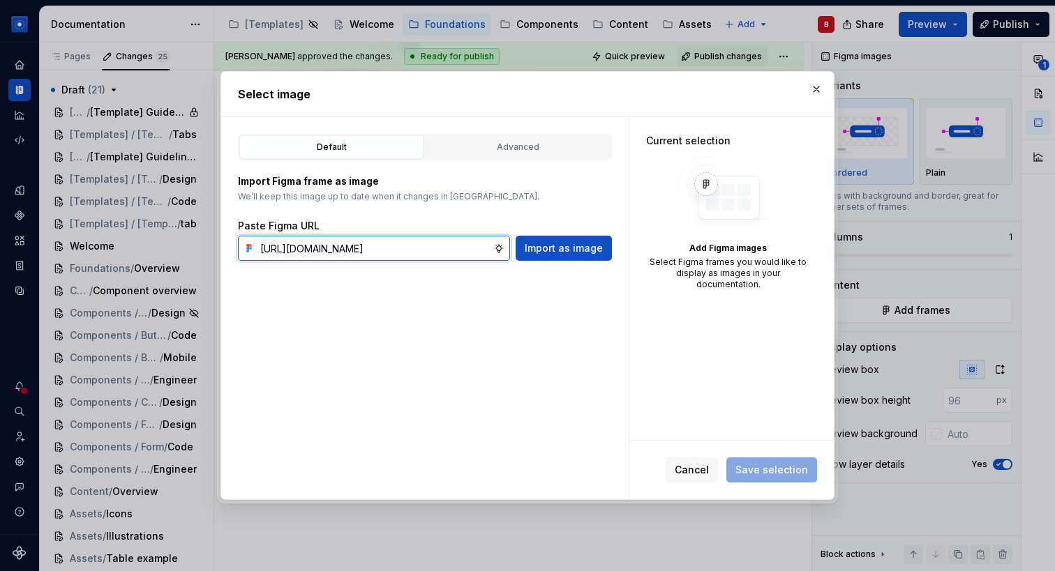
scroll to position [0, 300]
type input "[URL][DOMAIN_NAME]"
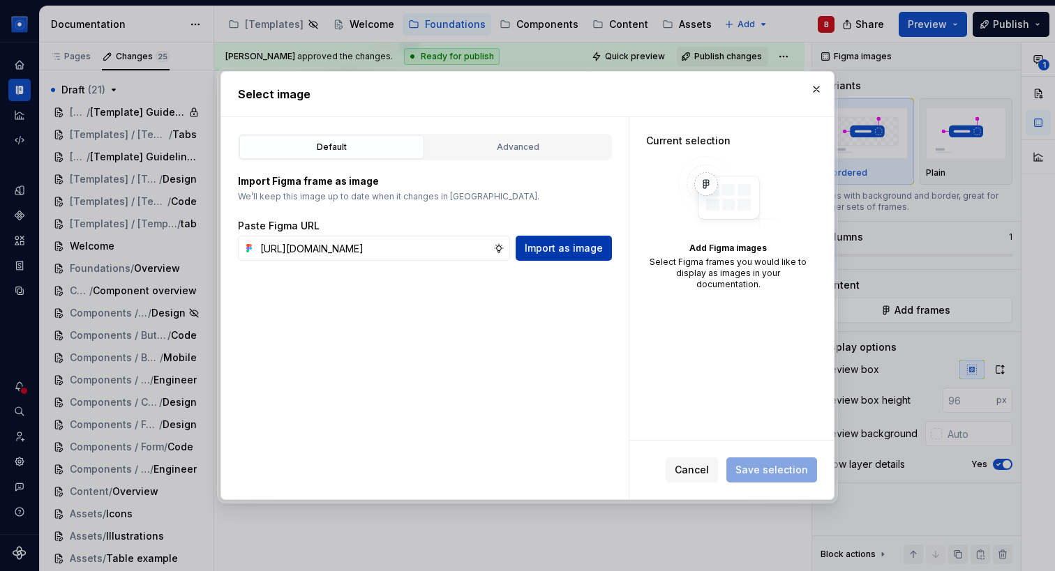
scroll to position [0, 0]
click at [543, 252] on span "Import as image" at bounding box center [564, 248] width 78 height 14
click at [687, 288] on div "Current selection Add Figma images Select Figma frames you would like to displa…" at bounding box center [727, 212] width 197 height 190
click at [812, 89] on button "button" at bounding box center [816, 90] width 20 height 20
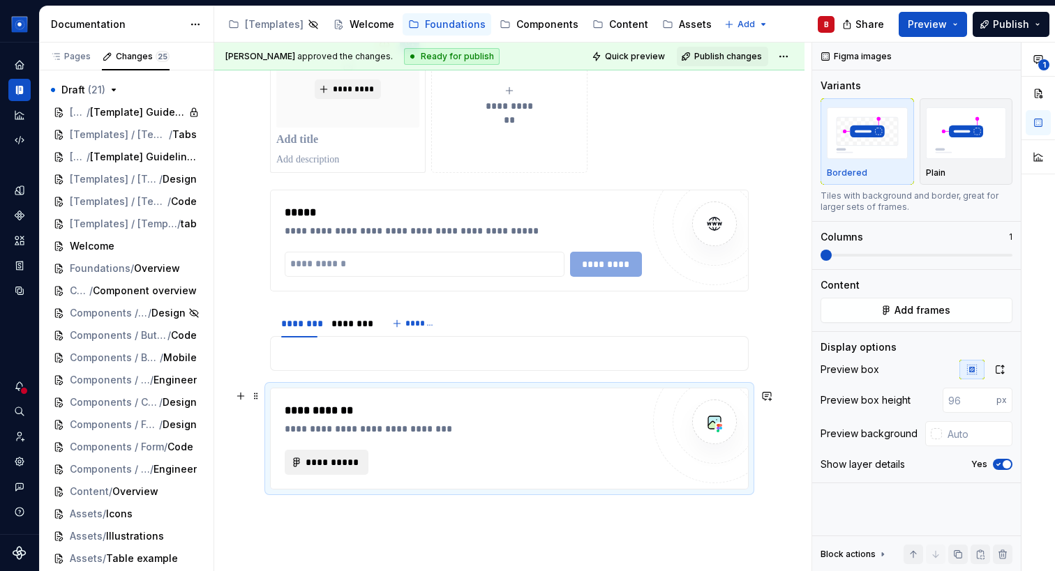
click at [343, 463] on span "**********" at bounding box center [332, 463] width 54 height 14
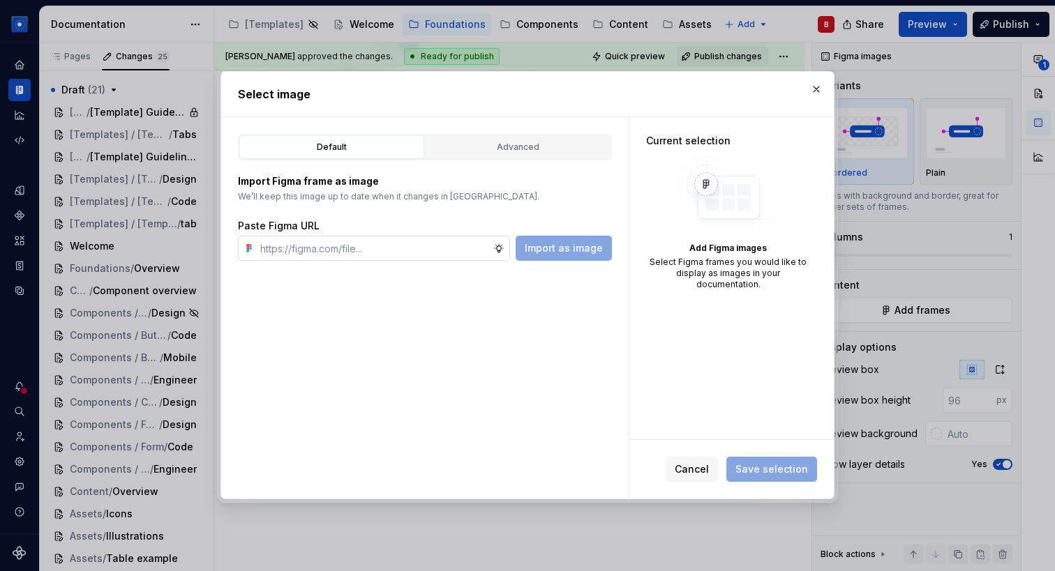
type textarea "*"
type input "[URL][DOMAIN_NAME]"
type textarea "*"
type input "[URL][DOMAIN_NAME]"
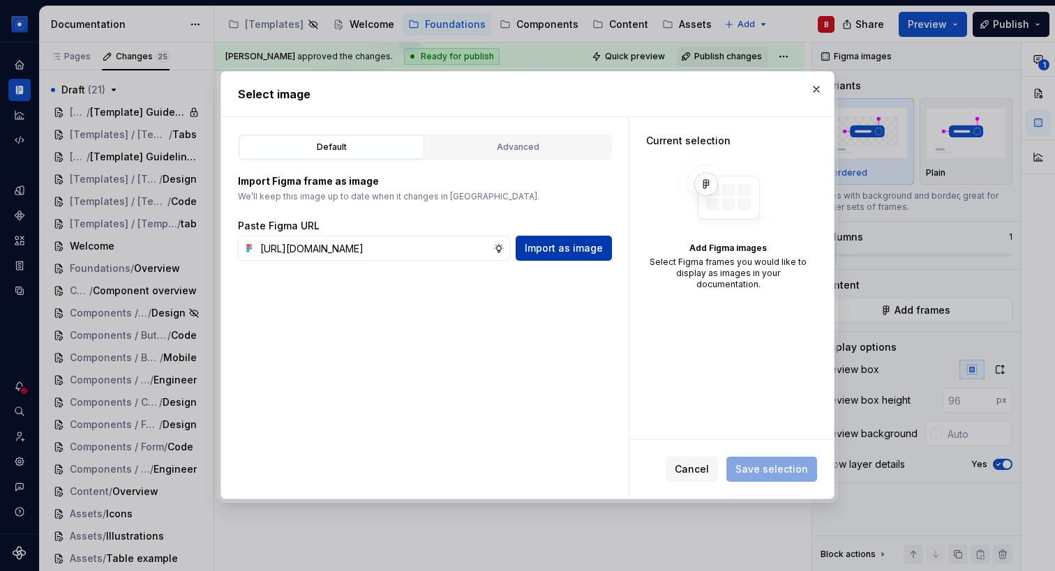
scroll to position [0, 0]
click at [573, 258] on button "Import as image" at bounding box center [564, 248] width 96 height 25
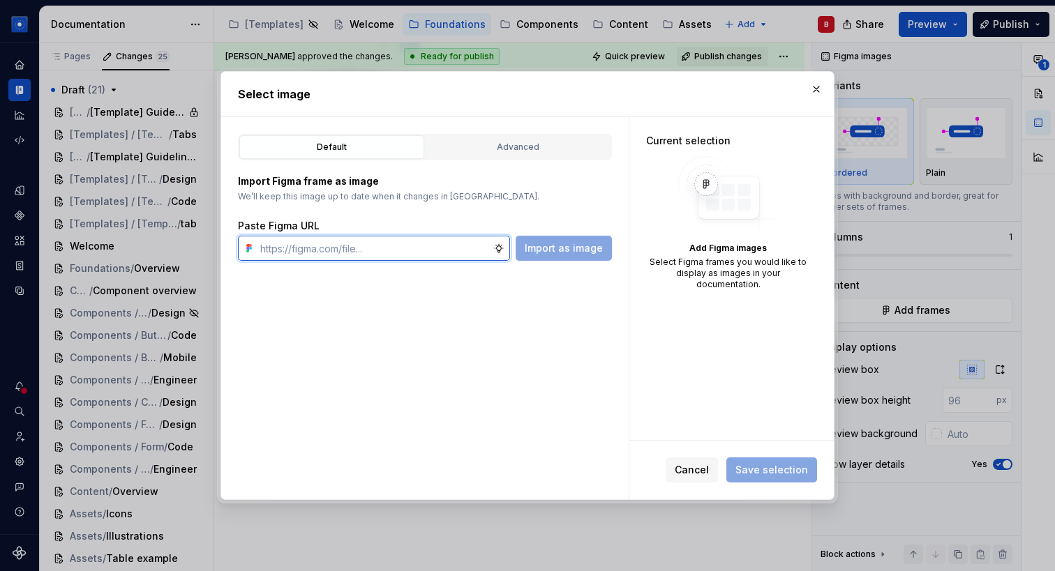
click at [449, 253] on input "text" at bounding box center [374, 248] width 239 height 25
paste input "[URL][DOMAIN_NAME]"
type input "[URL][DOMAIN_NAME]"
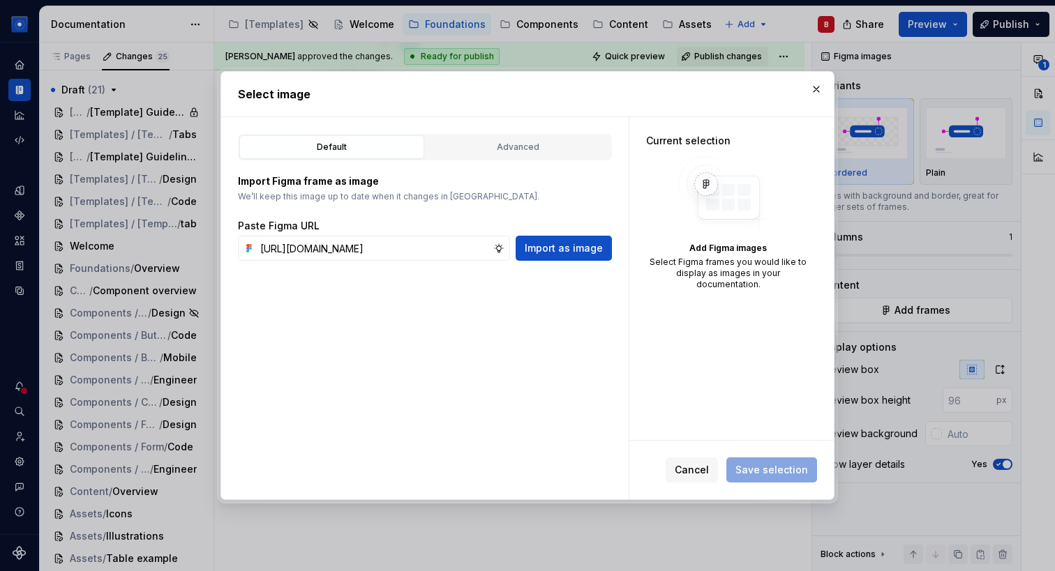
click at [571, 347] on div "Default Advanced Import Figma frame as image We’ll keep this image up to date w…" at bounding box center [424, 308] width 407 height 382
click at [528, 147] on div "Advanced" at bounding box center [517, 147] width 175 height 14
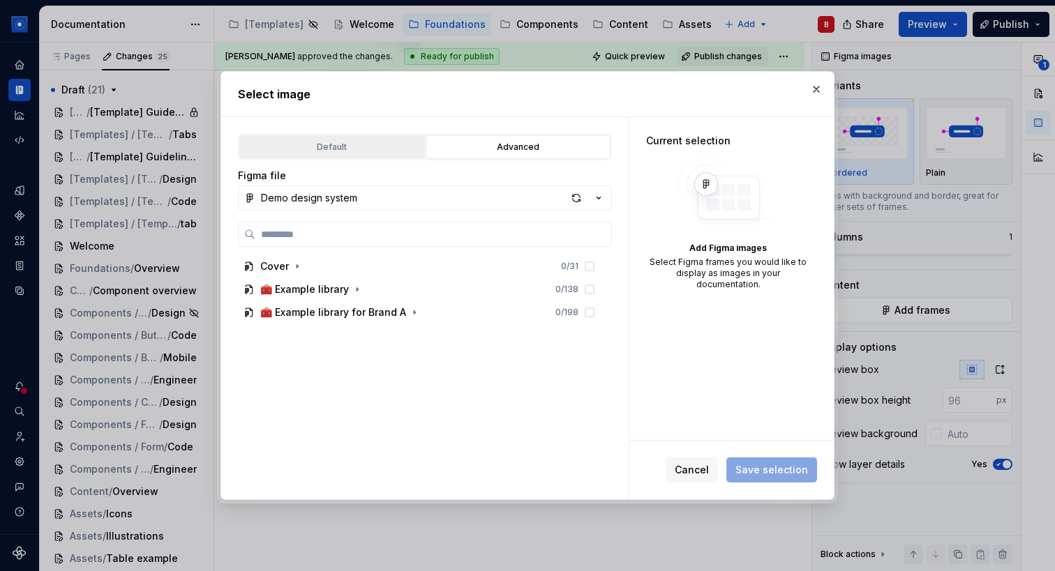
click at [308, 144] on div "Default" at bounding box center [331, 147] width 175 height 14
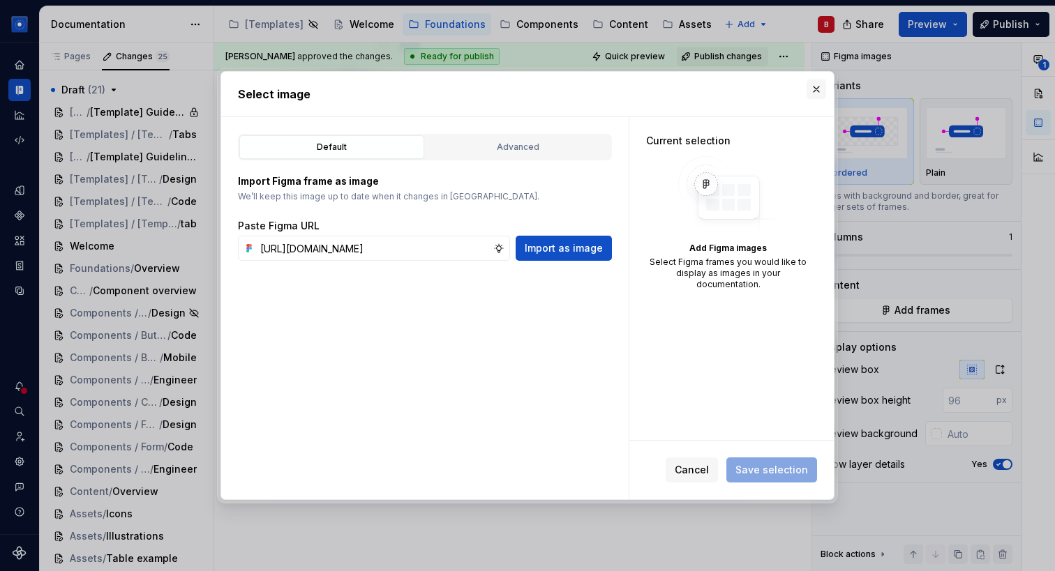
click at [815, 84] on button "button" at bounding box center [816, 90] width 20 height 20
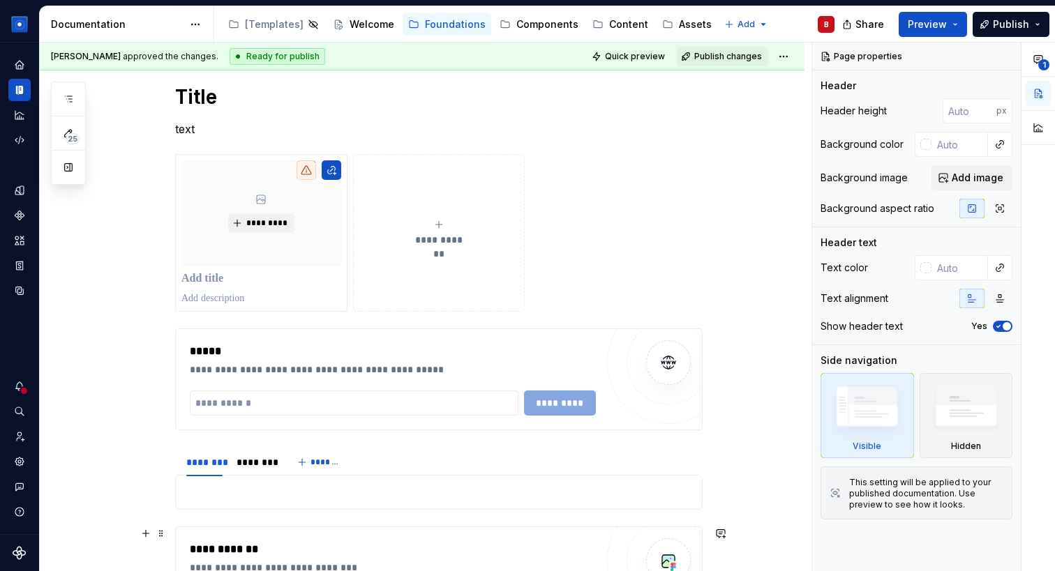
scroll to position [1550, 0]
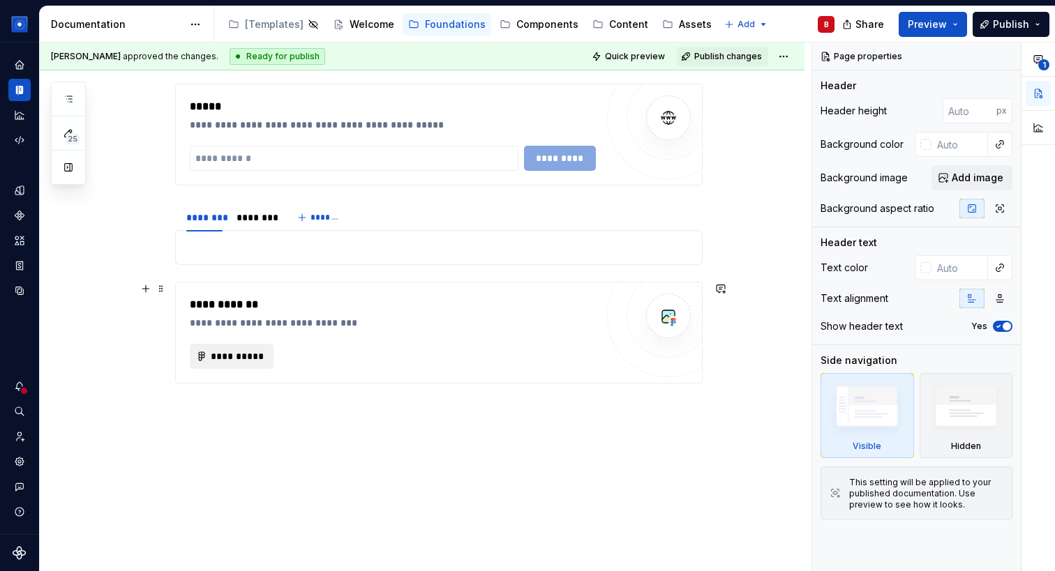
type textarea "*"
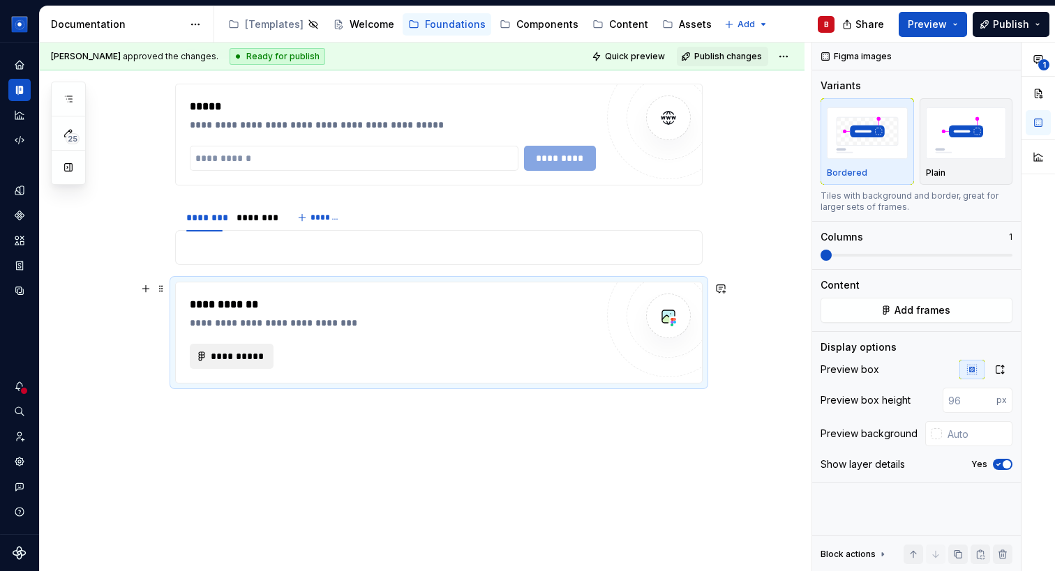
click at [241, 344] on button "**********" at bounding box center [232, 356] width 84 height 25
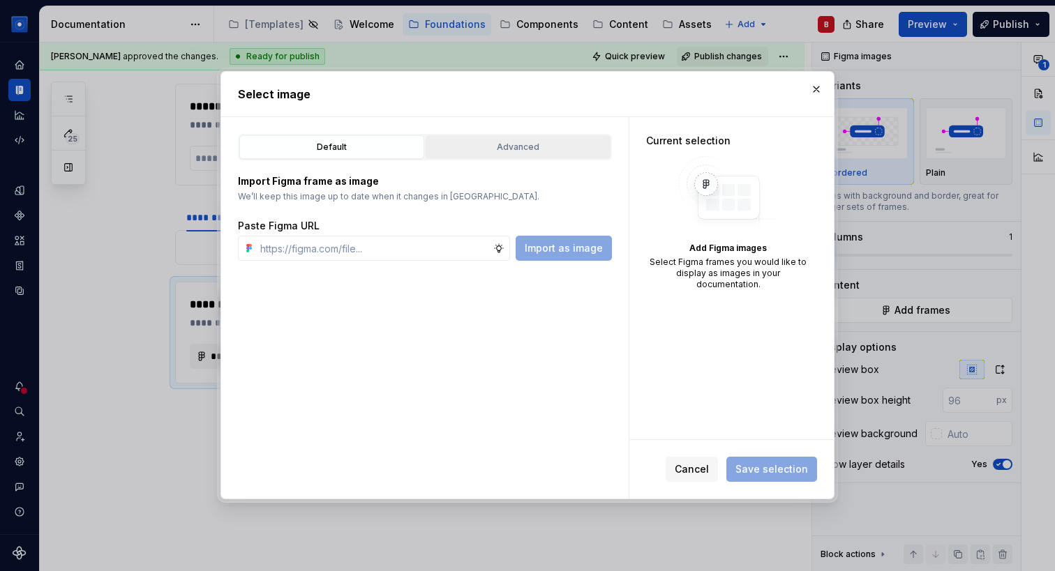
click at [463, 140] on button "Advanced" at bounding box center [518, 147] width 185 height 24
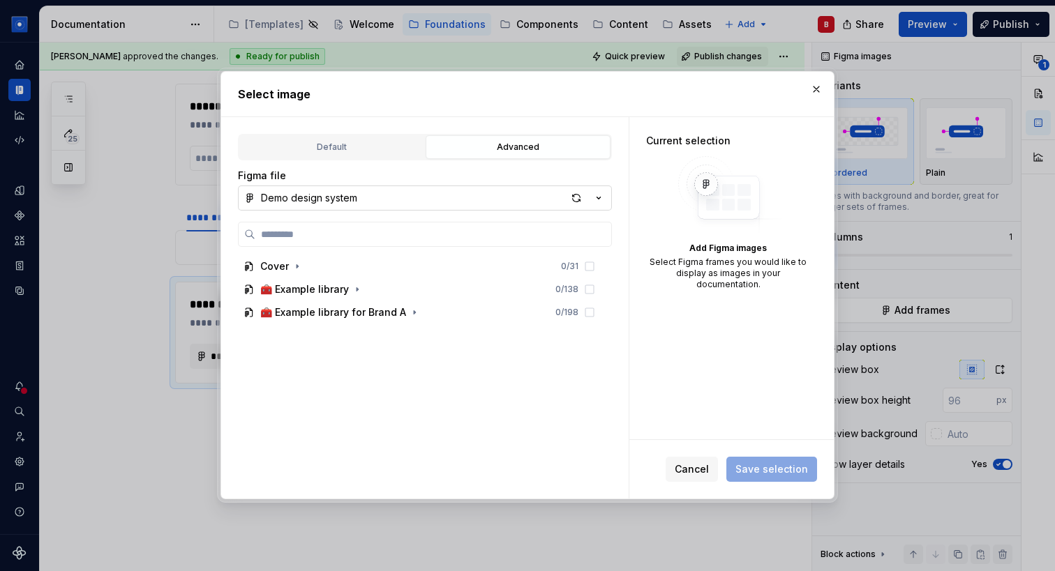
click at [355, 194] on div "Demo design system" at bounding box center [309, 198] width 96 height 14
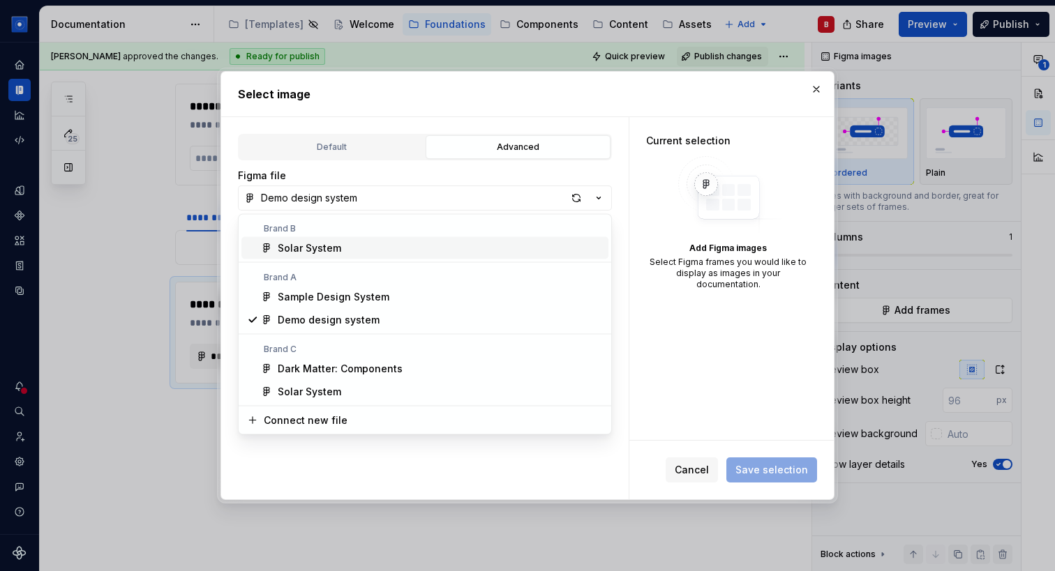
click at [338, 250] on div "Solar System" at bounding box center [309, 248] width 63 height 14
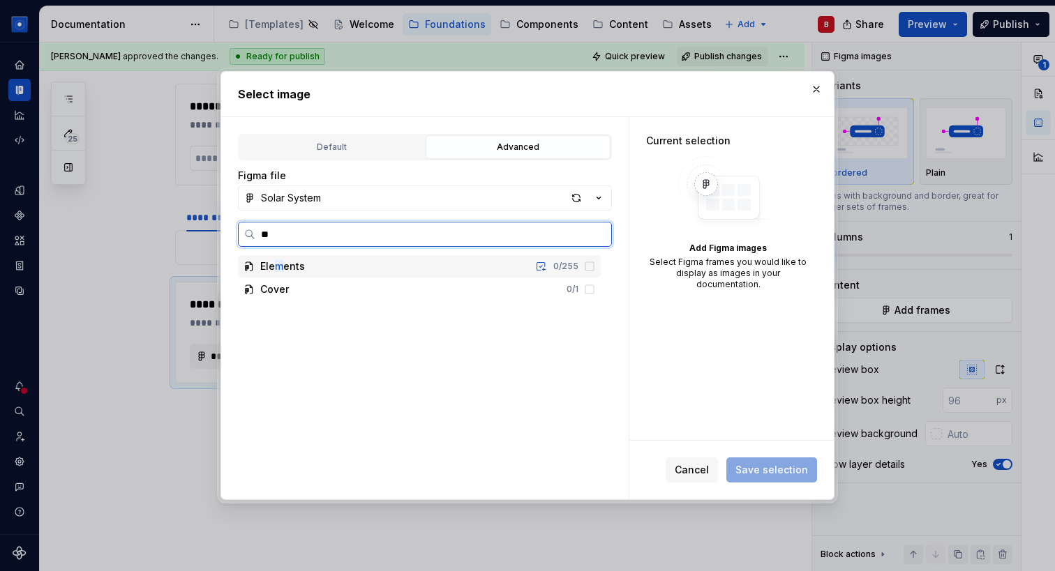
type input "***"
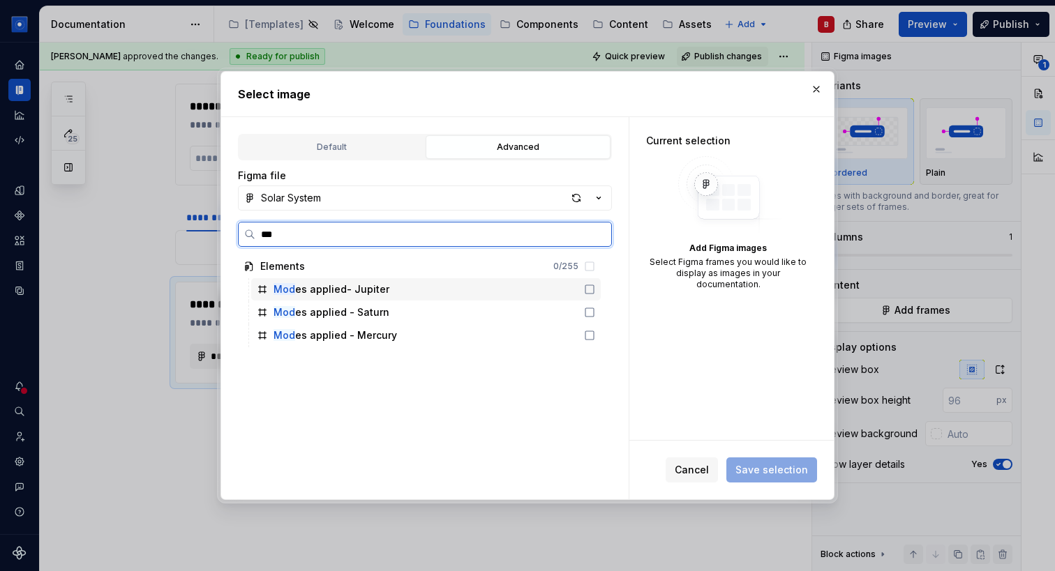
click at [339, 285] on div "Mod es applied- Jupiter" at bounding box center [331, 290] width 116 height 14
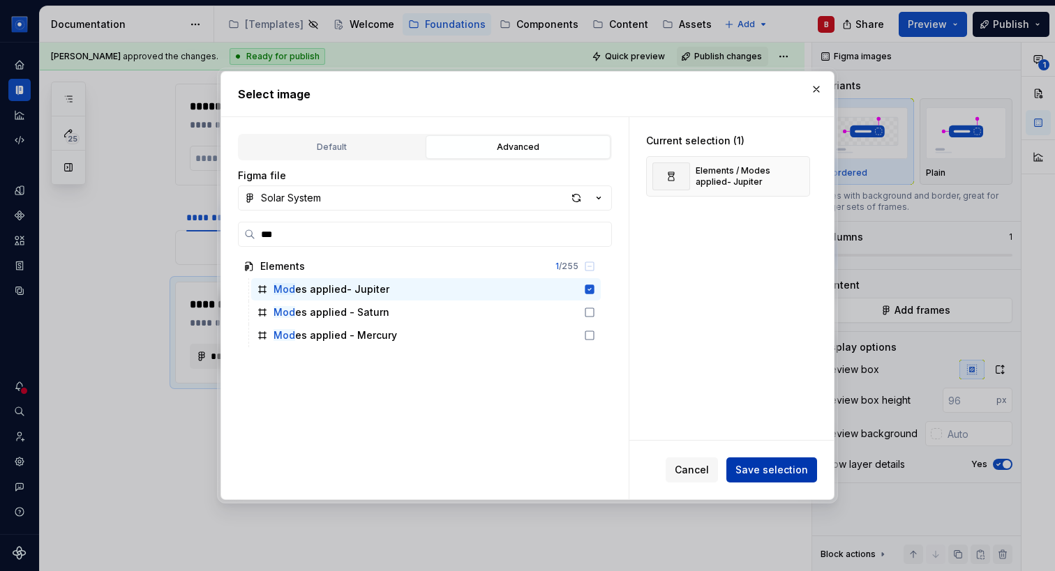
click at [765, 475] on span "Save selection" at bounding box center [771, 470] width 73 height 14
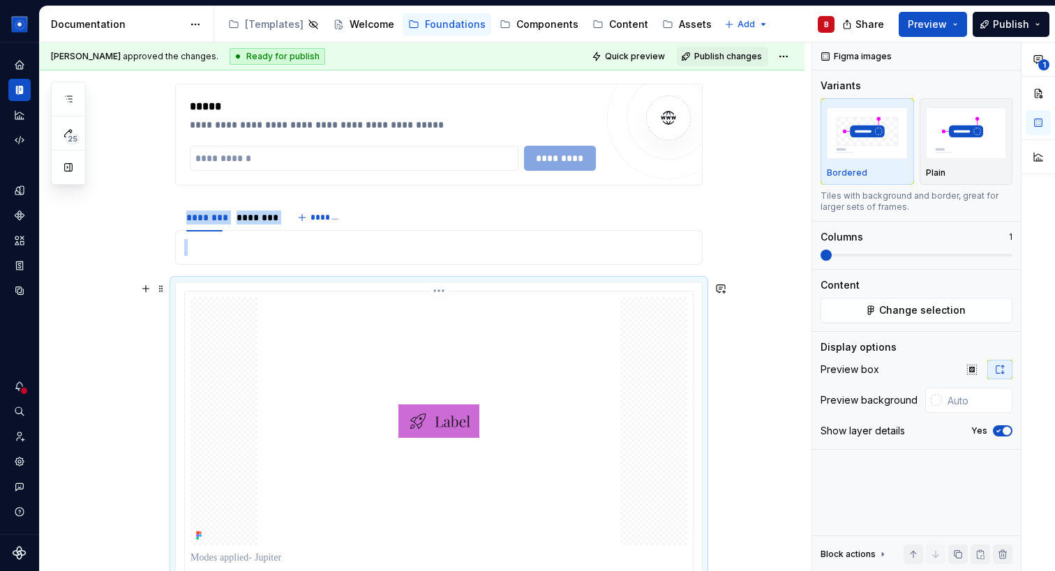
scroll to position [1695, 0]
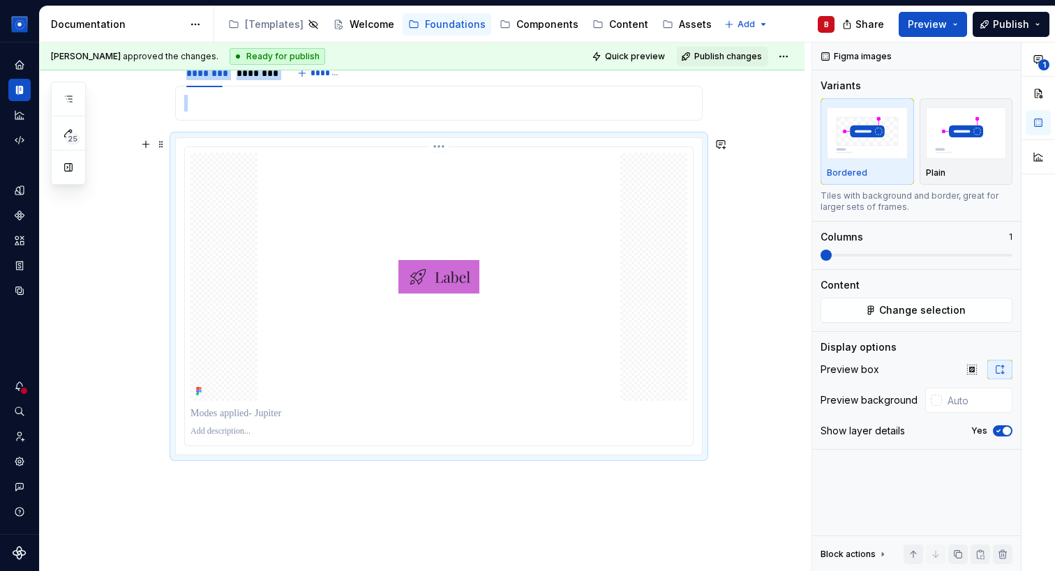
click at [409, 265] on img at bounding box center [438, 277] width 363 height 248
click at [526, 154] on img at bounding box center [438, 277] width 363 height 248
click at [373, 287] on img at bounding box center [438, 277] width 363 height 248
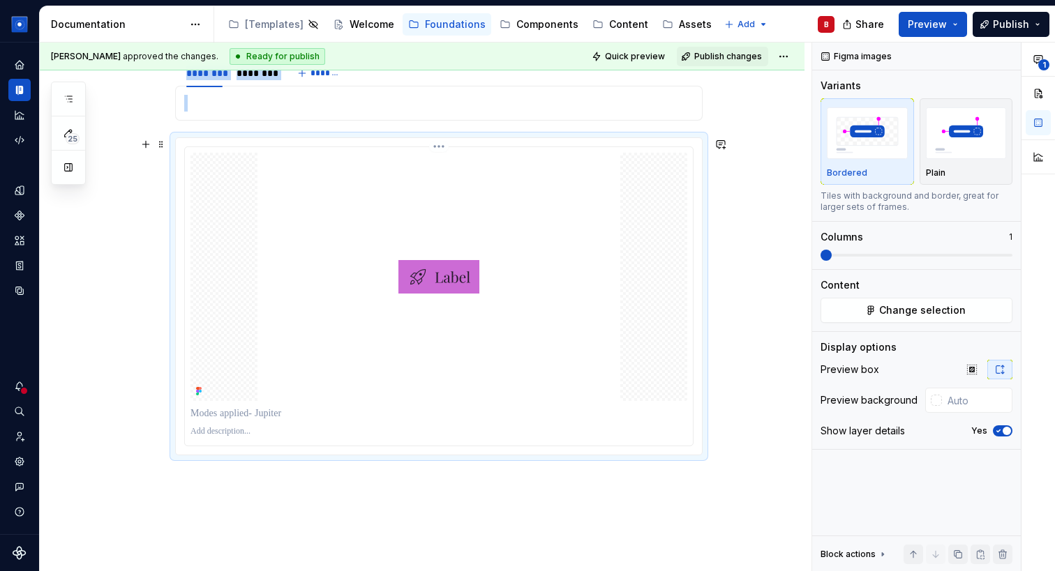
click at [373, 287] on img at bounding box center [438, 277] width 363 height 248
click at [240, 416] on p at bounding box center [438, 414] width 497 height 14
click at [200, 396] on icon at bounding box center [198, 391] width 11 height 11
click at [460, 224] on img at bounding box center [438, 277] width 363 height 248
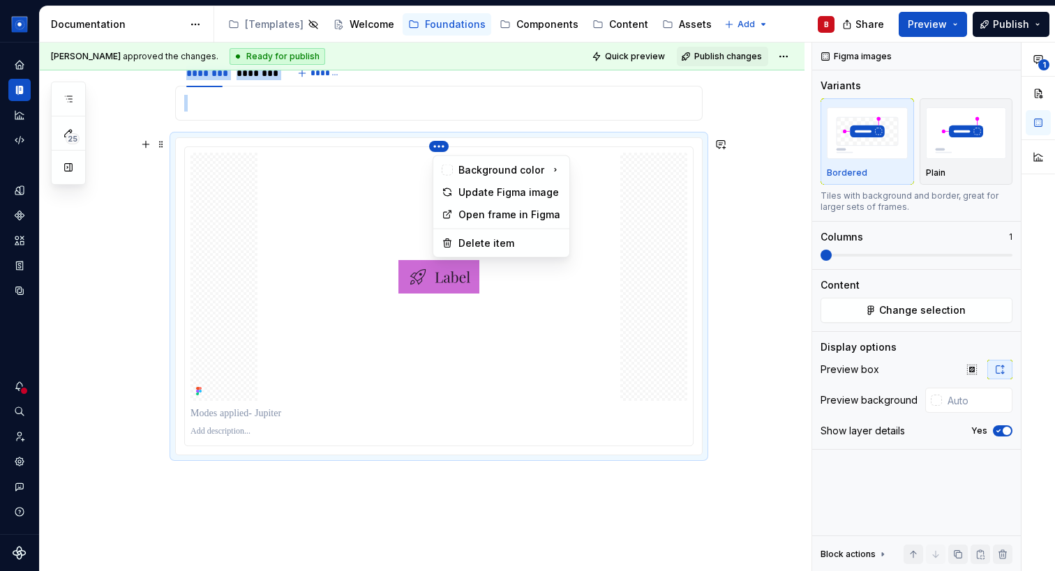
click at [442, 145] on html "Solar System B Dataset Brand A Documentation Accessibility guide for tree Page …" at bounding box center [527, 285] width 1055 height 571
click at [487, 196] on div "Update Figma image" at bounding box center [509, 193] width 103 height 14
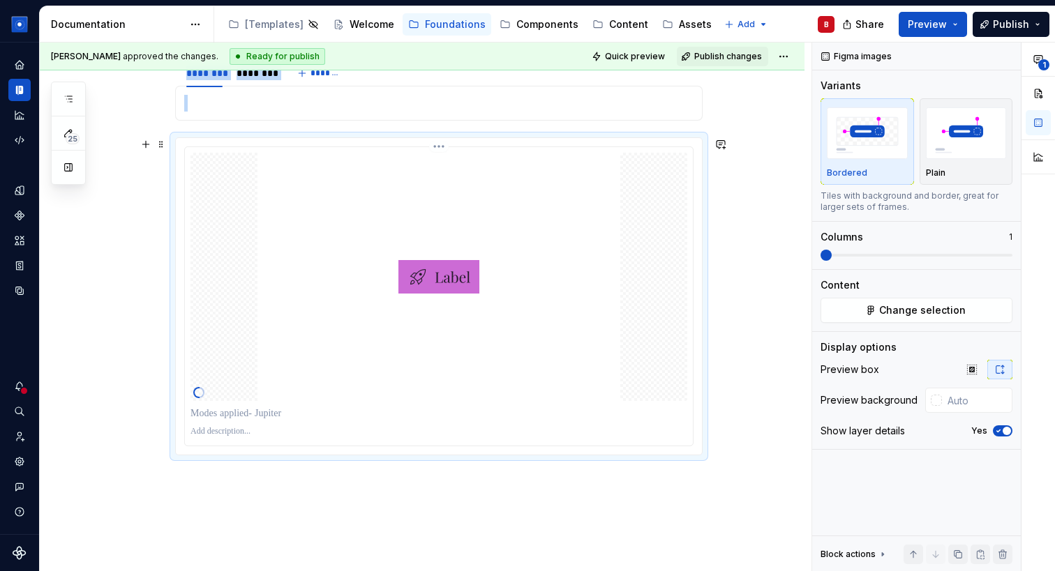
type textarea "*"
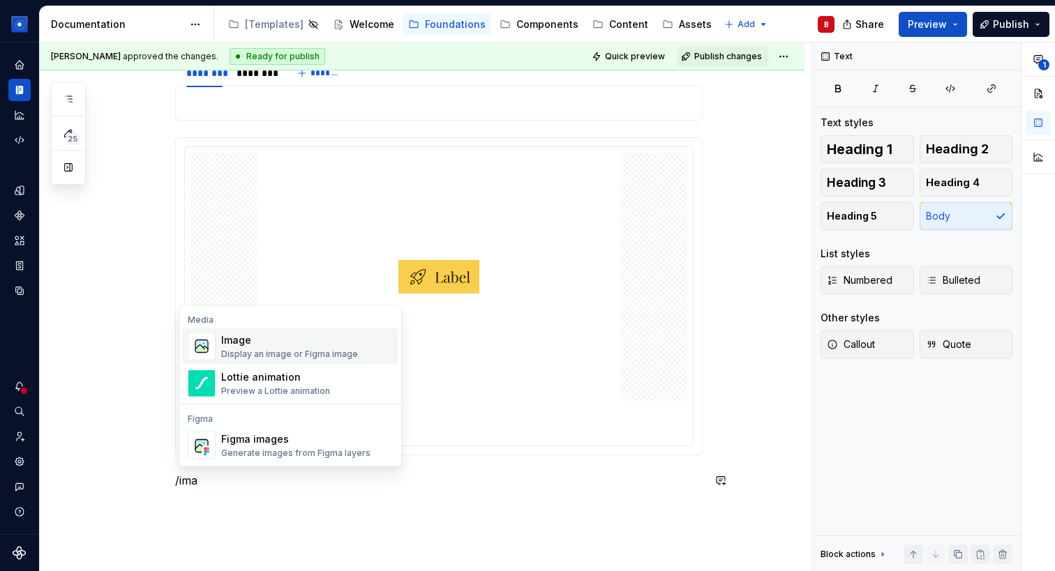
click at [246, 340] on div "Image" at bounding box center [289, 340] width 137 height 14
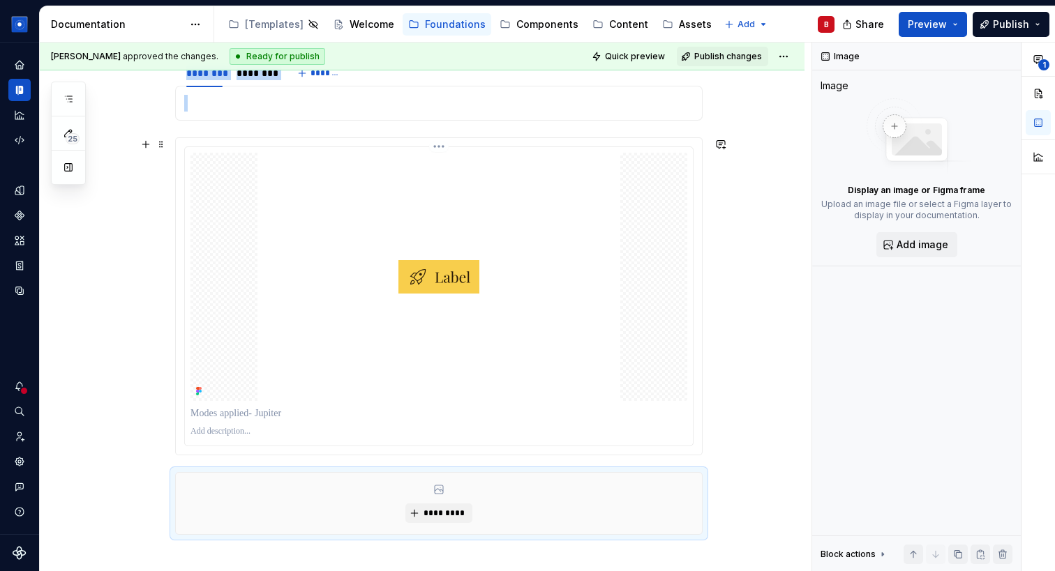
click at [465, 187] on img at bounding box center [438, 277] width 363 height 248
click at [511, 520] on div "*********" at bounding box center [439, 503] width 526 height 61
click at [446, 513] on span "*********" at bounding box center [444, 513] width 43 height 11
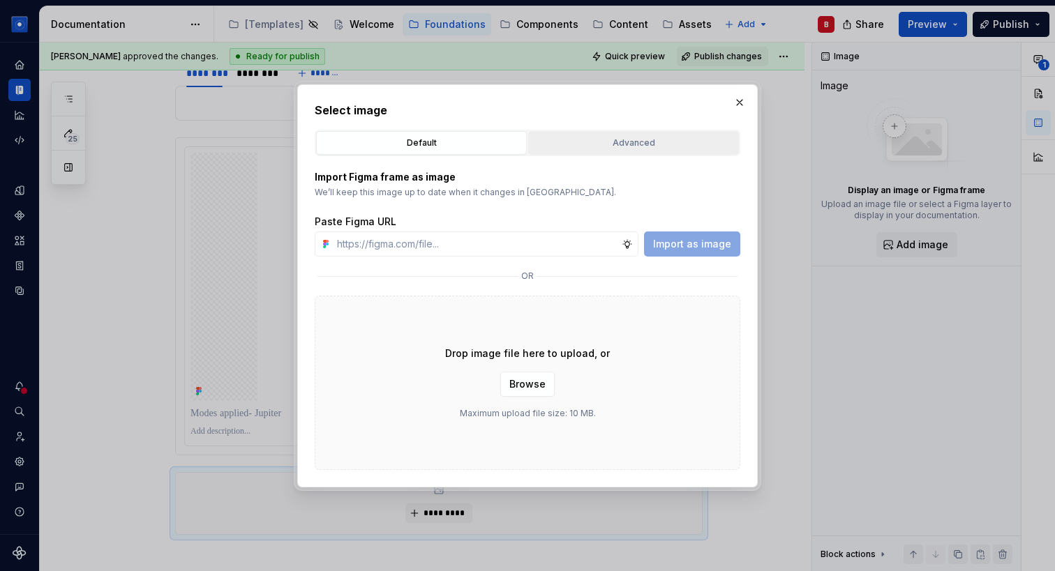
click at [605, 141] on div "Advanced" at bounding box center [633, 143] width 201 height 14
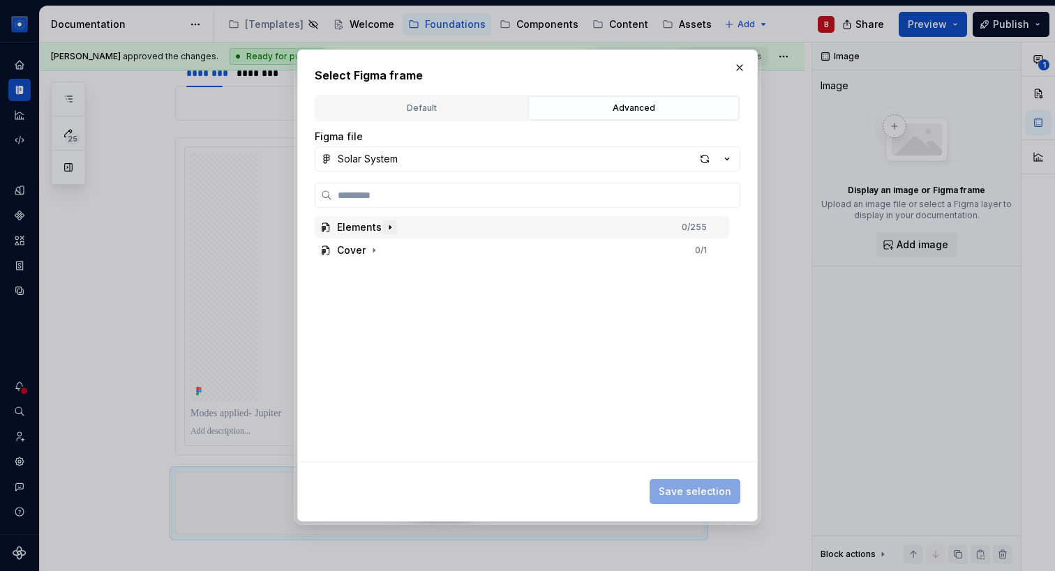
click at [385, 223] on icon "button" at bounding box center [389, 227] width 11 height 11
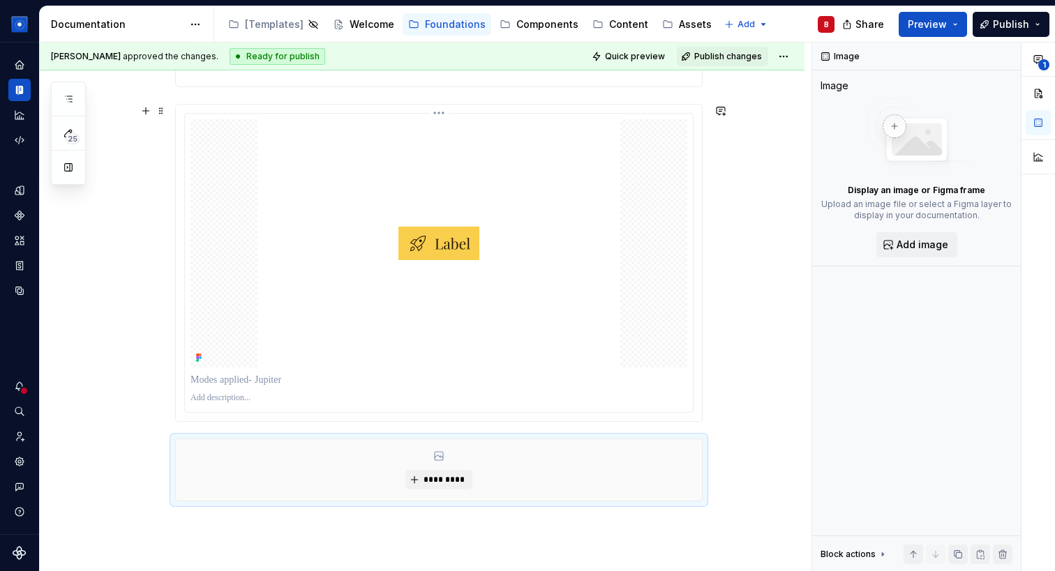
scroll to position [1729, 0]
click at [445, 292] on img at bounding box center [438, 243] width 363 height 248
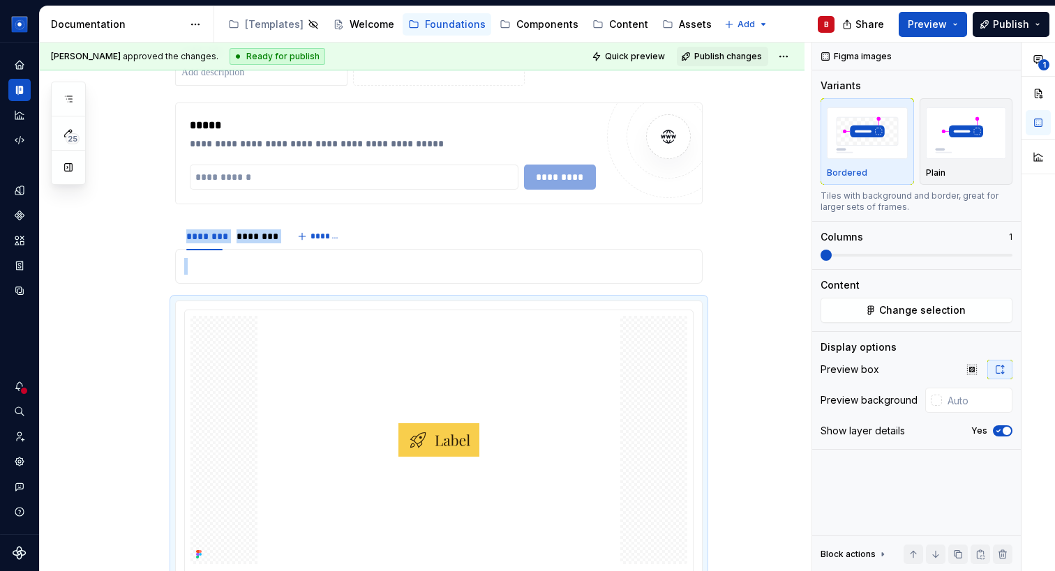
scroll to position [1498, 0]
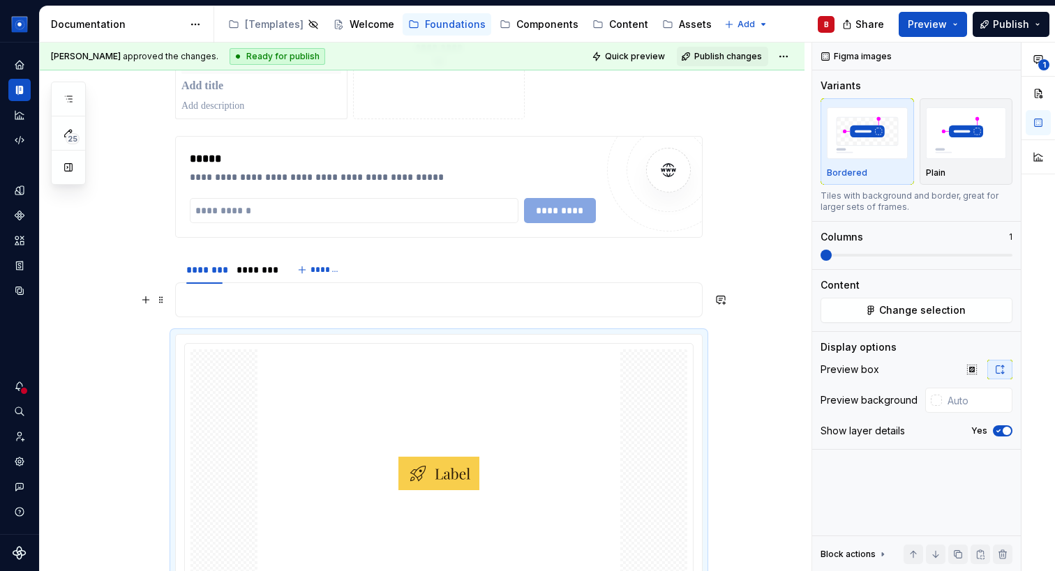
click at [222, 300] on p at bounding box center [438, 300] width 509 height 17
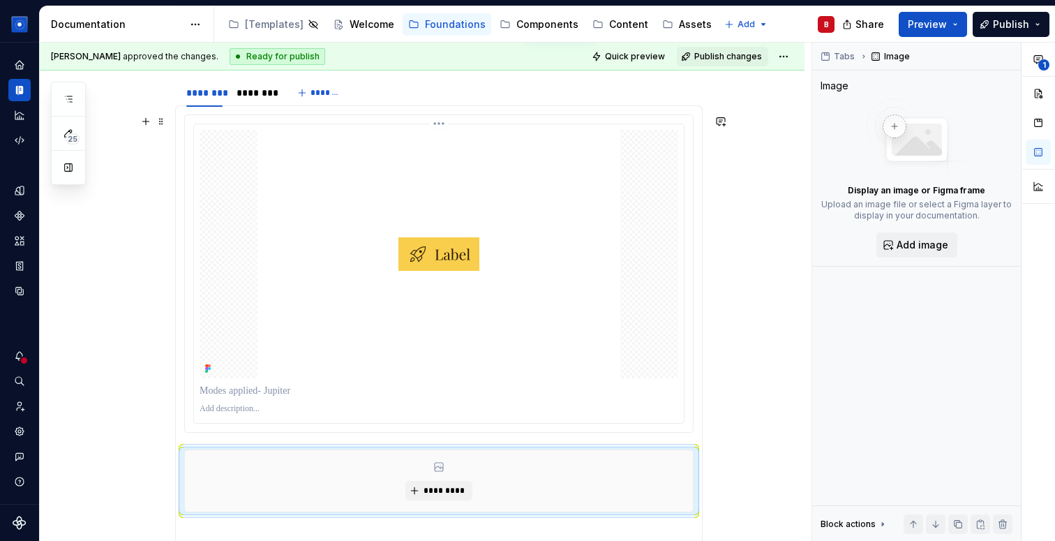
scroll to position [1713, 0]
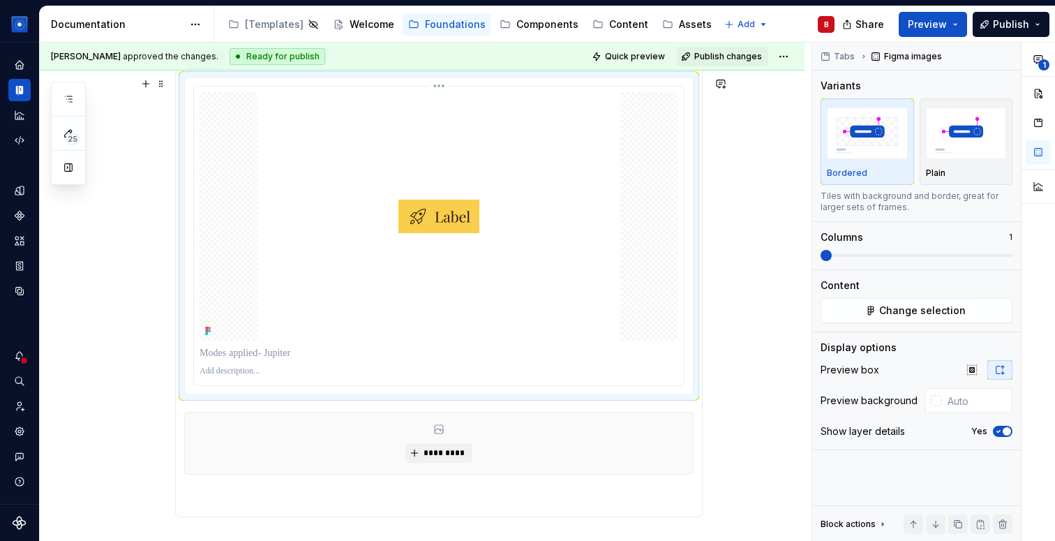
click at [246, 205] on div at bounding box center [439, 216] width 479 height 248
click at [216, 435] on div "*********" at bounding box center [439, 442] width 508 height 61
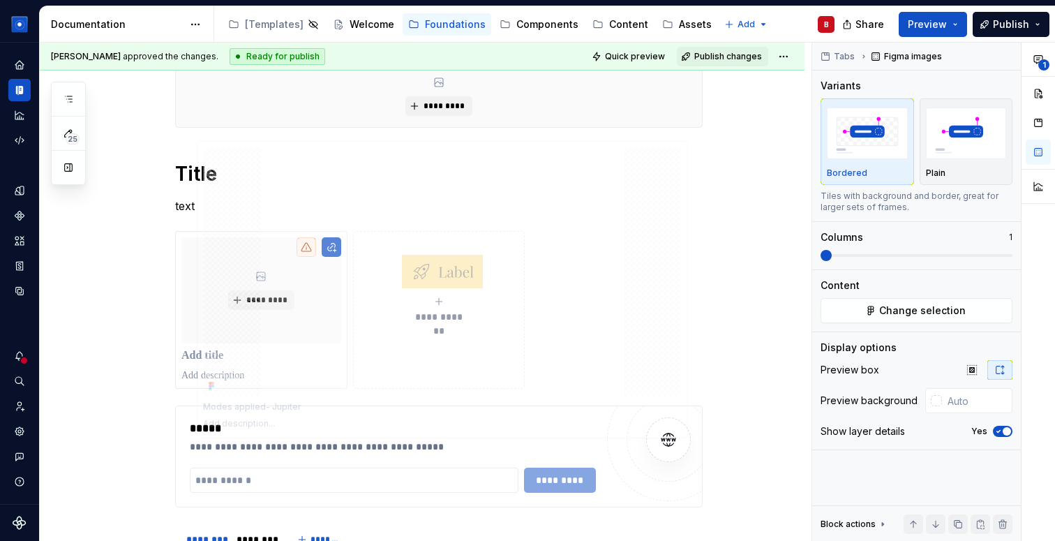
drag, startPoint x: 240, startPoint y: 297, endPoint x: 233, endPoint y: 395, distance: 97.9
click at [233, 395] on body "Solar System B Dataset Brand A Documentation Accessibility guide for tree Page …" at bounding box center [527, 270] width 1055 height 541
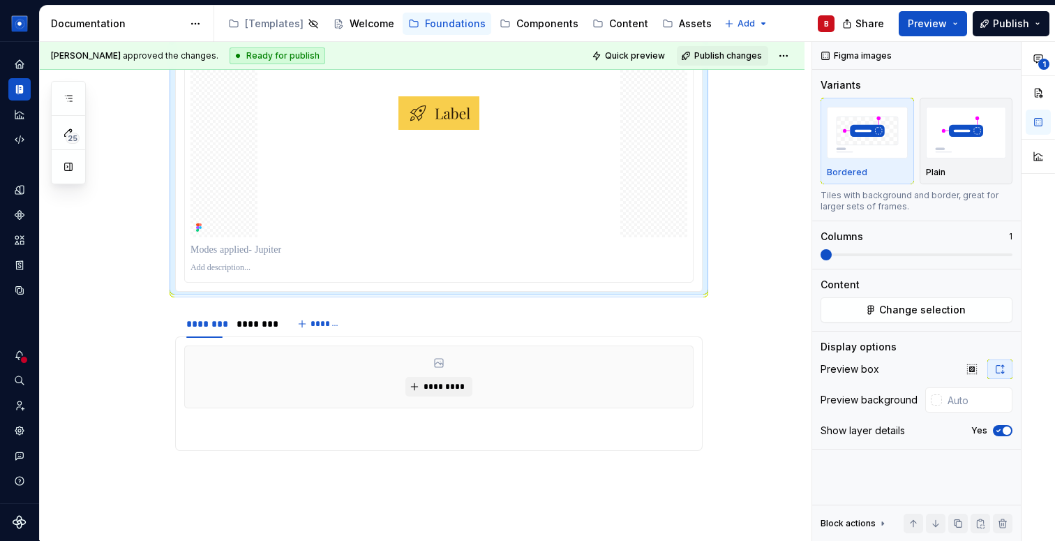
scroll to position [1785, 0]
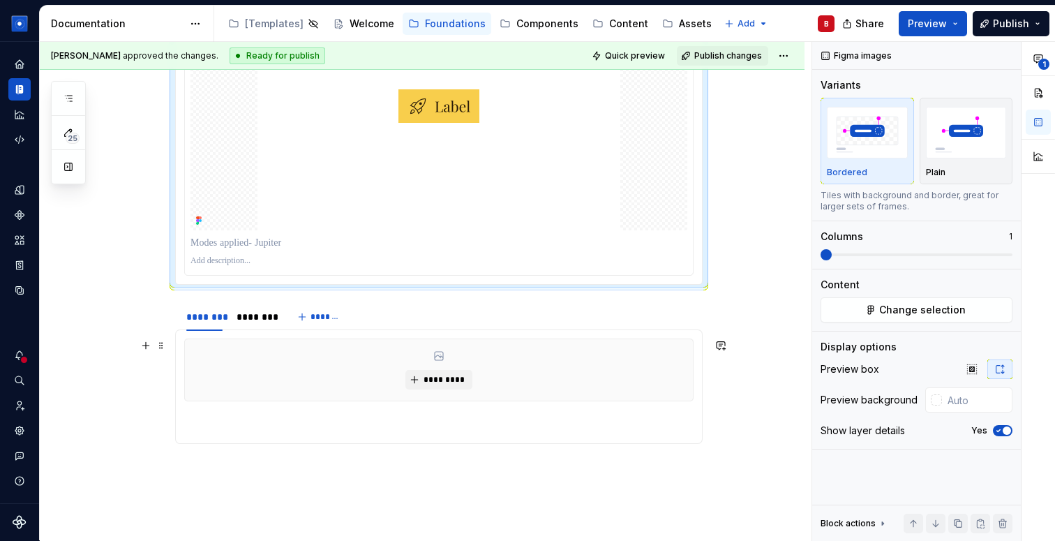
click at [237, 396] on div "*********" at bounding box center [439, 369] width 508 height 61
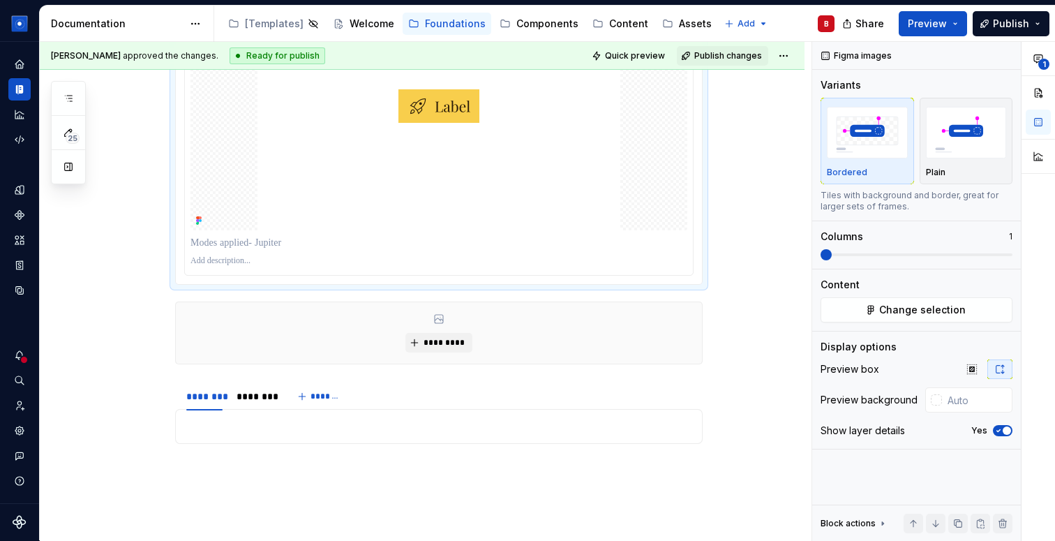
click at [261, 213] on img at bounding box center [438, 106] width 363 height 248
click at [199, 320] on div "*********" at bounding box center [439, 332] width 526 height 61
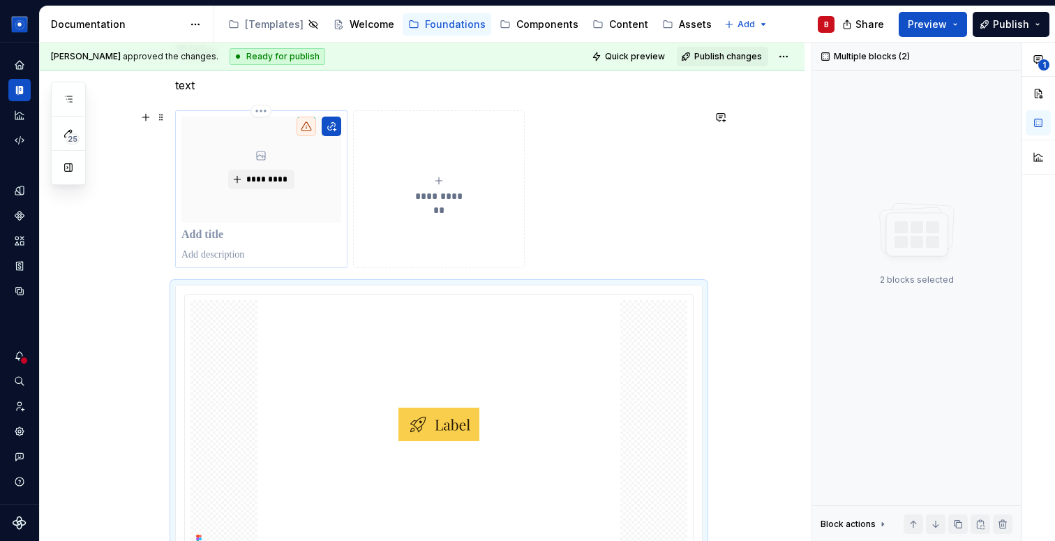
scroll to position [1337, 0]
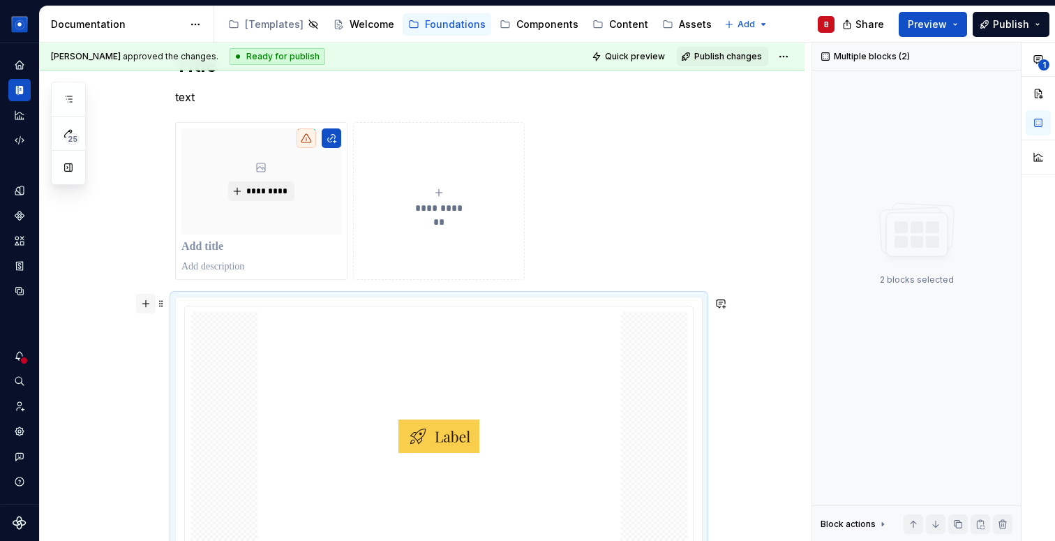
click at [151, 309] on button "button" at bounding box center [146, 304] width 20 height 20
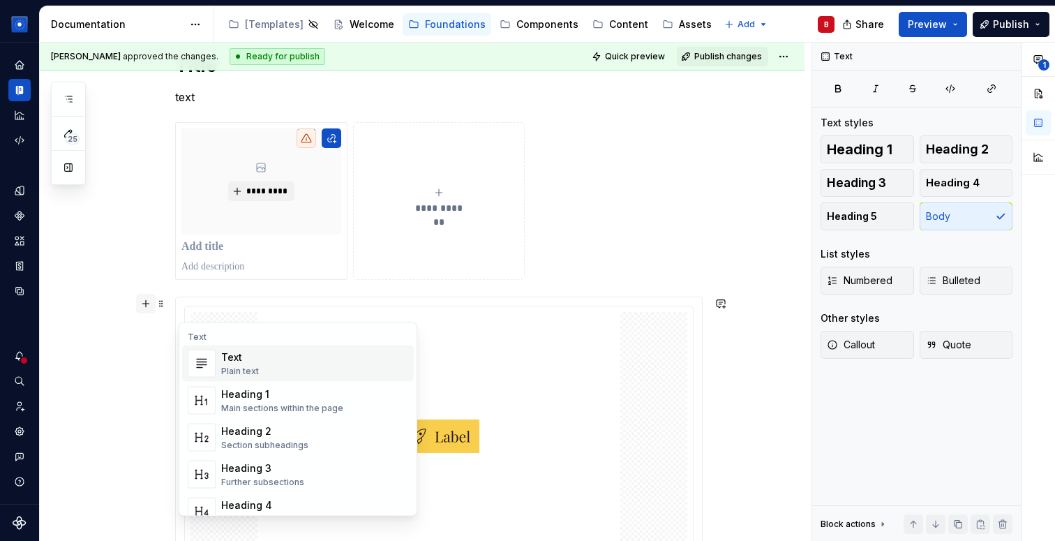
scroll to position [1446, 0]
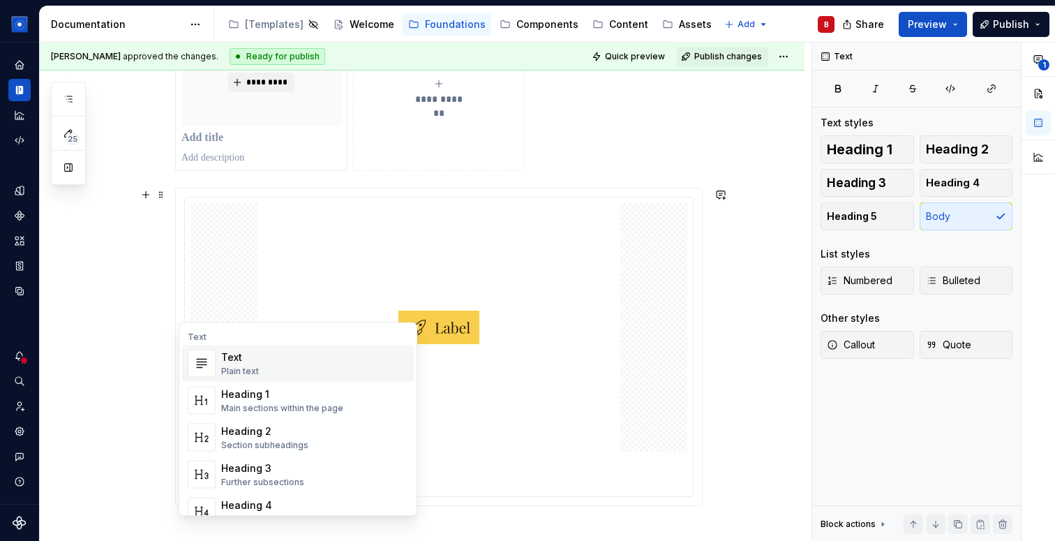
click at [241, 364] on div "Text Plain text" at bounding box center [240, 363] width 38 height 27
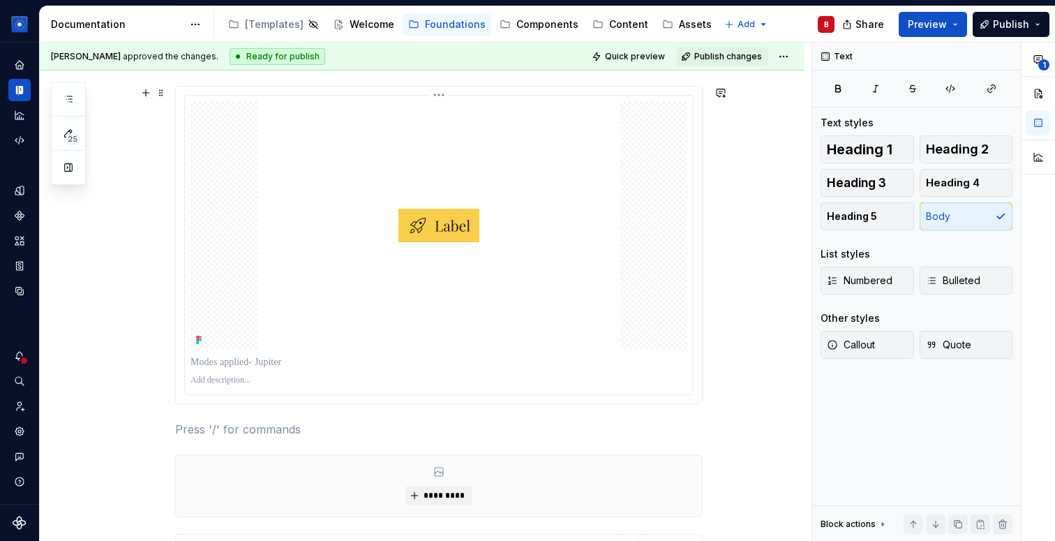
scroll to position [1550, 0]
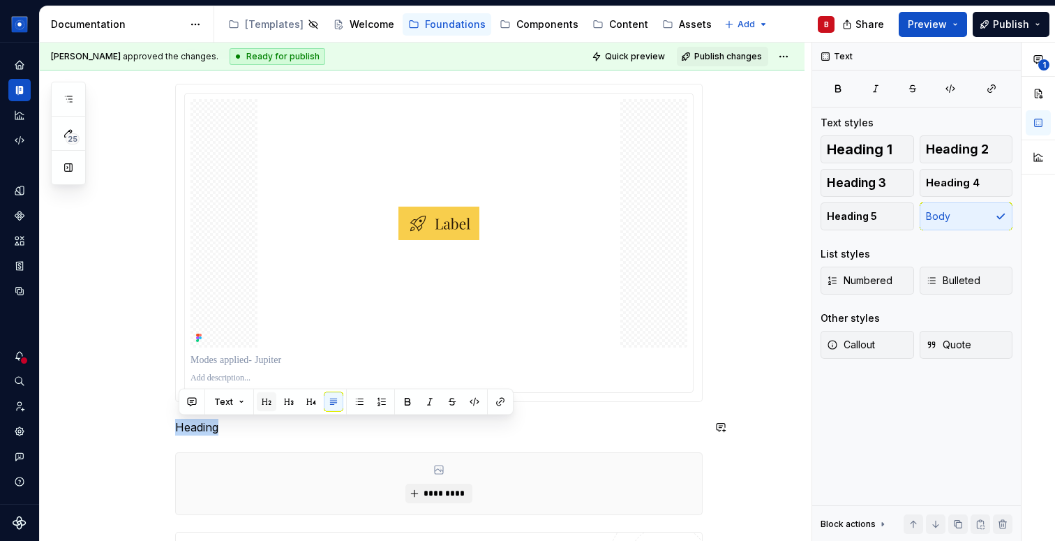
click at [266, 400] on button "button" at bounding box center [267, 402] width 20 height 20
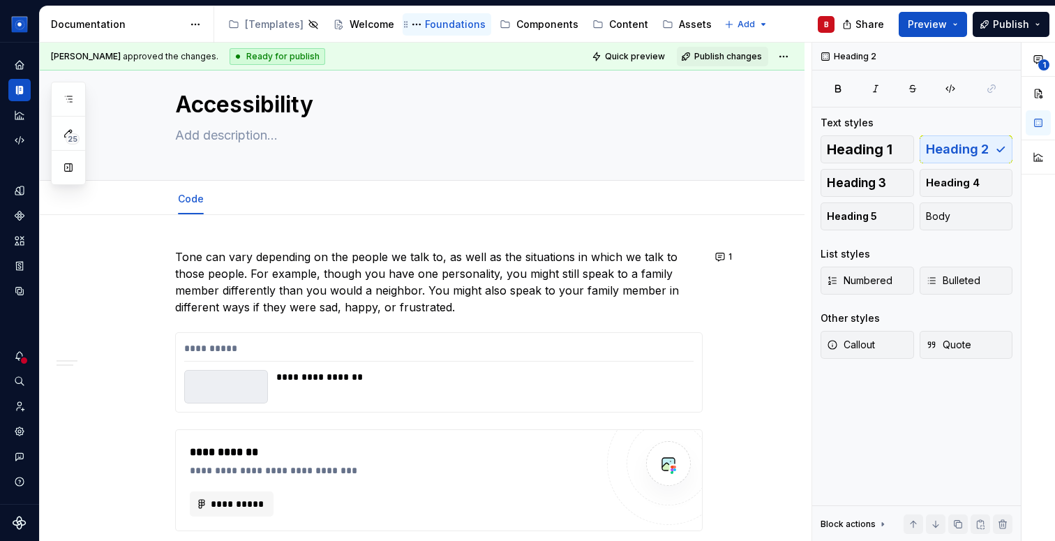
scroll to position [0, 0]
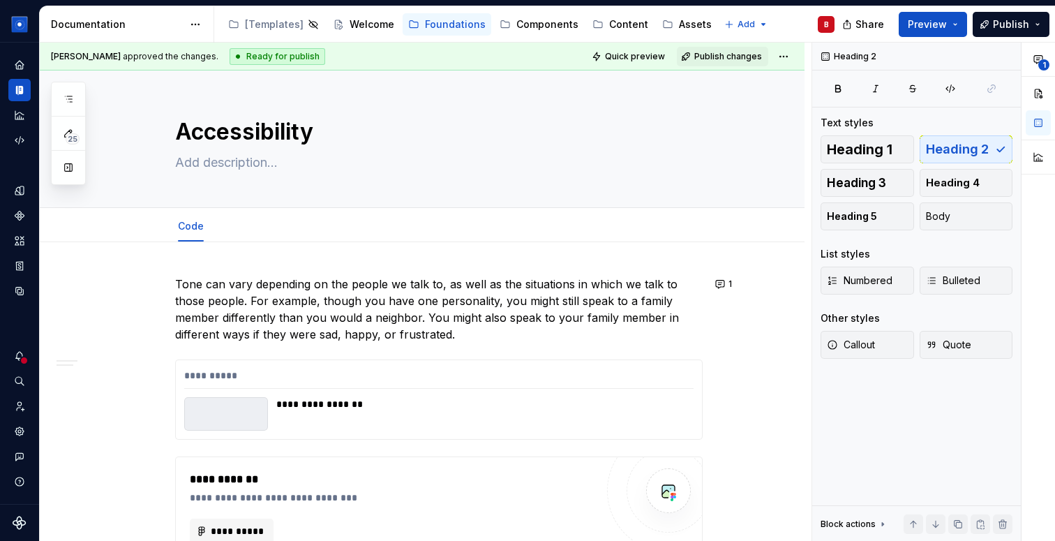
type textarea "*"
